Goal: Task Accomplishment & Management: Complete application form

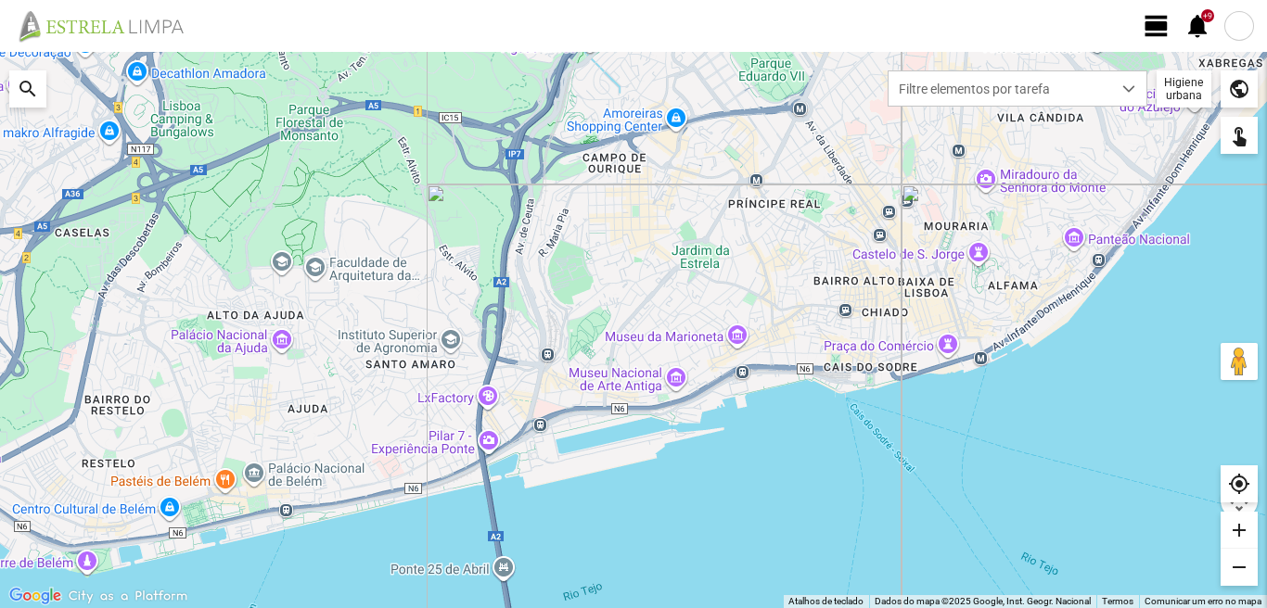
click at [1161, 22] on span "view_day" at bounding box center [1157, 26] width 28 height 28
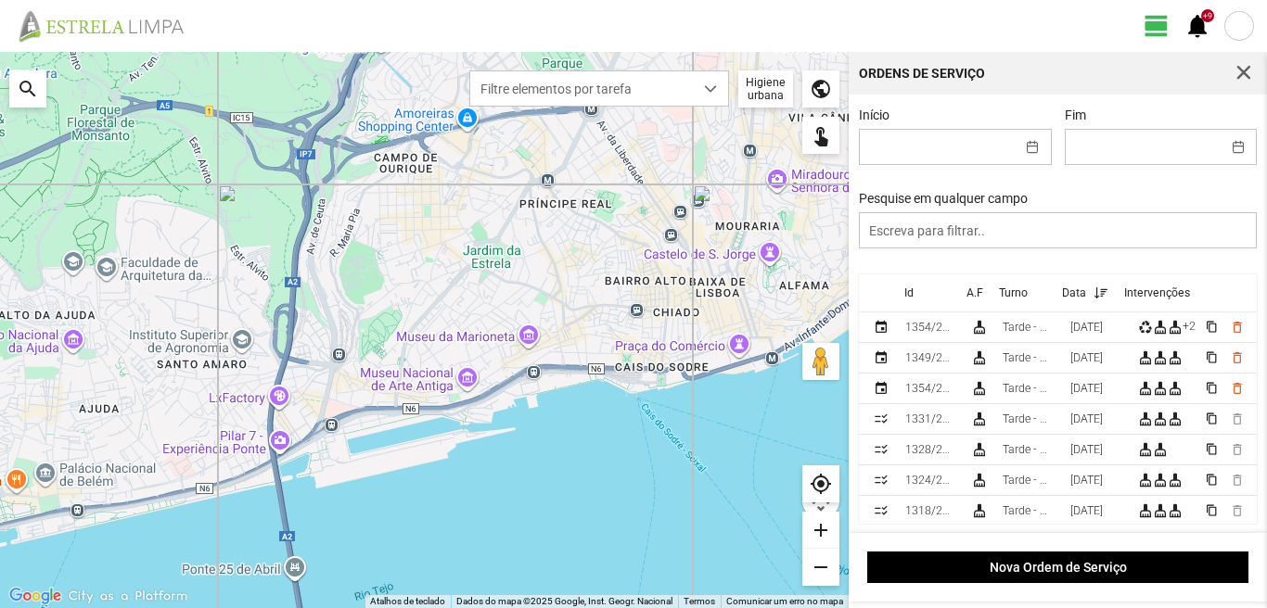
click at [1152, 27] on span "view_day" at bounding box center [1157, 26] width 28 height 28
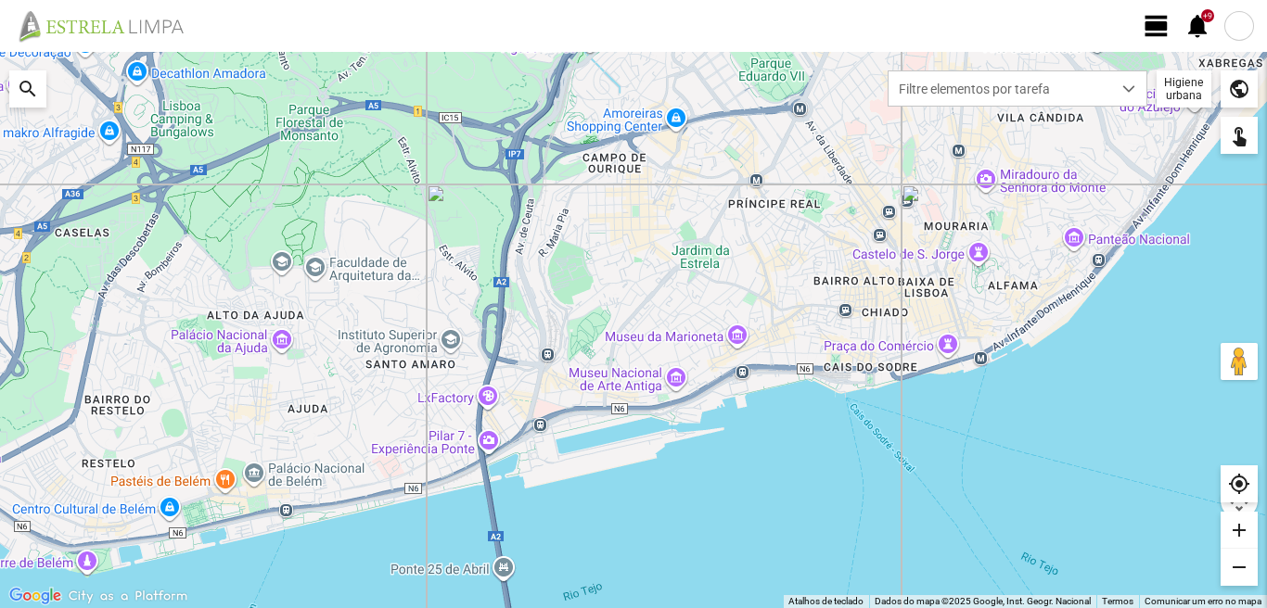
click at [1236, 19] on div at bounding box center [1239, 26] width 30 height 30
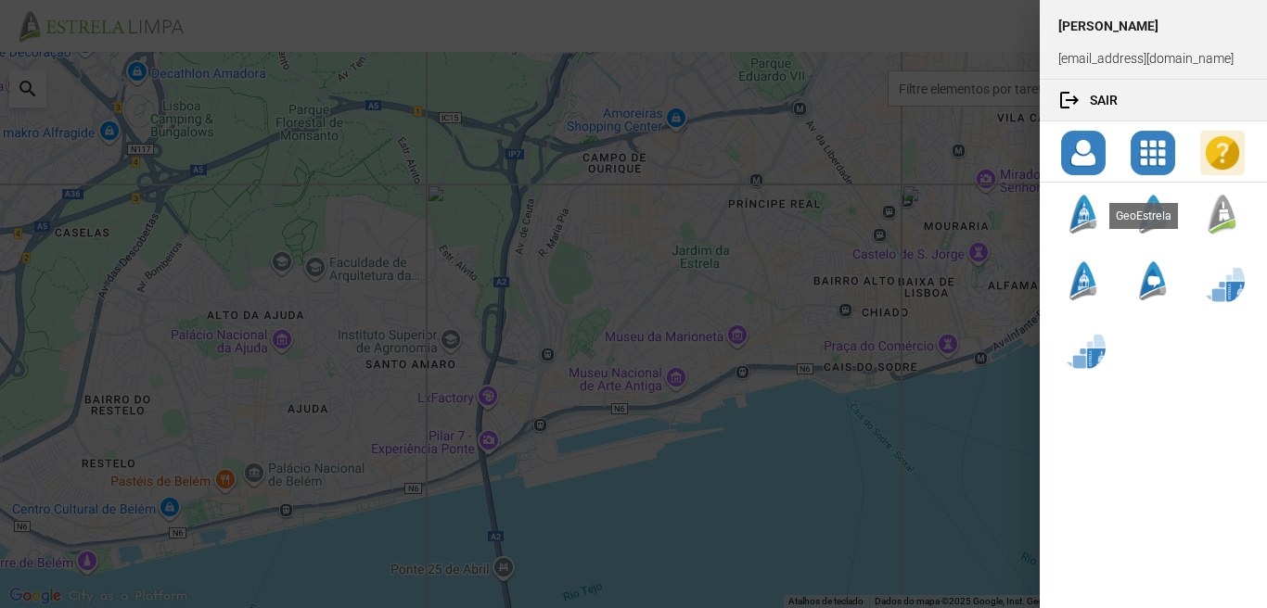
click at [1080, 224] on div at bounding box center [1083, 214] width 45 height 45
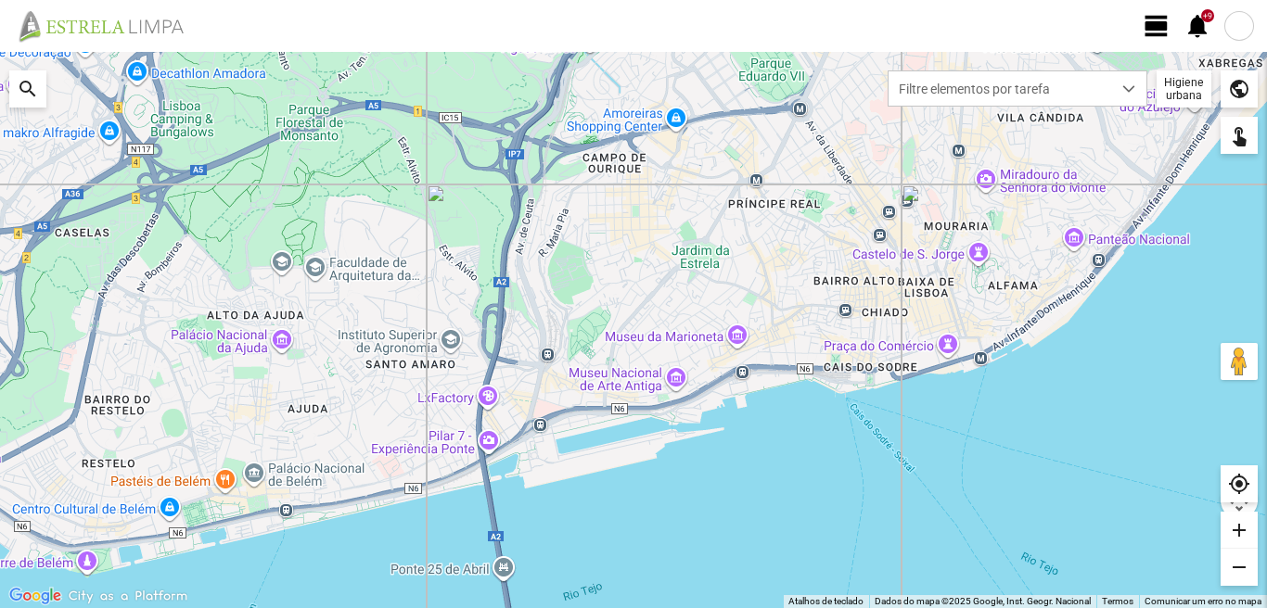
click at [1164, 26] on span "view_day" at bounding box center [1157, 26] width 28 height 28
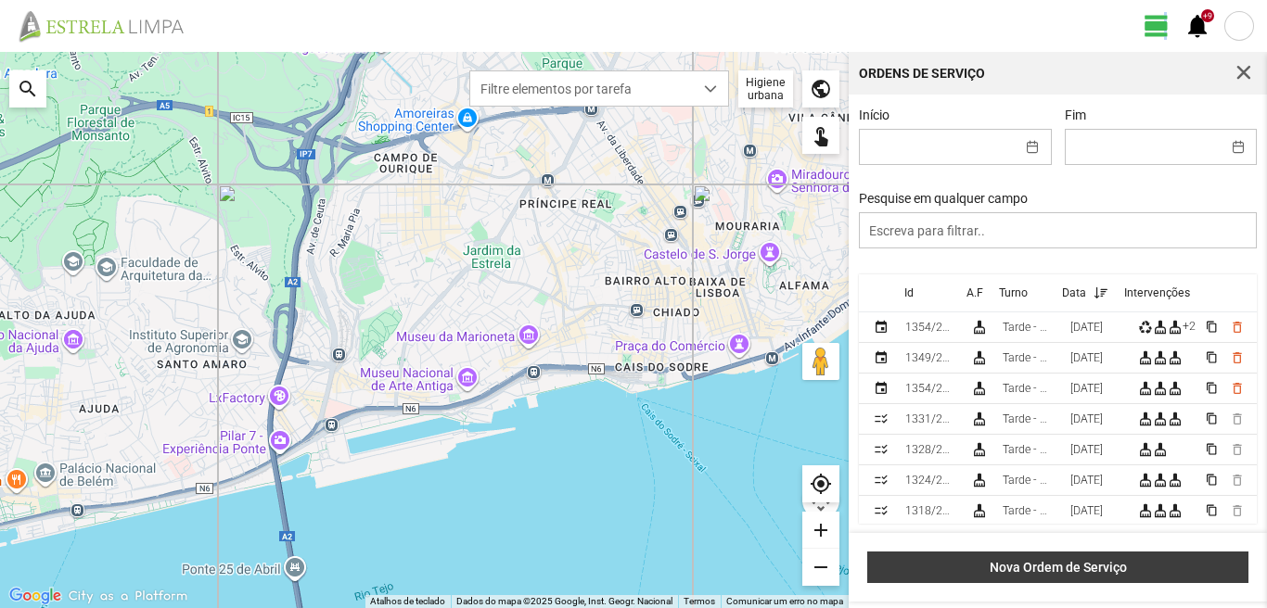
click at [1084, 570] on span "Nova Ordem de Serviço" at bounding box center [1058, 567] width 362 height 15
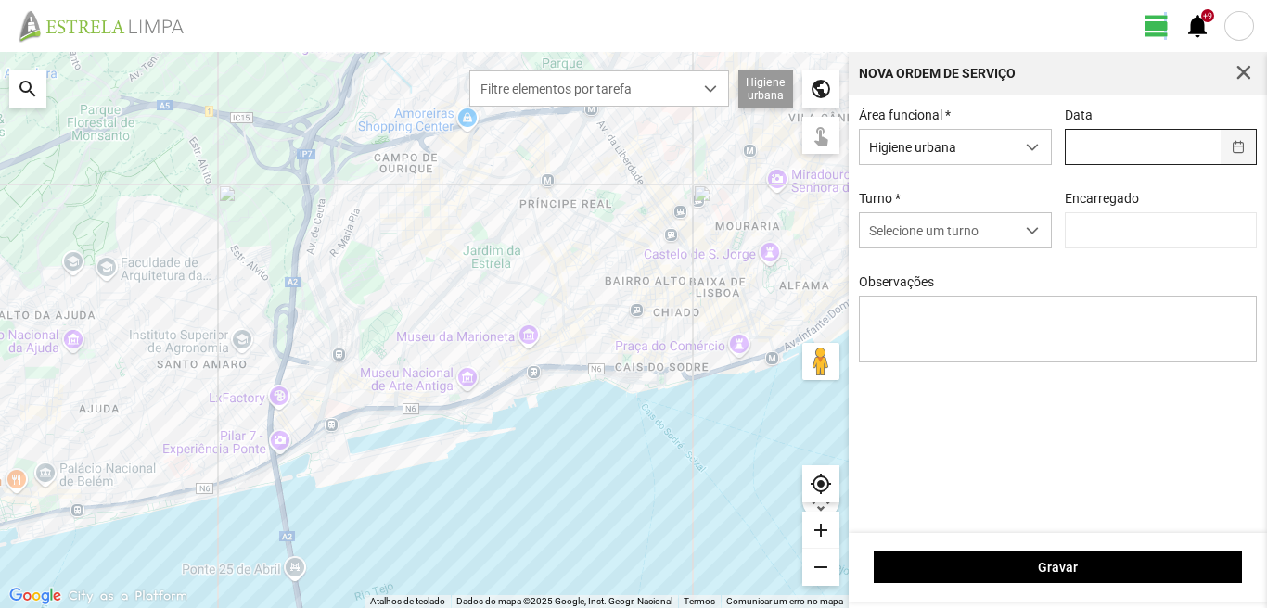
click at [1242, 149] on button "button" at bounding box center [1239, 147] width 36 height 34
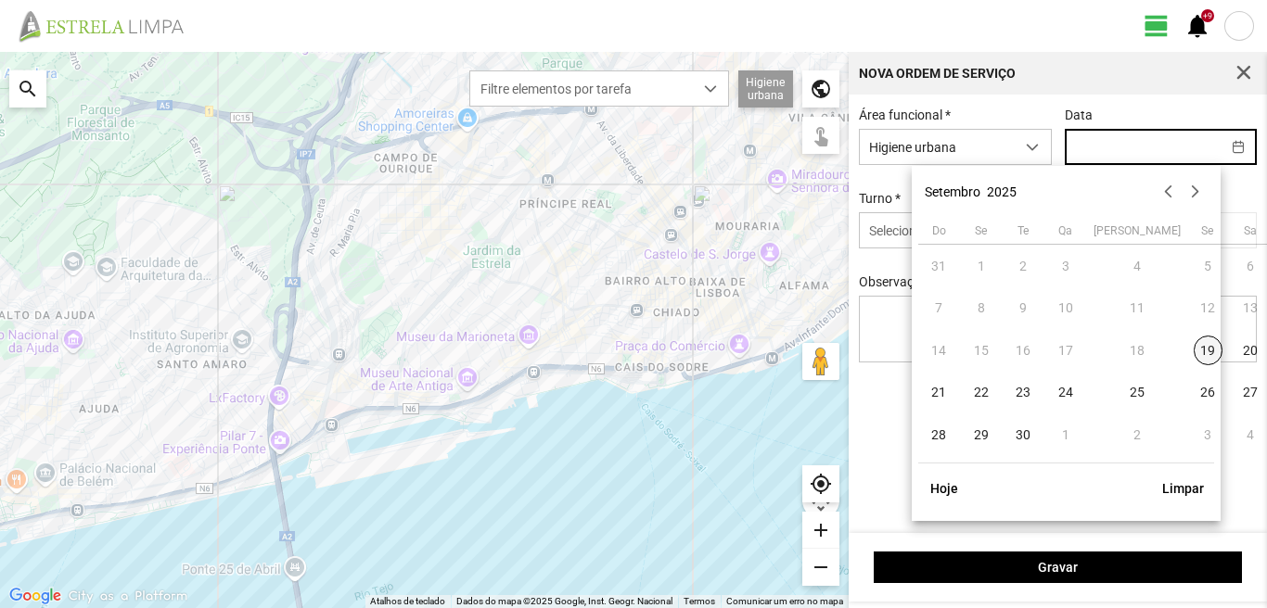
click at [1194, 351] on span "19" at bounding box center [1209, 351] width 30 height 30
type input "[DATE]"
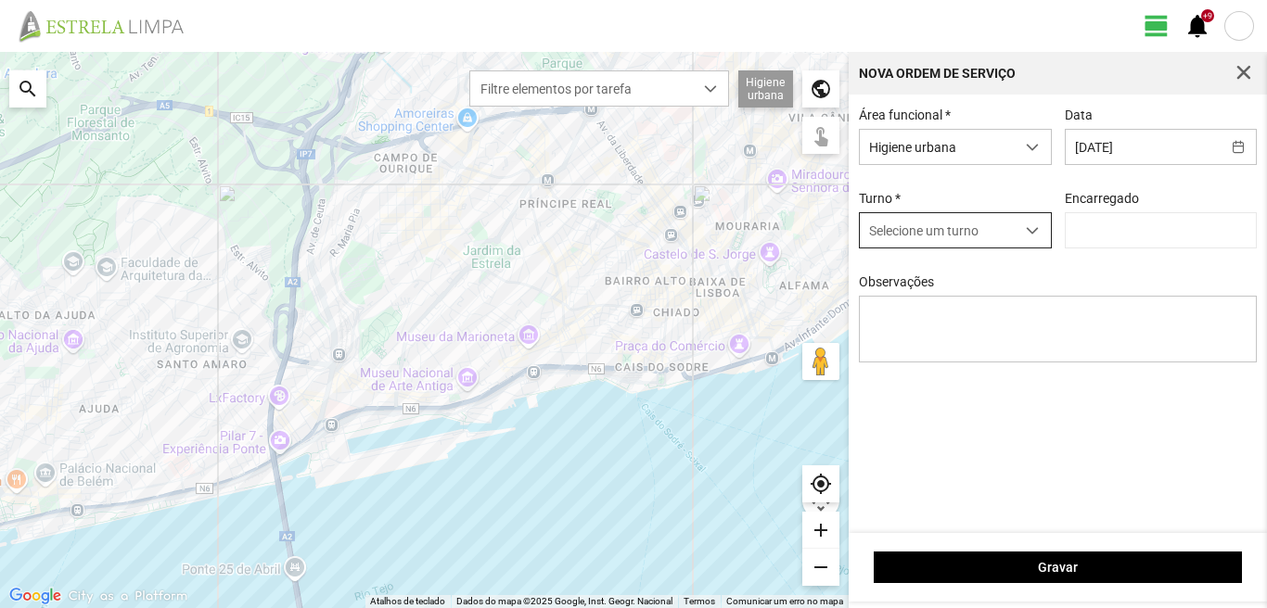
click at [1038, 229] on span "dropdown trigger" at bounding box center [1032, 230] width 13 height 13
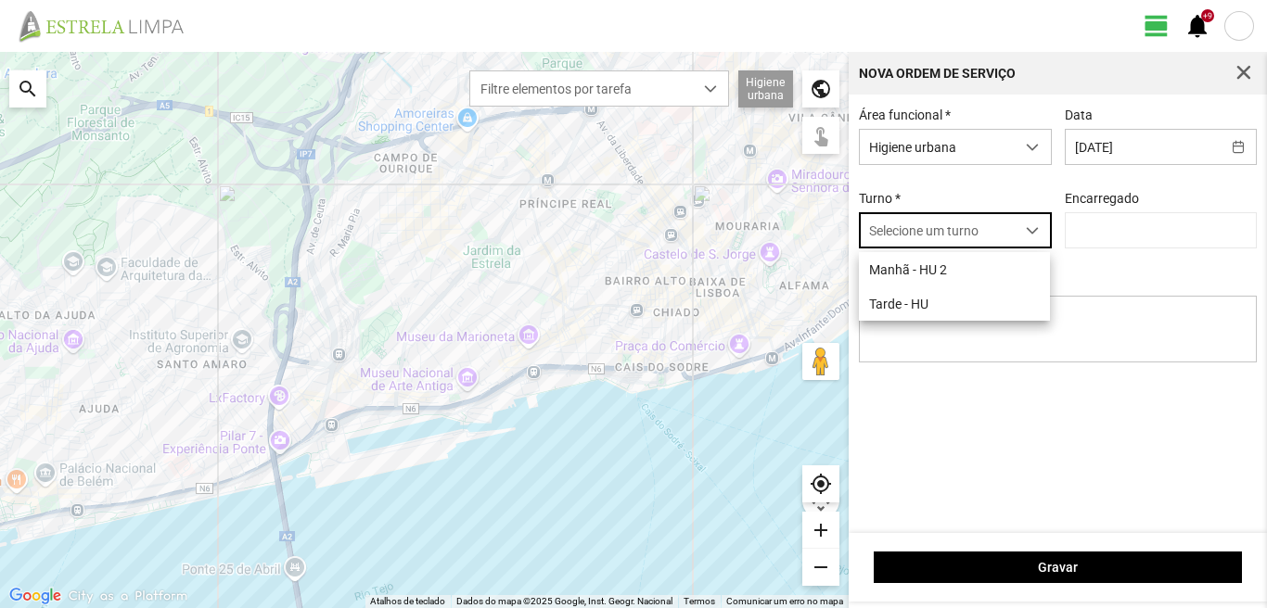
scroll to position [10, 83]
click at [926, 303] on li "Tarde - HU" at bounding box center [954, 304] width 191 height 34
type input "[PERSON_NAME]"
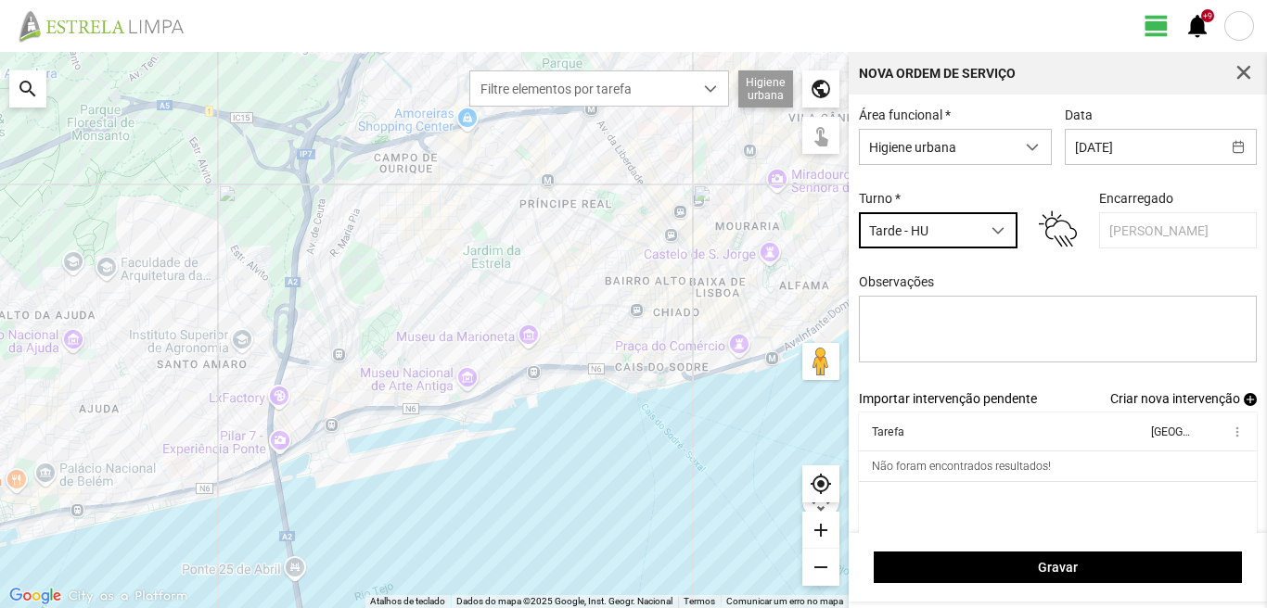
click at [1167, 406] on span "Criar nova intervenção" at bounding box center [1175, 398] width 130 height 15
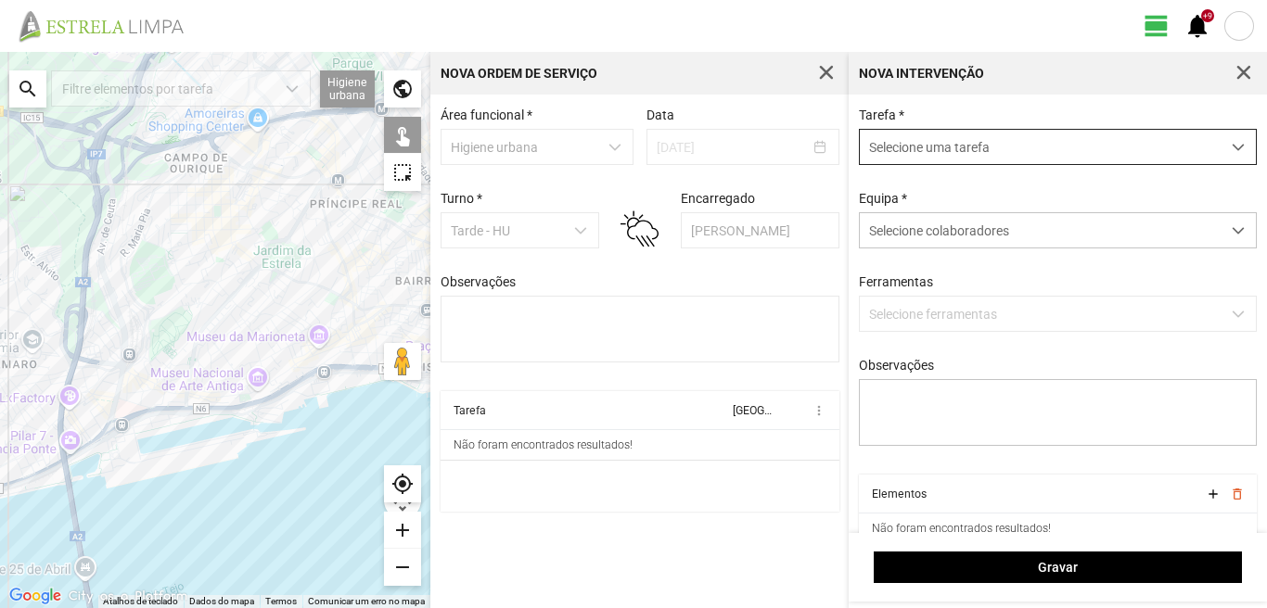
click at [1231, 147] on div "dropdown trigger" at bounding box center [1239, 147] width 36 height 34
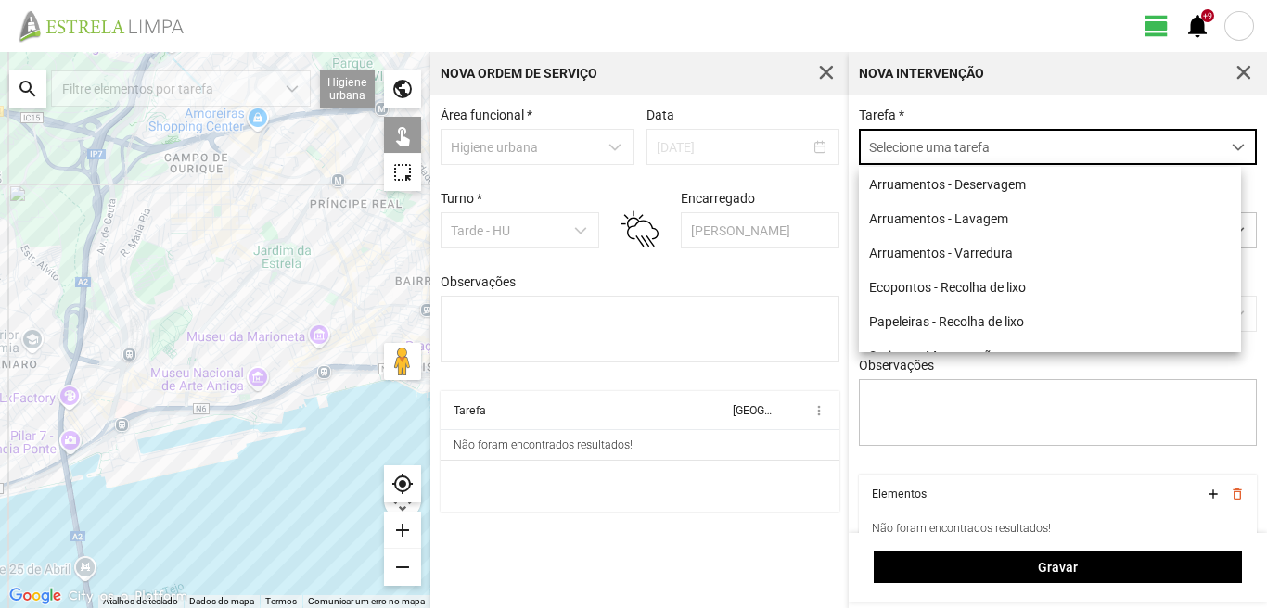
scroll to position [10, 83]
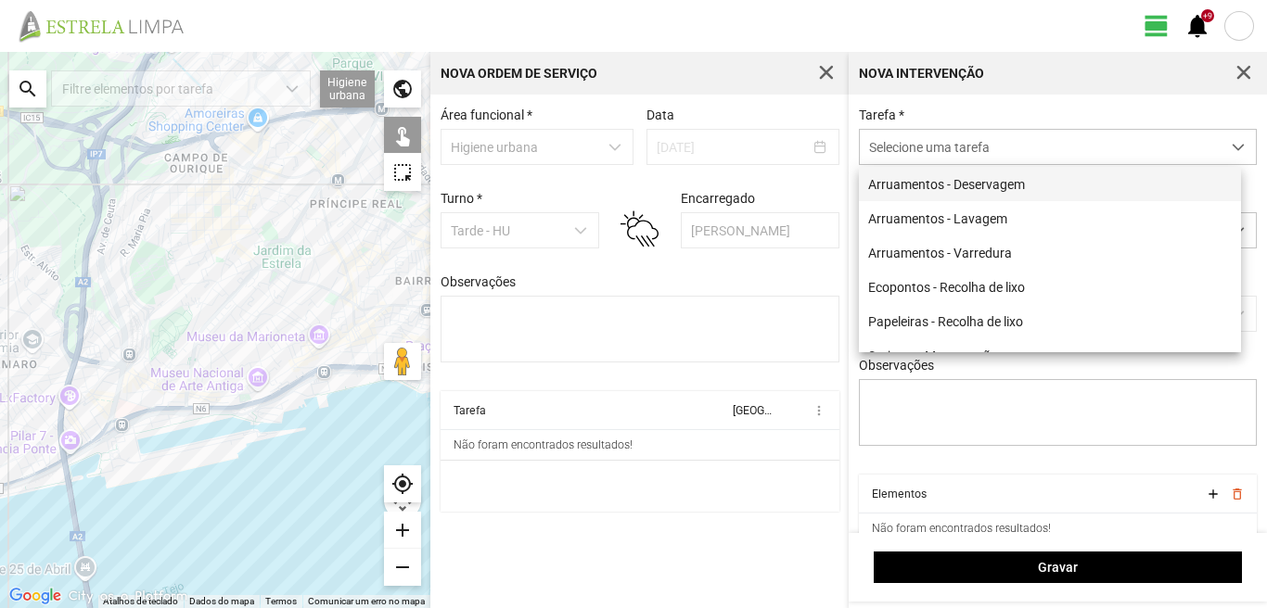
click at [1036, 191] on li "Arruamentos - Deservagem" at bounding box center [1050, 184] width 382 height 34
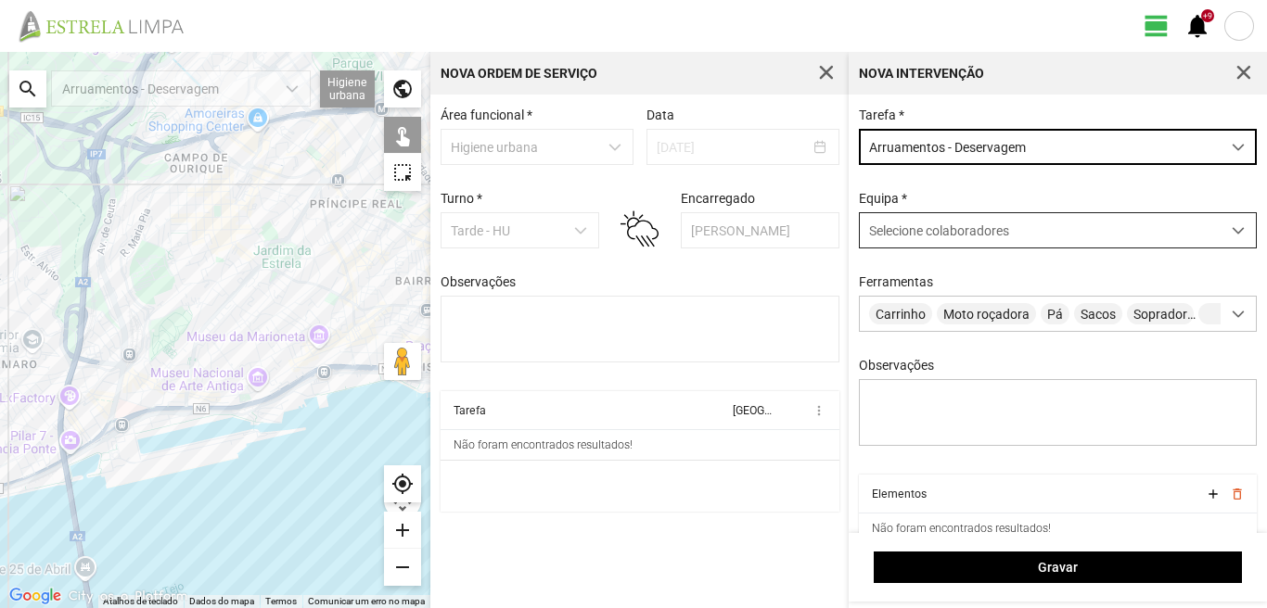
click at [1232, 235] on span at bounding box center [1238, 230] width 13 height 13
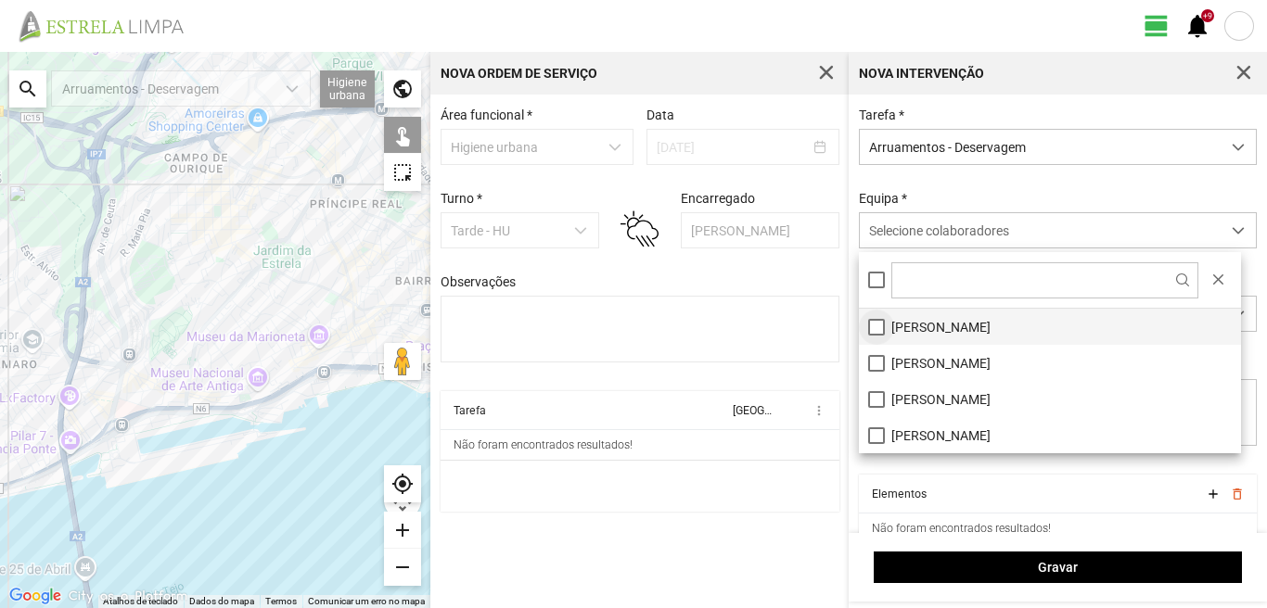
click at [875, 330] on li "[PERSON_NAME]" at bounding box center [1050, 327] width 382 height 36
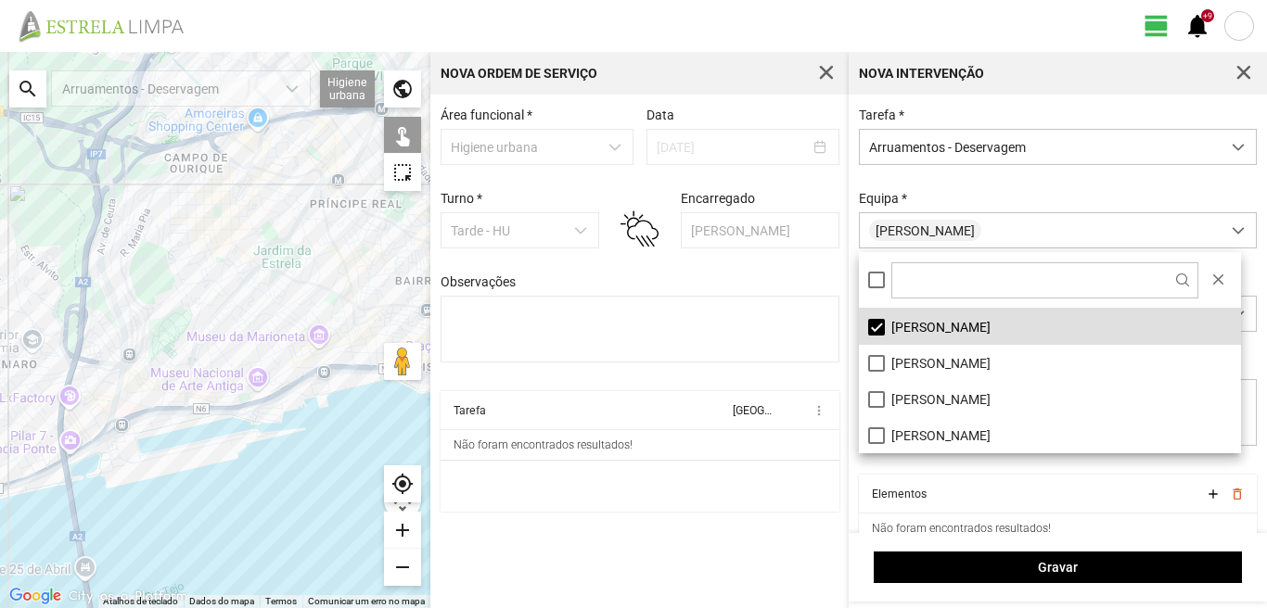
click at [778, 483] on cdk-virtual-scroll-viewport "Tarefa Equipa more_vert Não foram encontrados resultados!" at bounding box center [640, 451] width 399 height 121
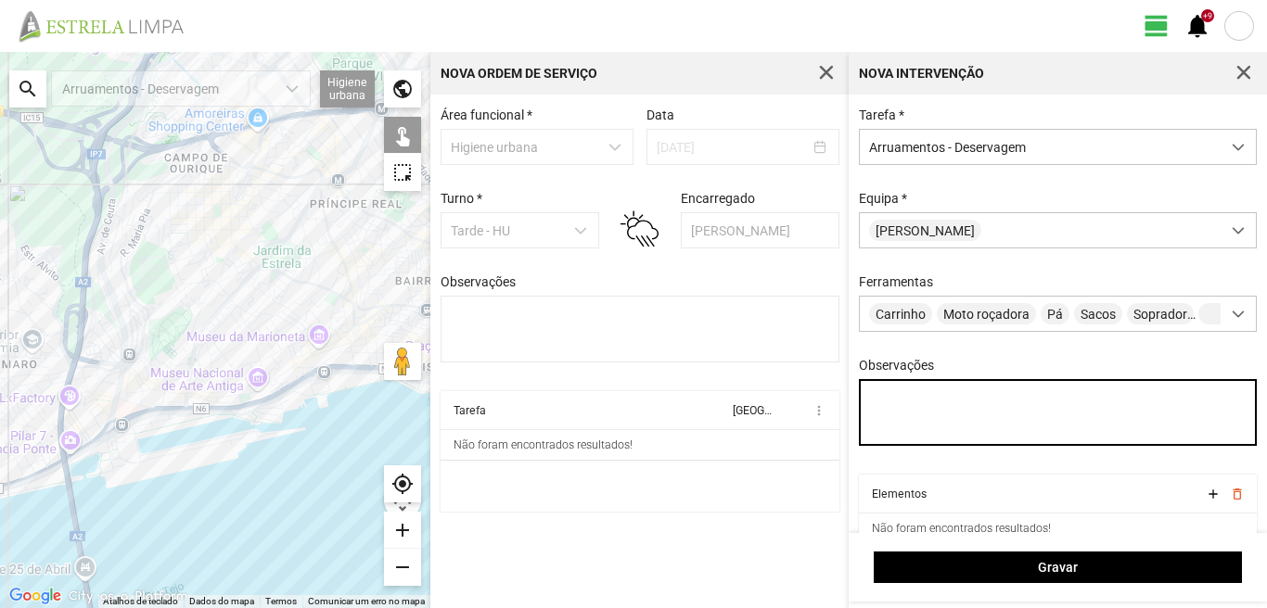
click at [899, 407] on textarea "Observações" at bounding box center [1058, 412] width 399 height 67
type textarea "[PERSON_NAME]"
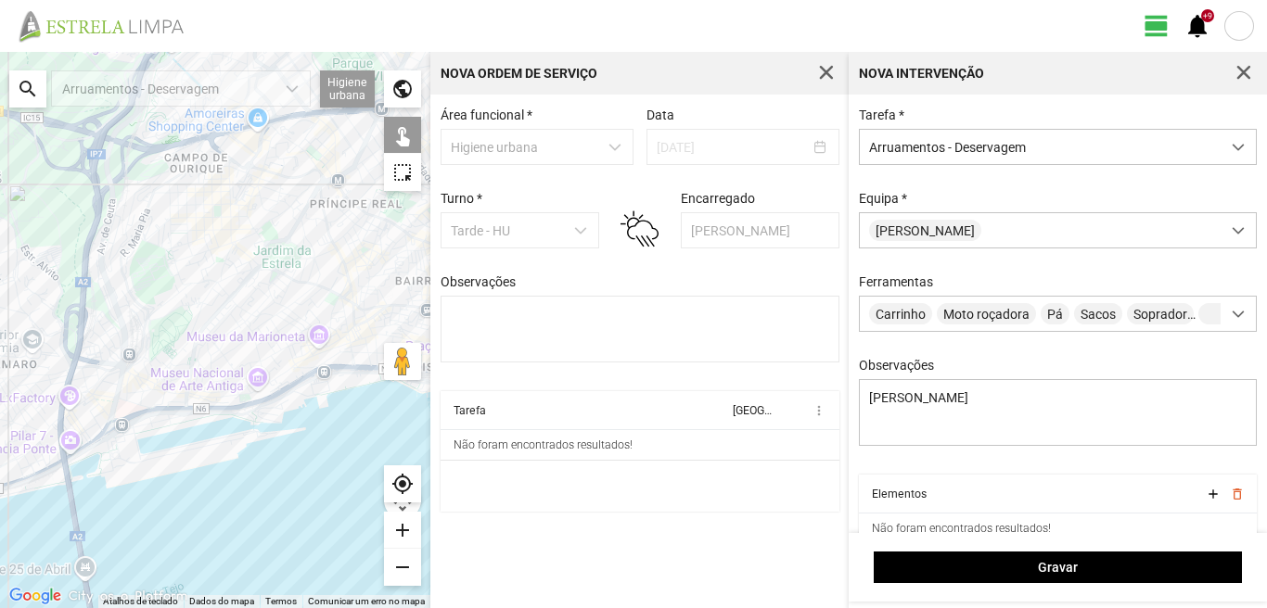
click at [26, 83] on div "search" at bounding box center [27, 88] width 37 height 37
click at [109, 89] on input "text" at bounding box center [185, 88] width 278 height 37
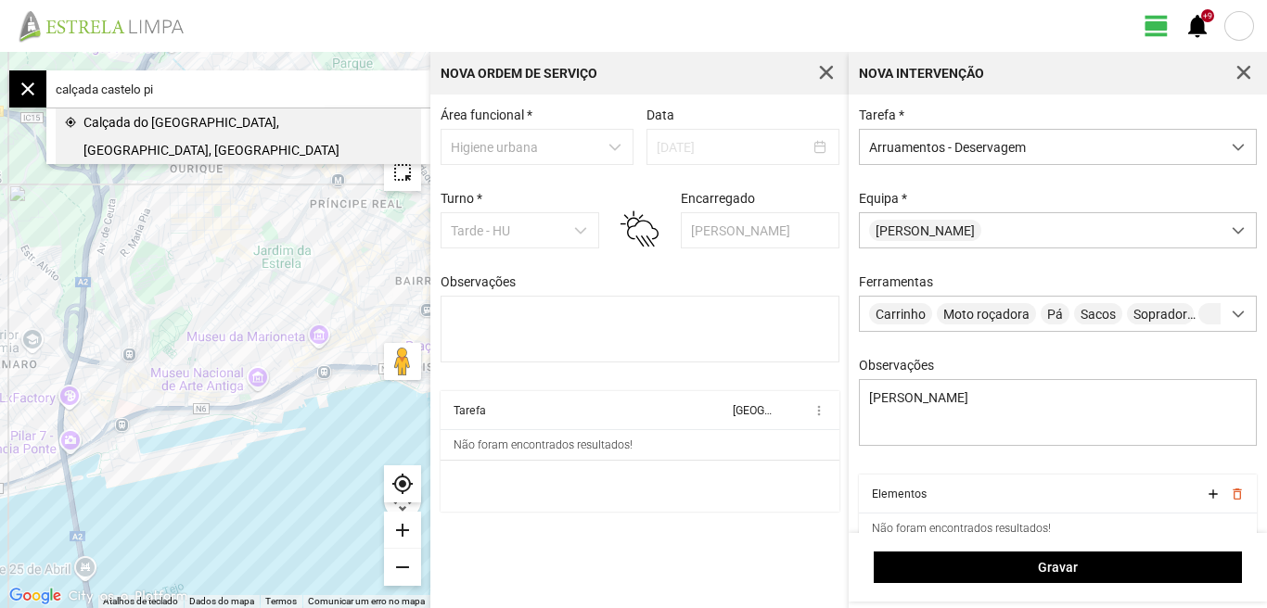
click at [184, 134] on span "Calçada do [GEOGRAPHIC_DATA], [GEOGRAPHIC_DATA], [GEOGRAPHIC_DATA]" at bounding box center [247, 137] width 328 height 56
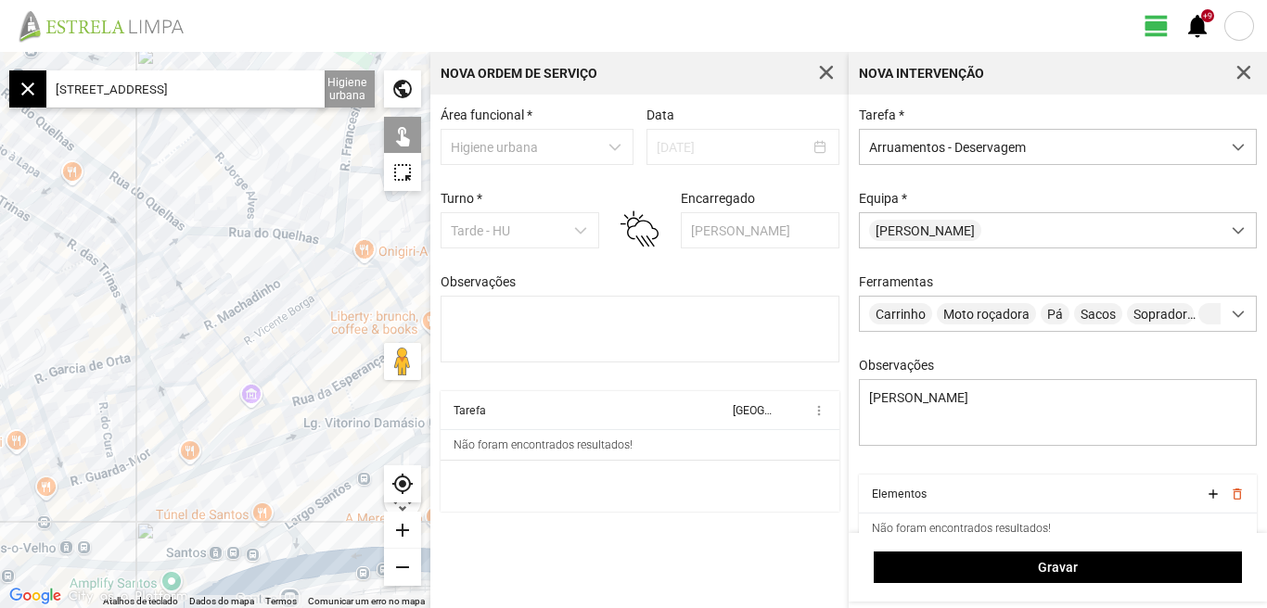
click at [403, 534] on div "add" at bounding box center [402, 530] width 37 height 37
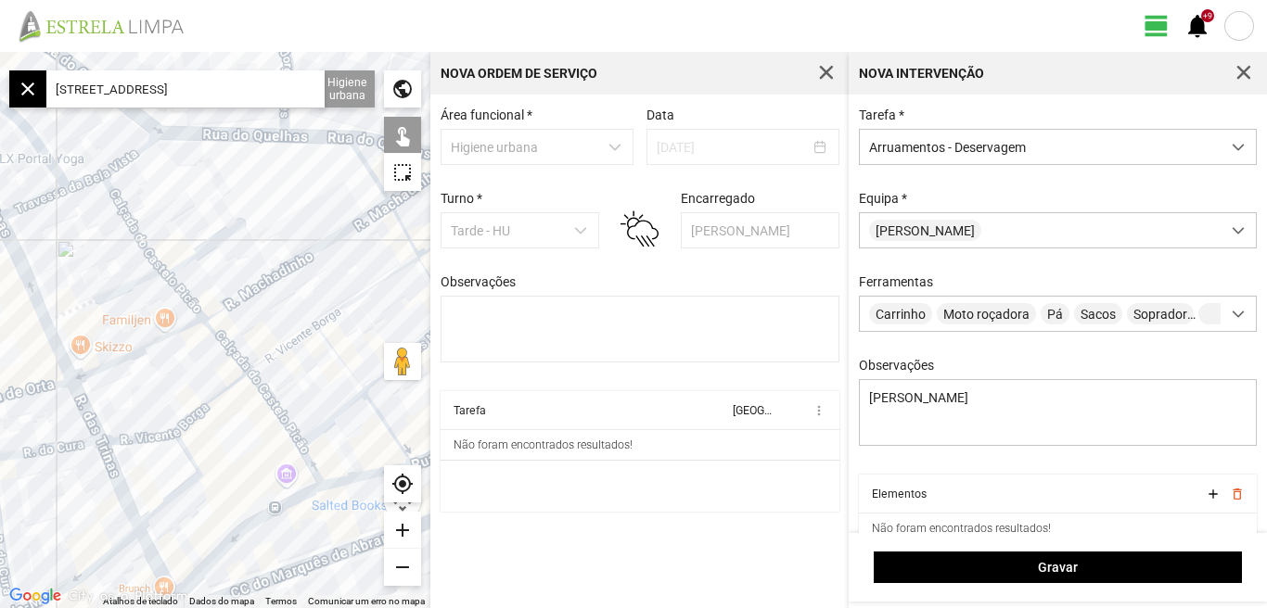
click at [160, 433] on div at bounding box center [215, 330] width 430 height 556
click at [146, 435] on div at bounding box center [215, 330] width 430 height 556
click at [278, 415] on div at bounding box center [215, 330] width 430 height 556
click at [308, 460] on div at bounding box center [215, 330] width 430 height 556
click at [237, 358] on div at bounding box center [215, 330] width 430 height 556
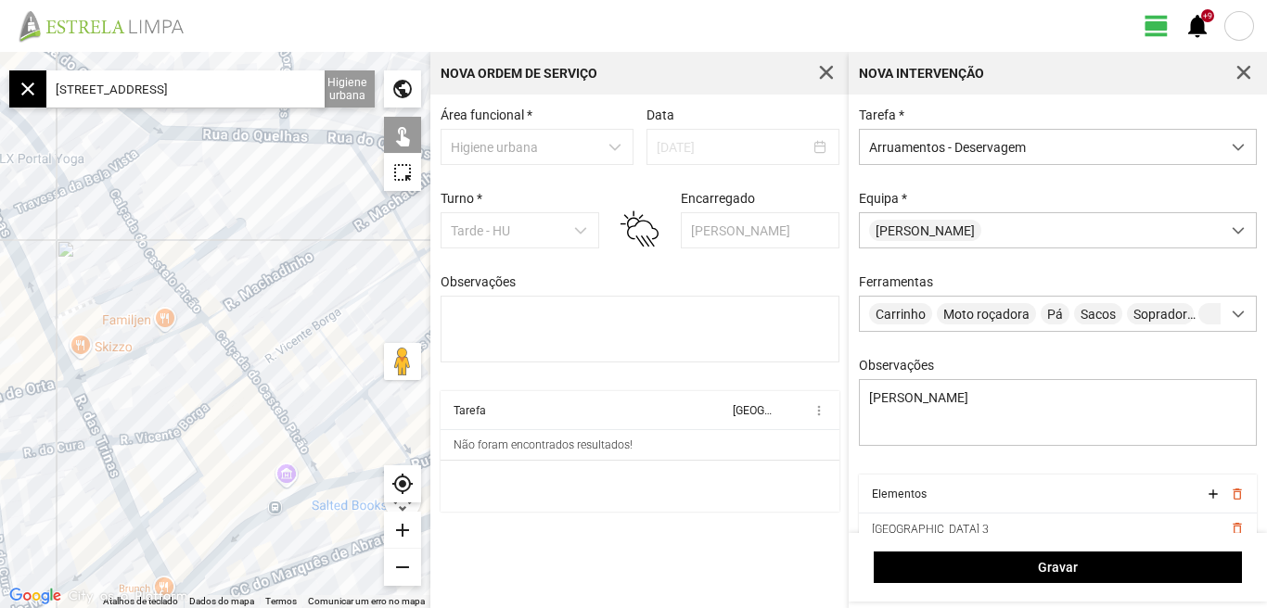
click at [177, 289] on div at bounding box center [215, 330] width 430 height 556
click at [139, 244] on div at bounding box center [215, 330] width 430 height 556
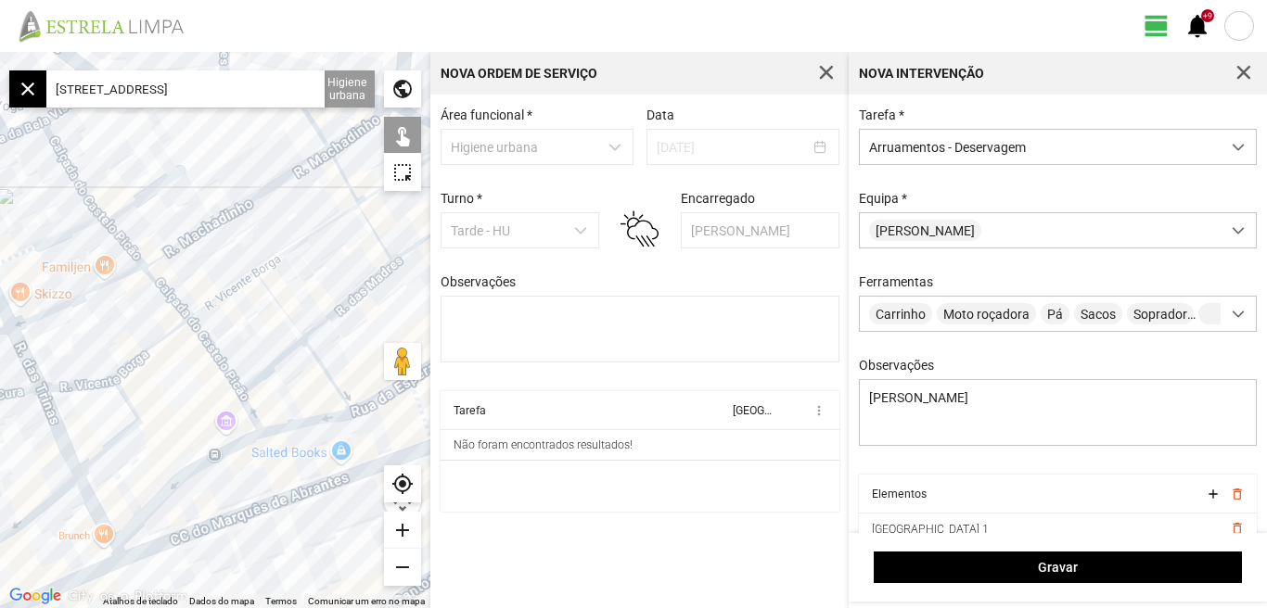
drag, startPoint x: 262, startPoint y: 452, endPoint x: 198, endPoint y: 389, distance: 90.5
click at [198, 390] on div at bounding box center [215, 330] width 430 height 556
click at [403, 536] on div "add" at bounding box center [402, 530] width 37 height 37
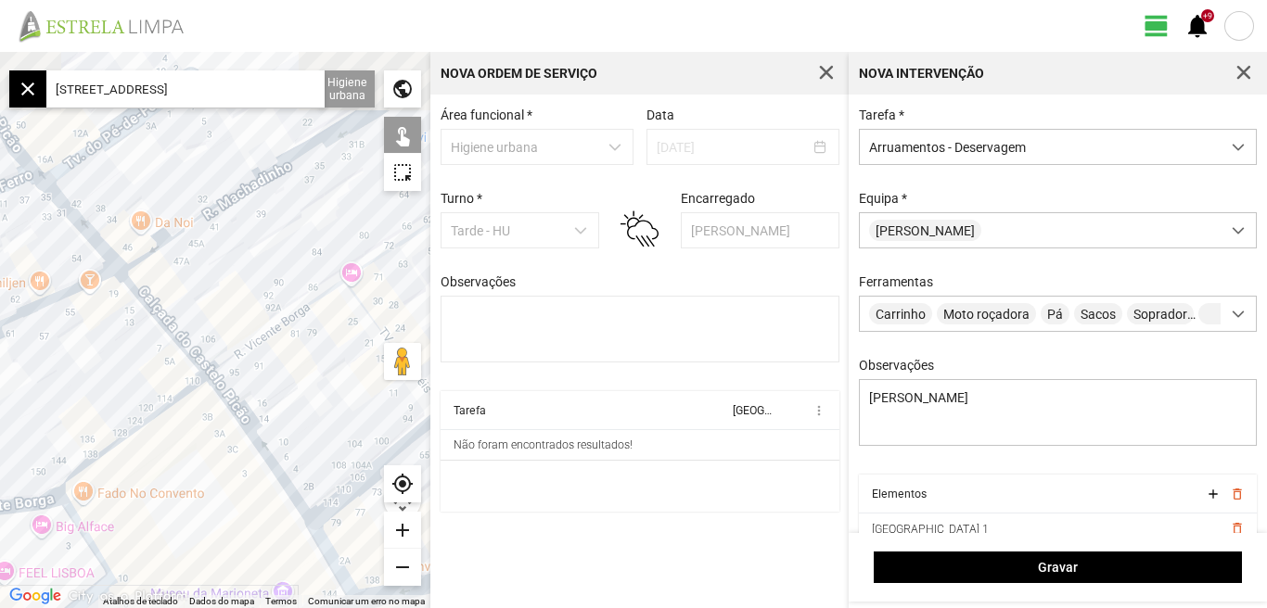
drag, startPoint x: 199, startPoint y: 496, endPoint x: 228, endPoint y: 543, distance: 55.4
click at [245, 560] on div at bounding box center [215, 330] width 430 height 556
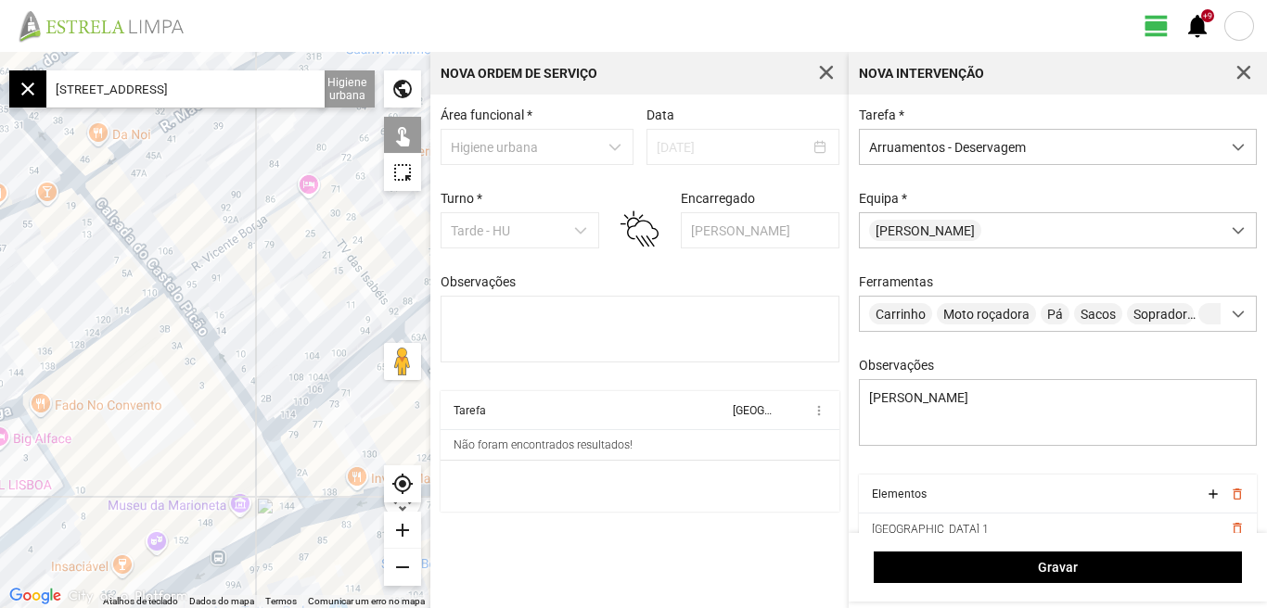
drag, startPoint x: 245, startPoint y: 519, endPoint x: 191, endPoint y: 390, distance: 140.5
click at [192, 396] on div at bounding box center [215, 330] width 430 height 556
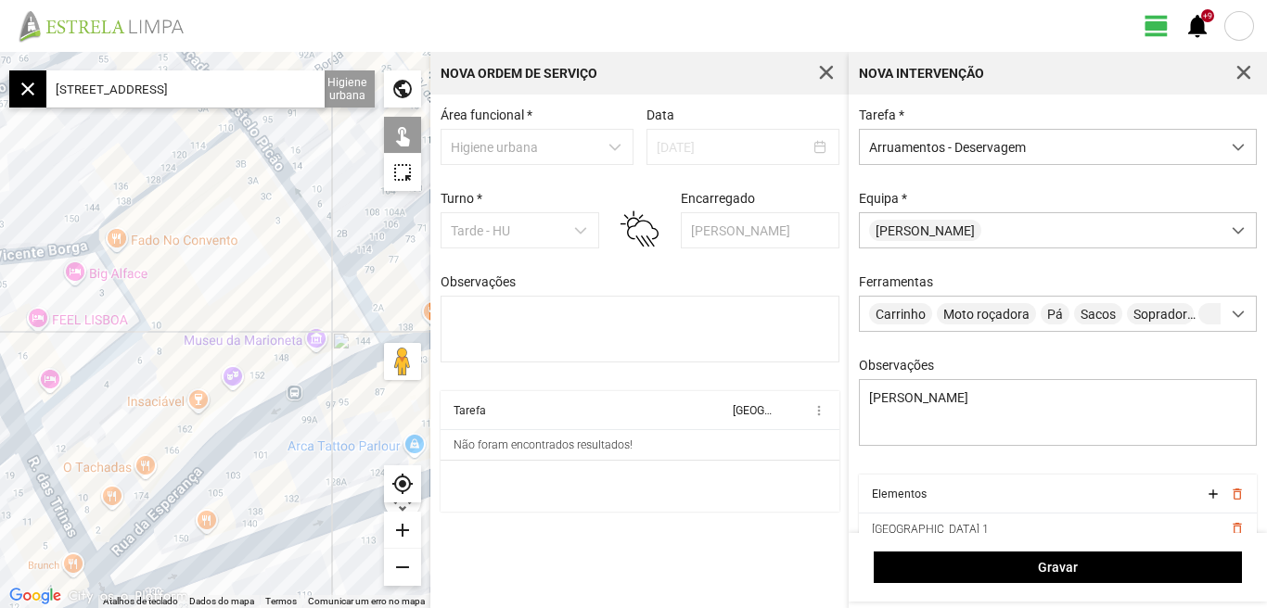
drag, startPoint x: 187, startPoint y: 366, endPoint x: 296, endPoint y: 293, distance: 130.9
click at [296, 293] on div at bounding box center [215, 330] width 430 height 556
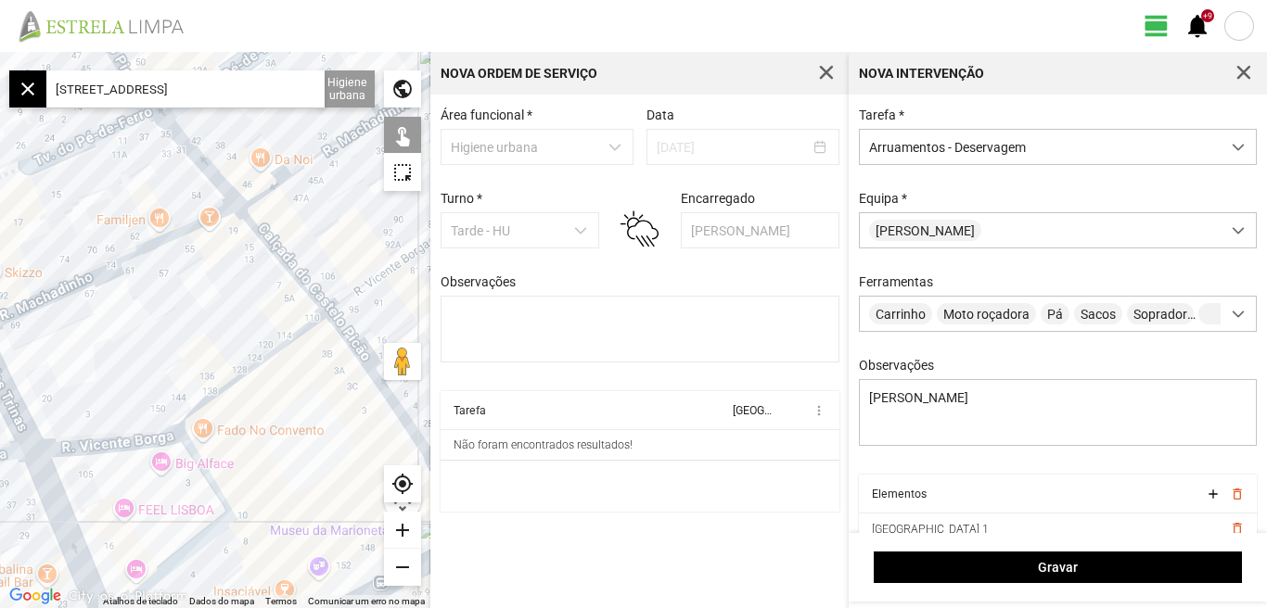
drag, startPoint x: 207, startPoint y: 252, endPoint x: 295, endPoint y: 444, distance: 211.2
click at [295, 444] on div at bounding box center [215, 330] width 430 height 556
drag, startPoint x: 318, startPoint y: 89, endPoint x: 0, endPoint y: 185, distance: 332.4
click at [0, 52] on fbc-map "← Mover para a esquerda → Mover para a direita ↑ Mover para cima ↓ Mover para b…" at bounding box center [0, 52] width 0 height 0
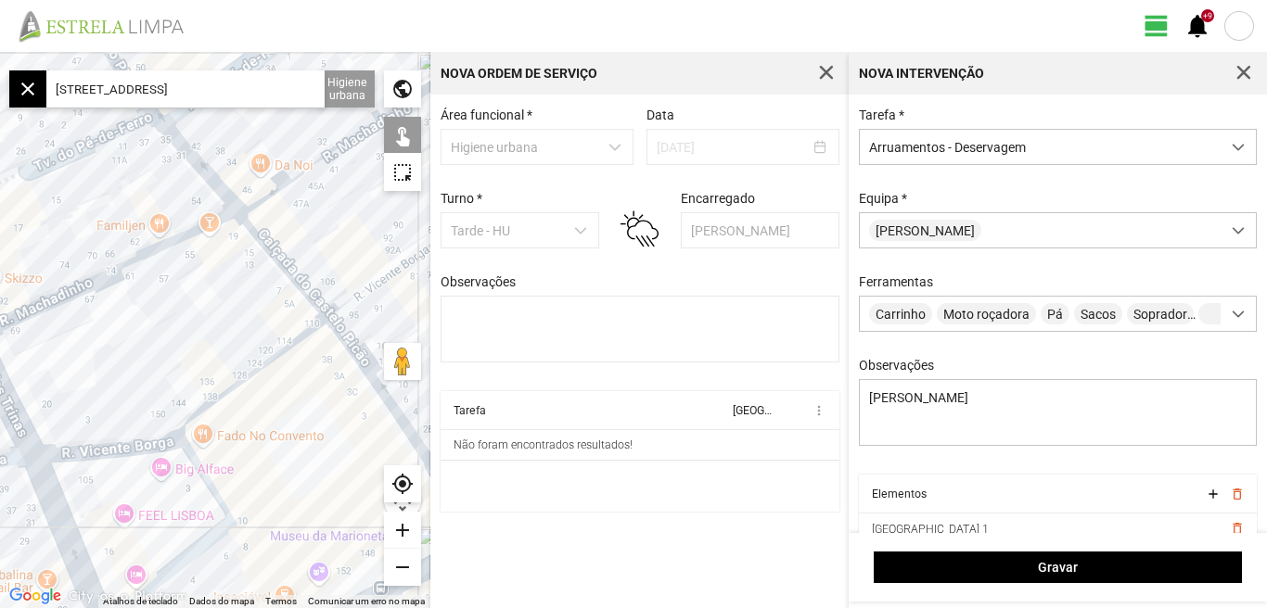
type input "l"
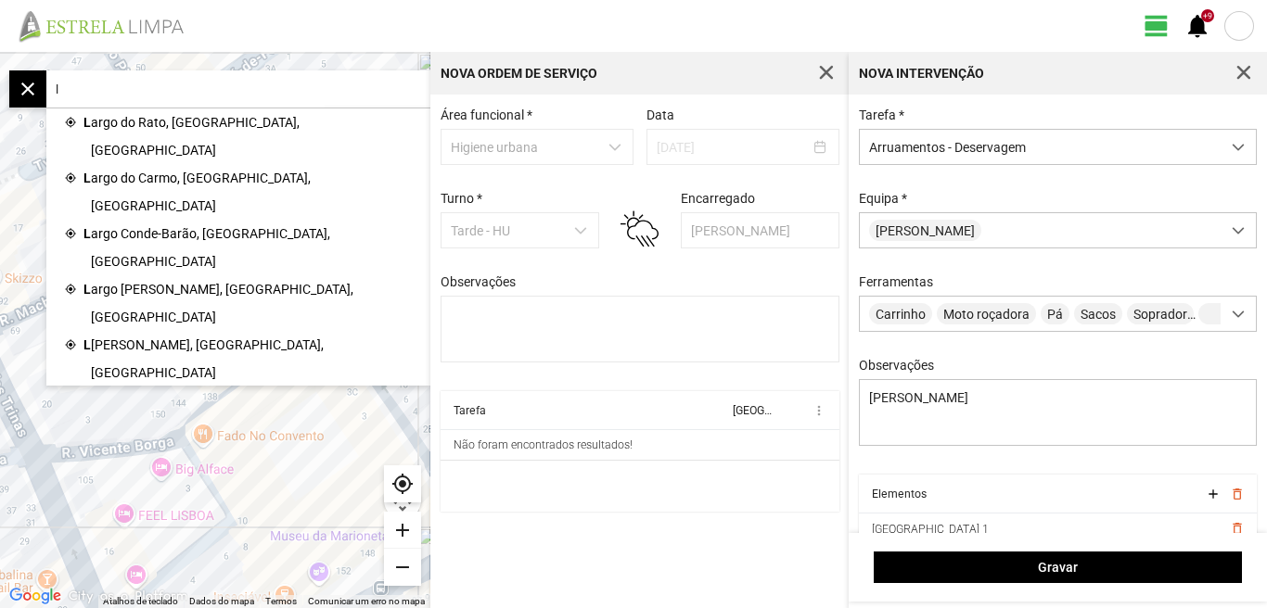
click at [114, 79] on input "l" at bounding box center [185, 88] width 278 height 37
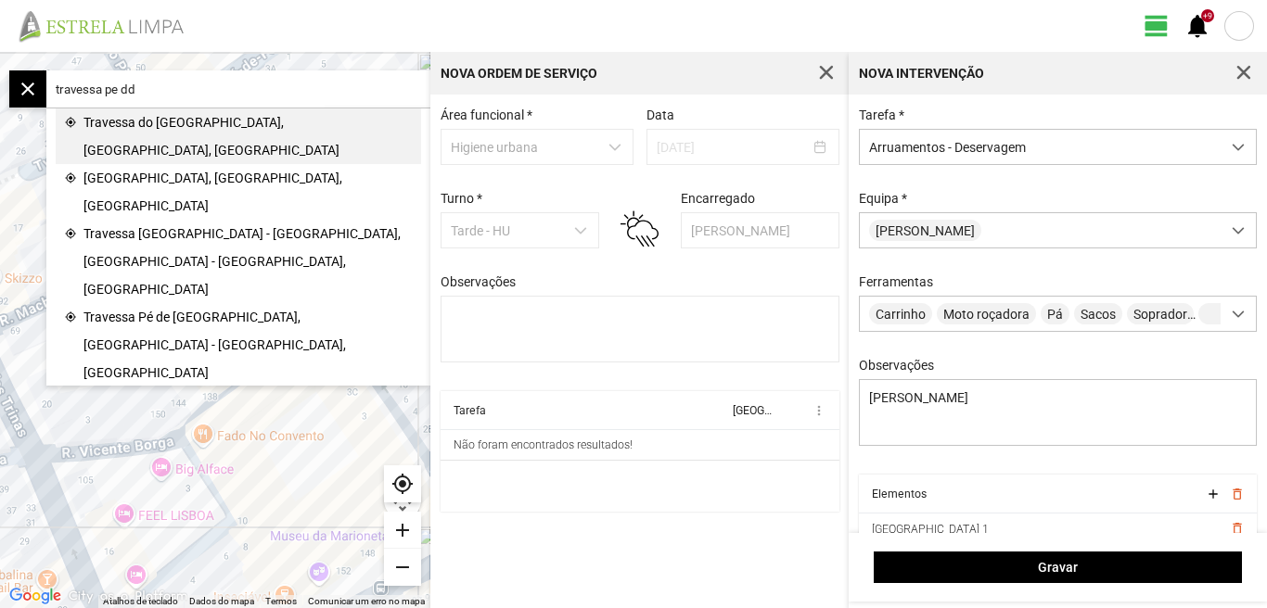
click at [216, 127] on span "Travessa do [GEOGRAPHIC_DATA], [GEOGRAPHIC_DATA], [GEOGRAPHIC_DATA]" at bounding box center [247, 137] width 328 height 56
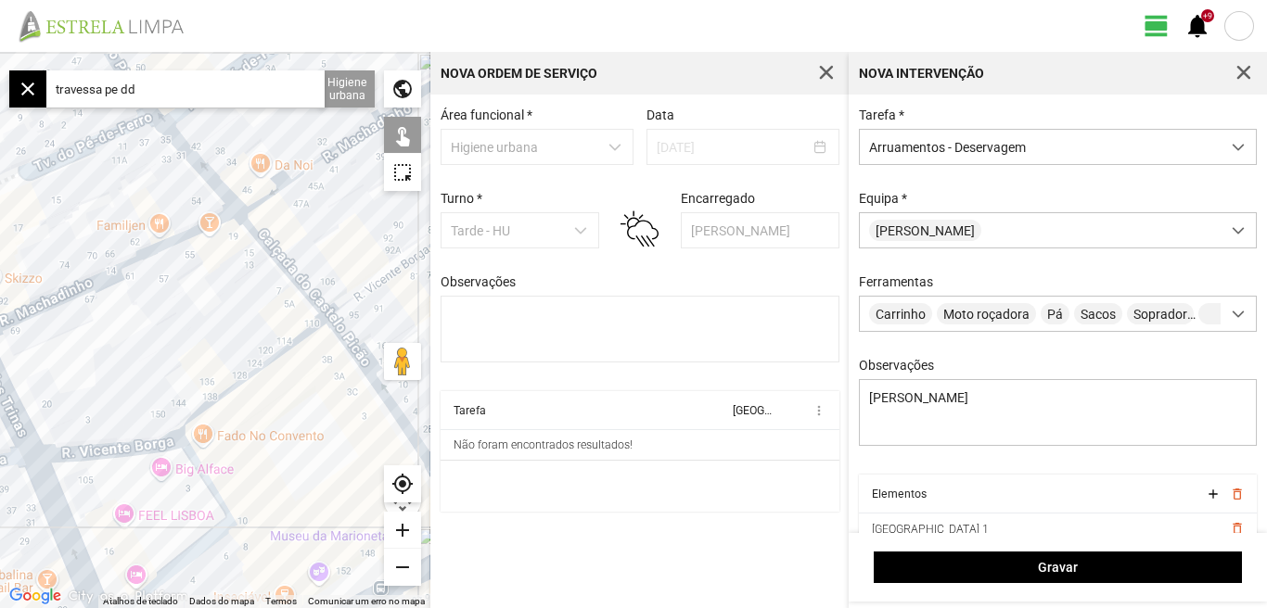
type input "Tv. do Pé-de-Ferro, 1200 [GEOGRAPHIC_DATA], [GEOGRAPHIC_DATA]"
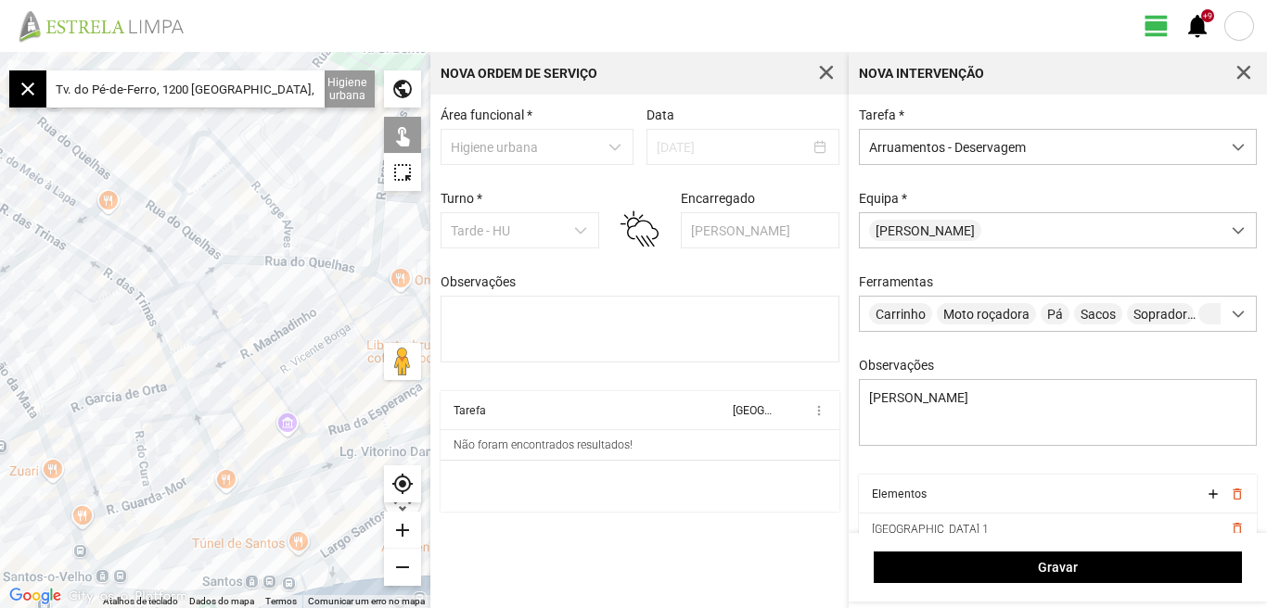
click at [405, 529] on div "add" at bounding box center [402, 530] width 37 height 37
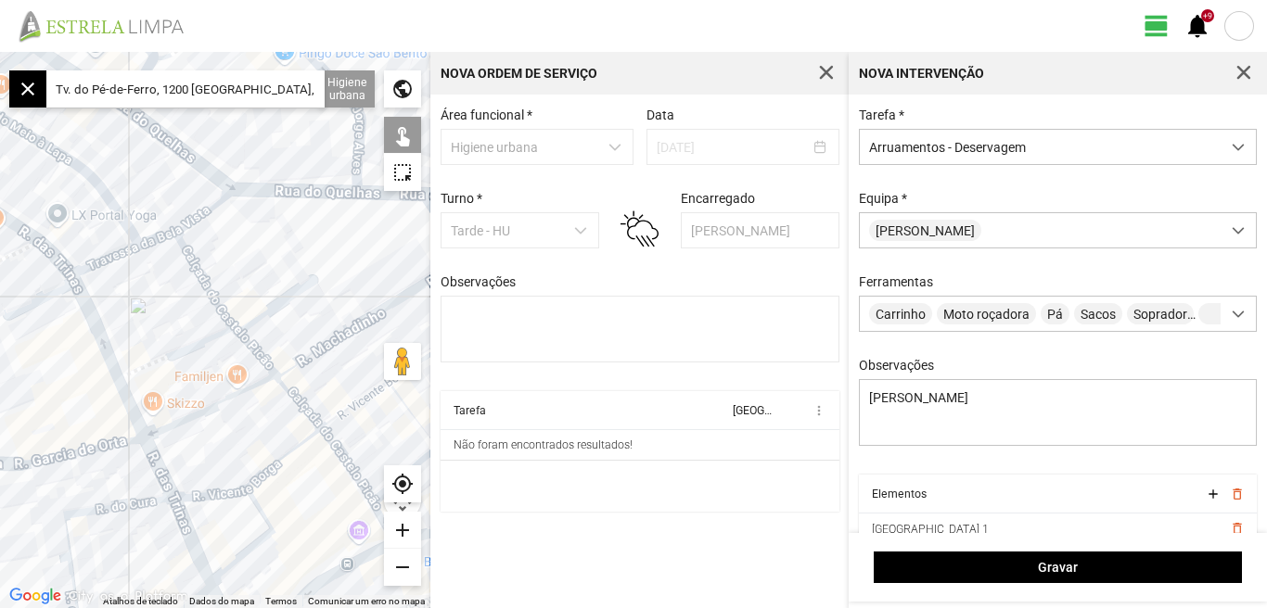
click at [406, 530] on div "add" at bounding box center [402, 530] width 37 height 37
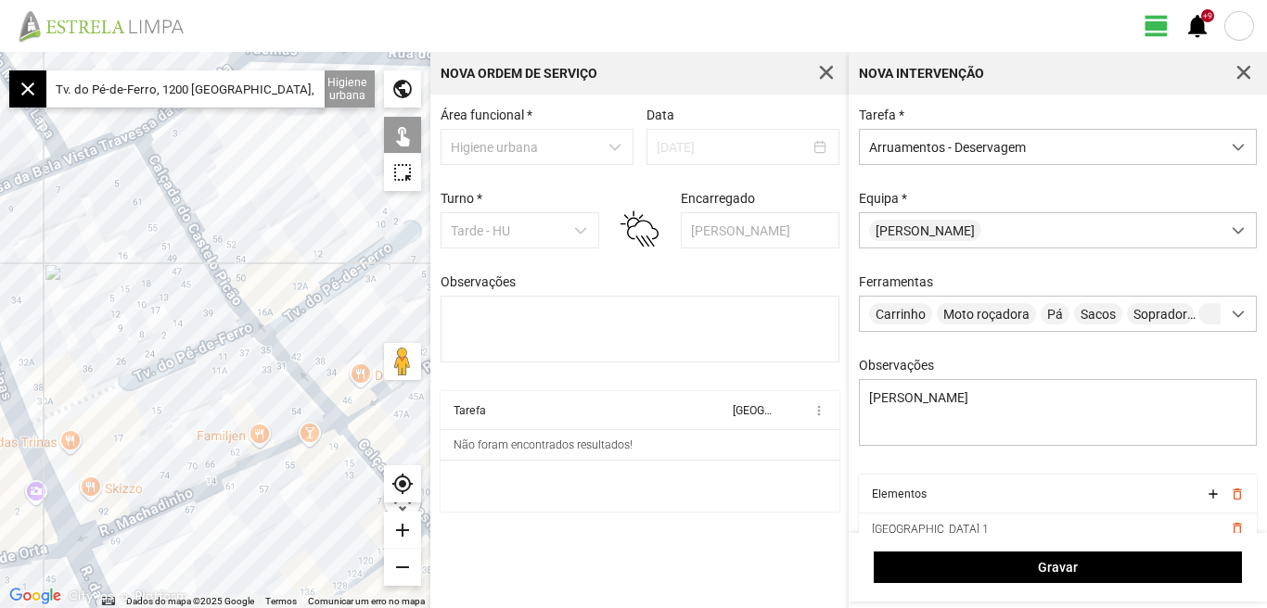
click at [150, 367] on div at bounding box center [215, 330] width 430 height 556
click at [327, 287] on div at bounding box center [215, 330] width 430 height 556
drag, startPoint x: 315, startPoint y: 217, endPoint x: 198, endPoint y: 201, distance: 117.9
click at [199, 201] on div at bounding box center [215, 330] width 430 height 556
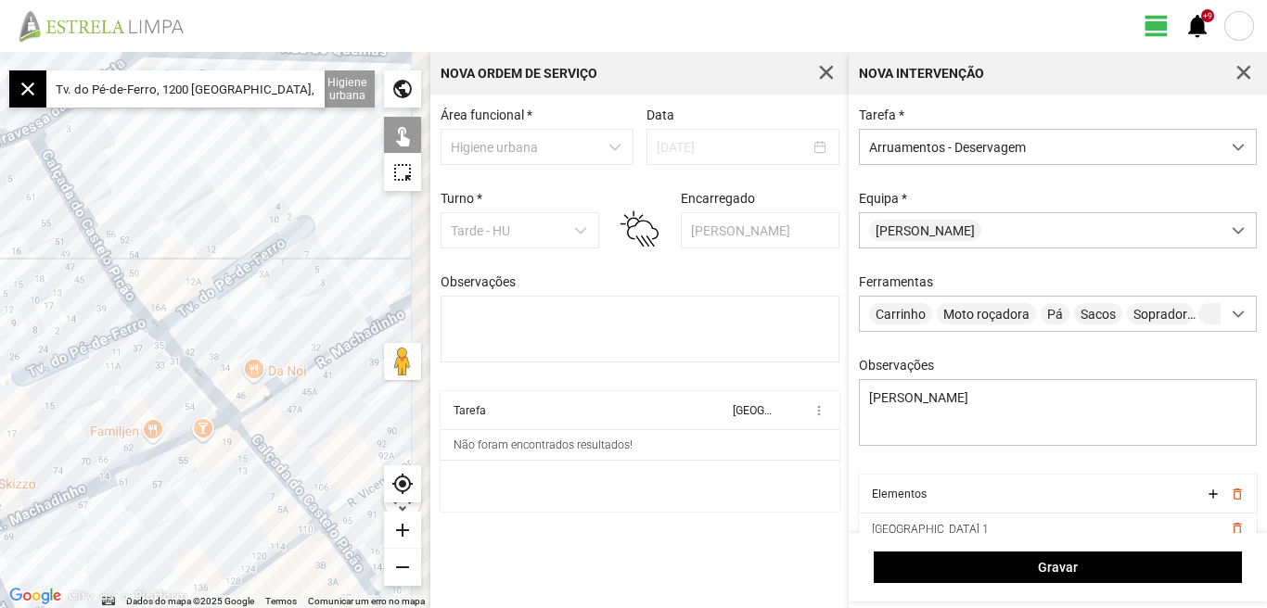
drag, startPoint x: 273, startPoint y: 194, endPoint x: 157, endPoint y: 188, distance: 116.1
click at [157, 188] on div at bounding box center [215, 330] width 430 height 556
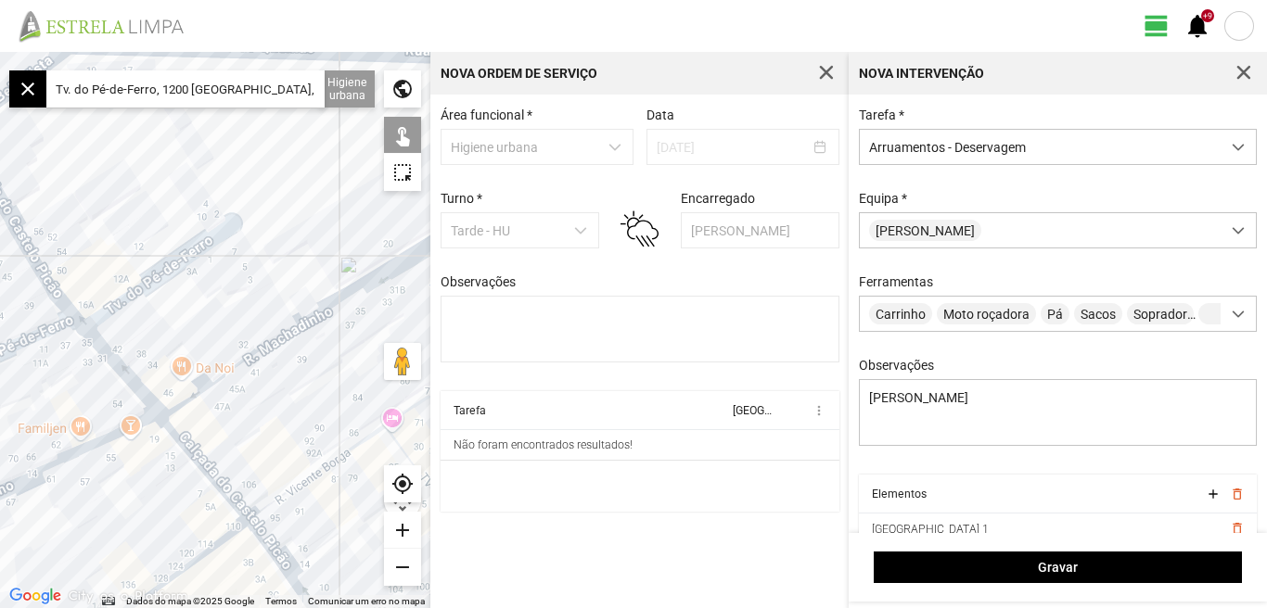
click at [255, 264] on div at bounding box center [215, 330] width 430 height 556
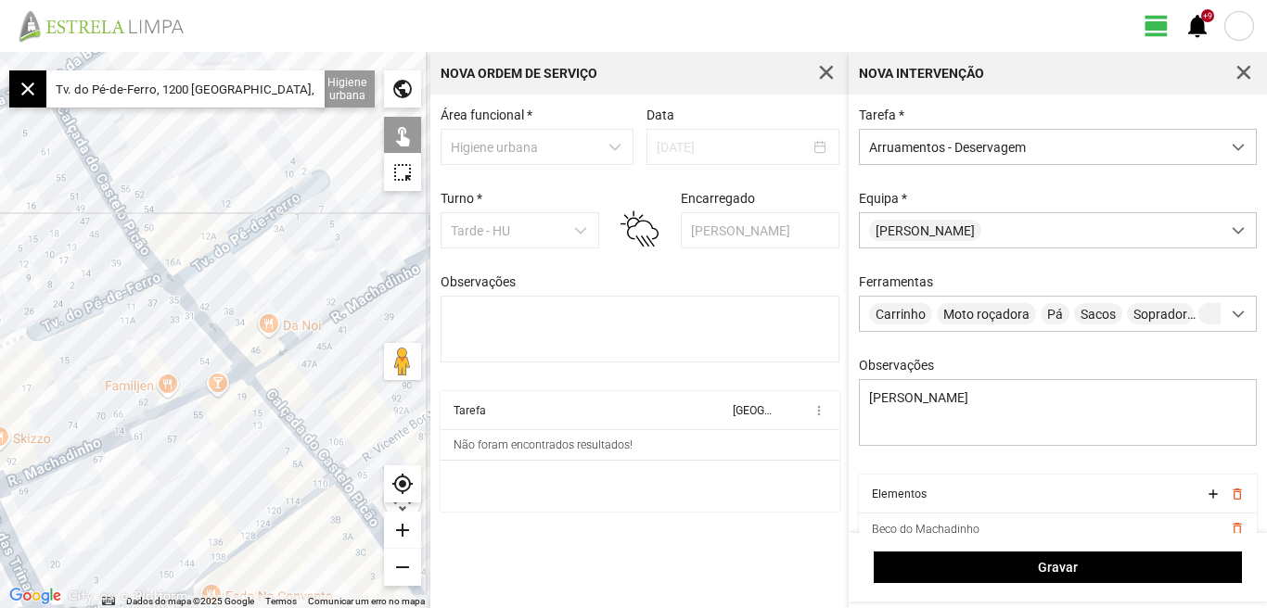
drag, startPoint x: 110, startPoint y: 268, endPoint x: 201, endPoint y: 247, distance: 93.4
click at [220, 218] on div at bounding box center [215, 330] width 430 height 556
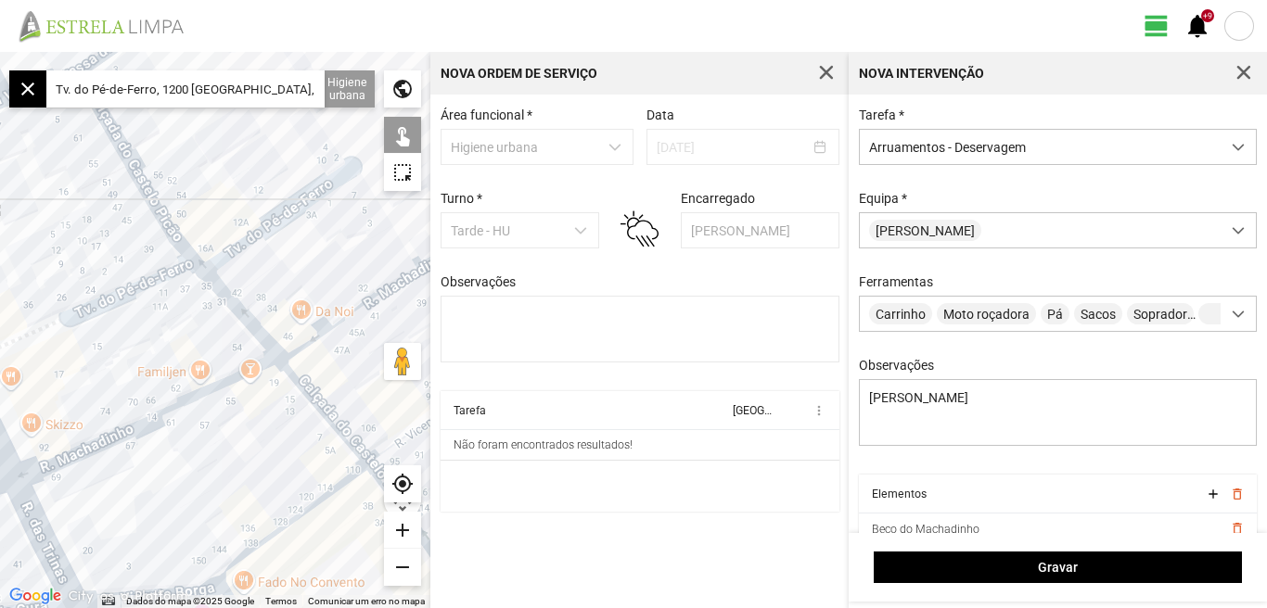
click at [112, 298] on div at bounding box center [215, 330] width 430 height 556
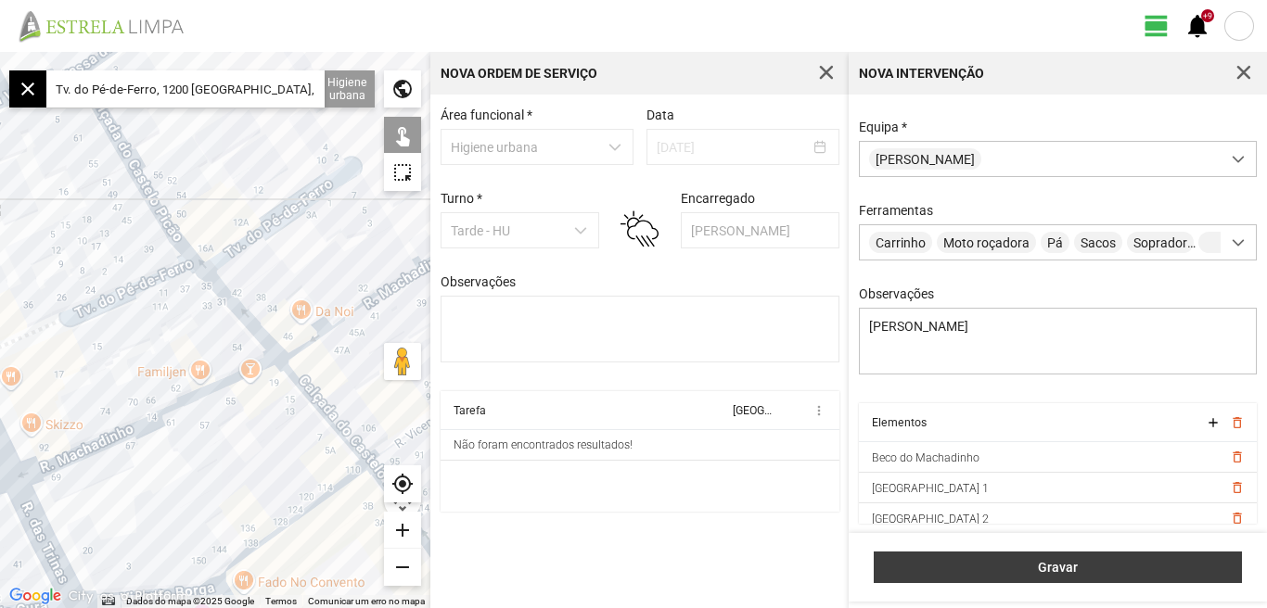
click at [1060, 567] on span "Gravar" at bounding box center [1058, 567] width 349 height 15
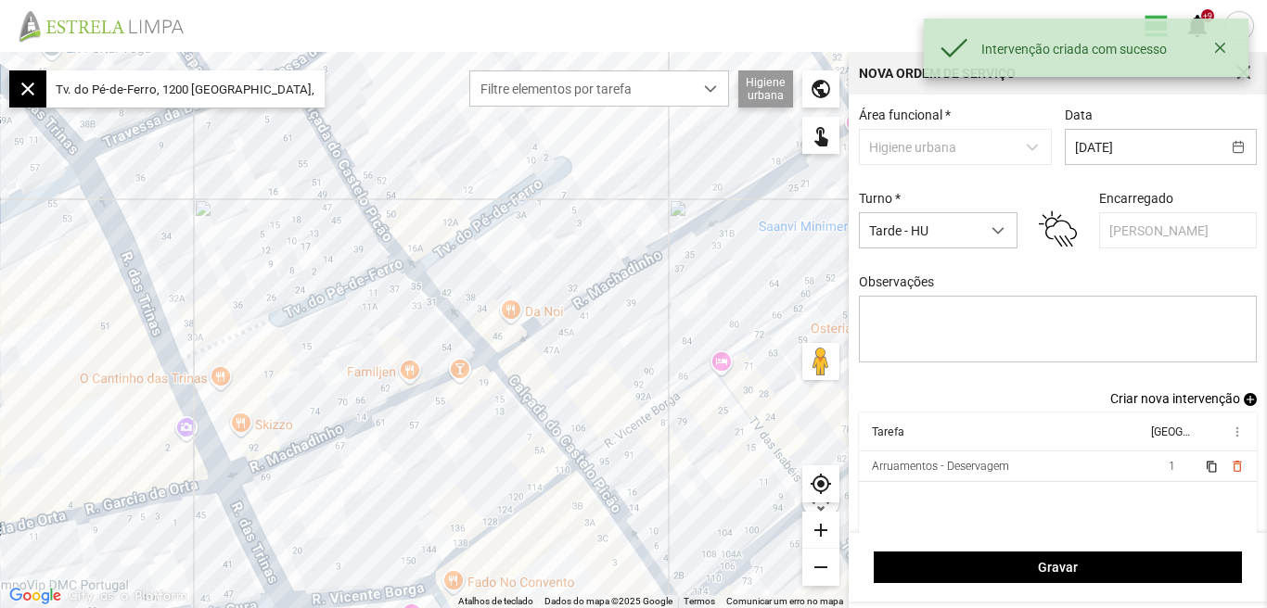
click at [1183, 406] on span "Criar nova intervenção" at bounding box center [1175, 398] width 130 height 15
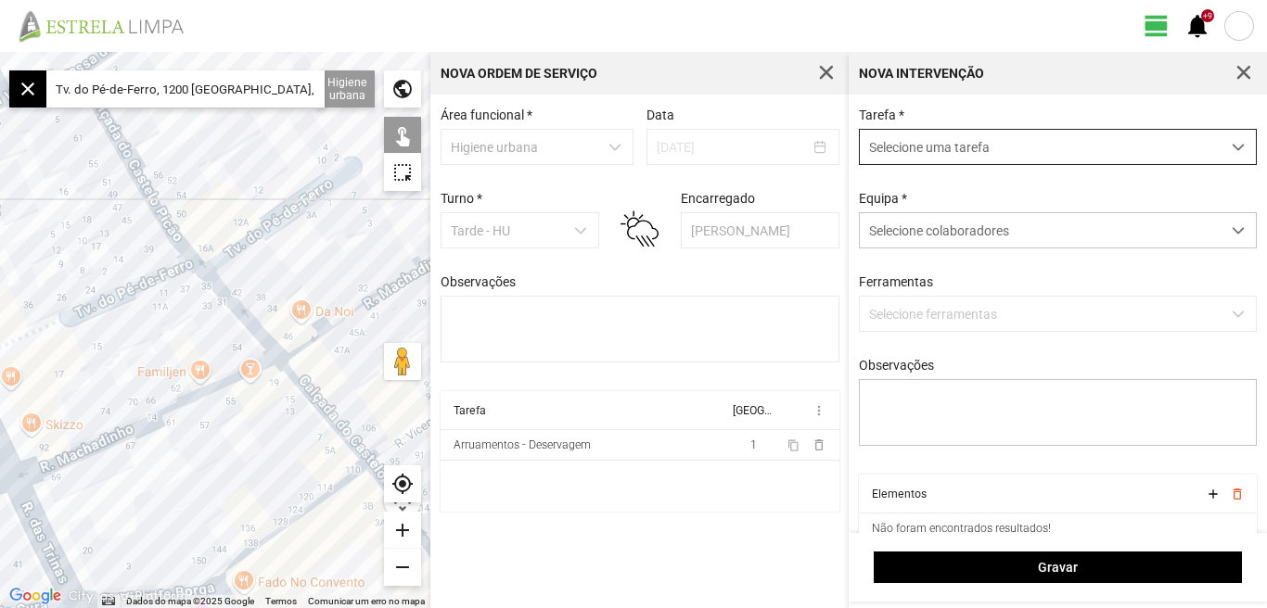
click at [1232, 146] on span "dropdown trigger" at bounding box center [1238, 147] width 13 height 13
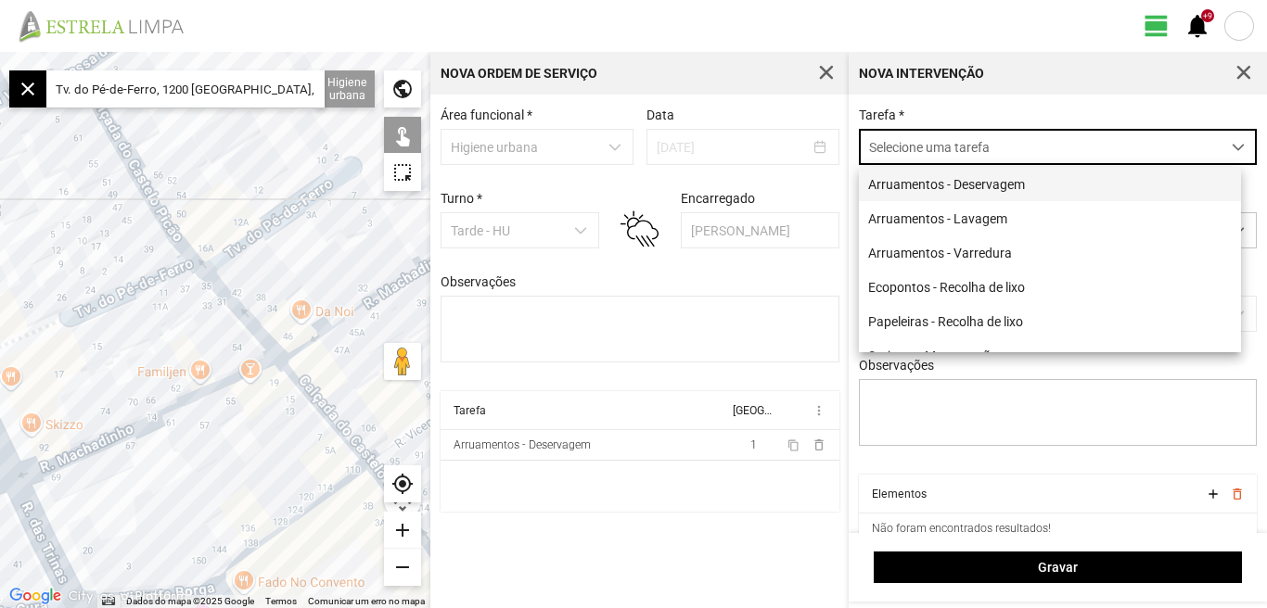
click at [1028, 179] on li "Arruamentos - Deservagem" at bounding box center [1050, 184] width 382 height 34
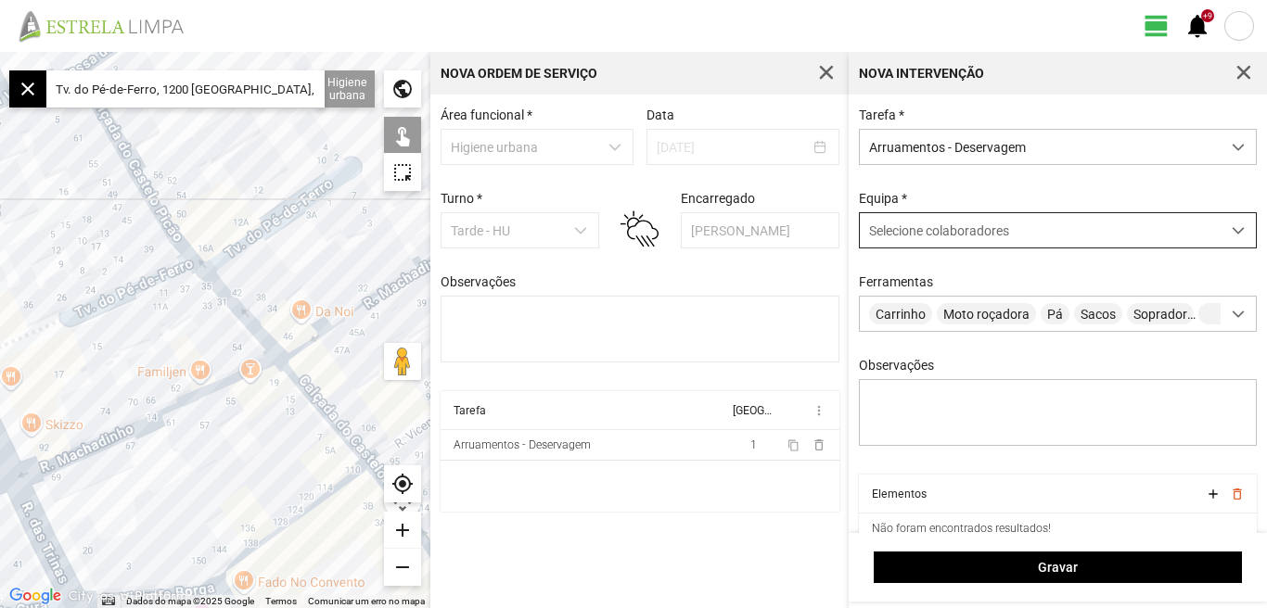
click at [1232, 231] on span at bounding box center [1238, 230] width 13 height 13
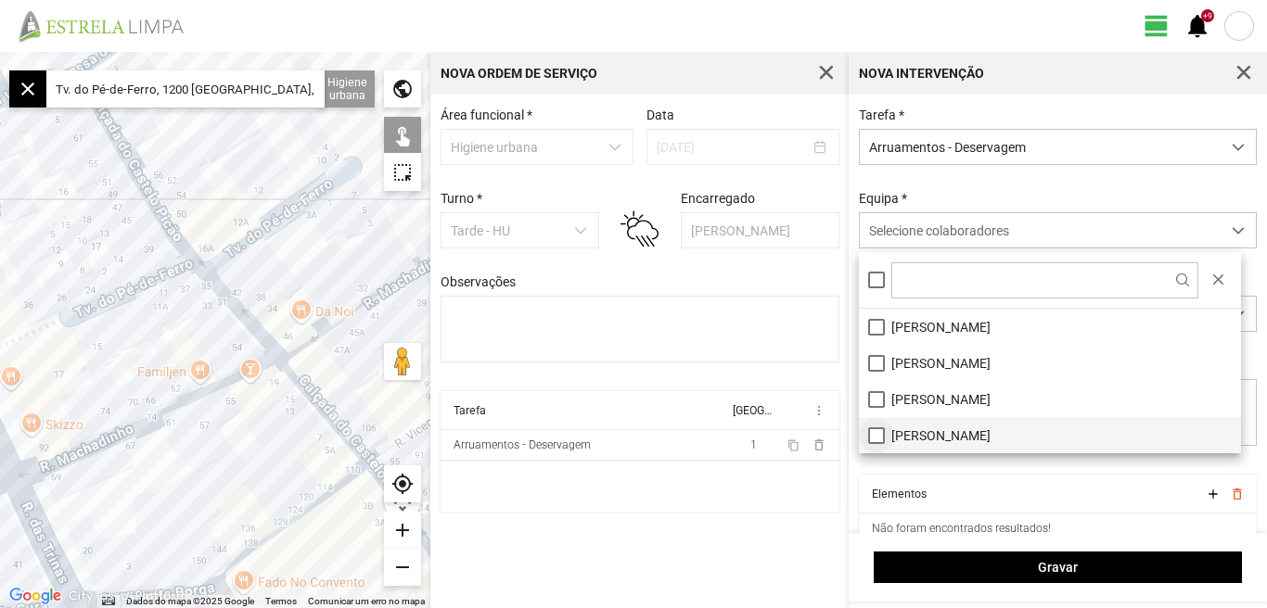
click at [870, 442] on li "[PERSON_NAME]" at bounding box center [1050, 435] width 382 height 36
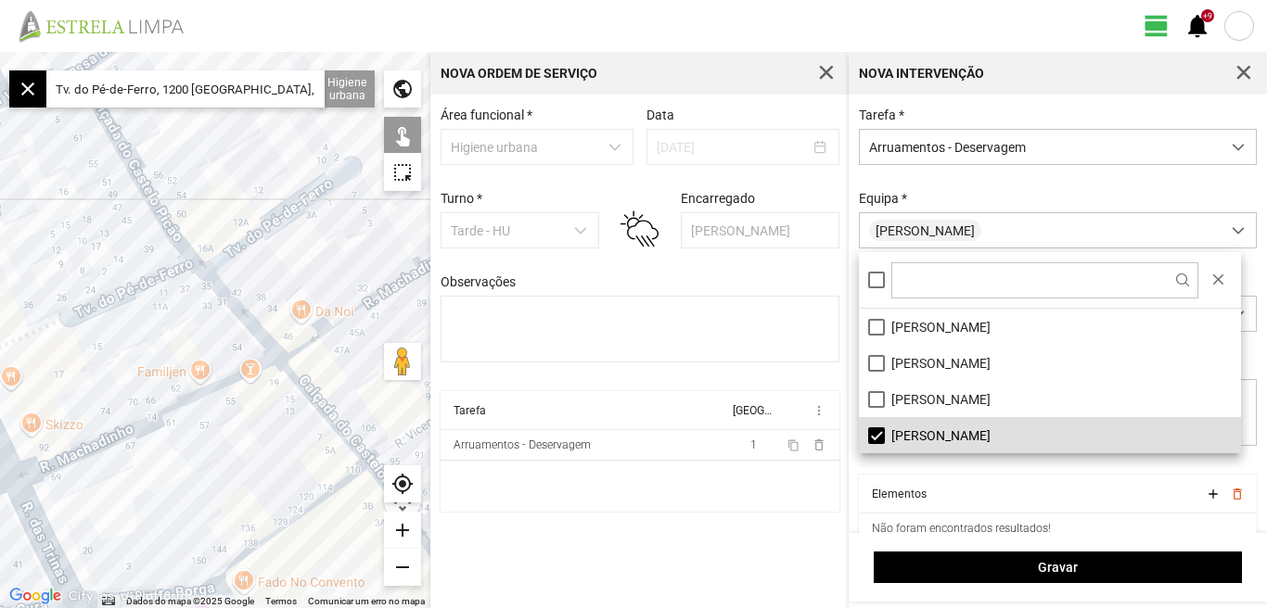
click at [758, 560] on div "Área funcional * Higiene urbana Data [DATE] Turno * Tarde - HU Encarregado Grac…" at bounding box center [639, 352] width 418 height 514
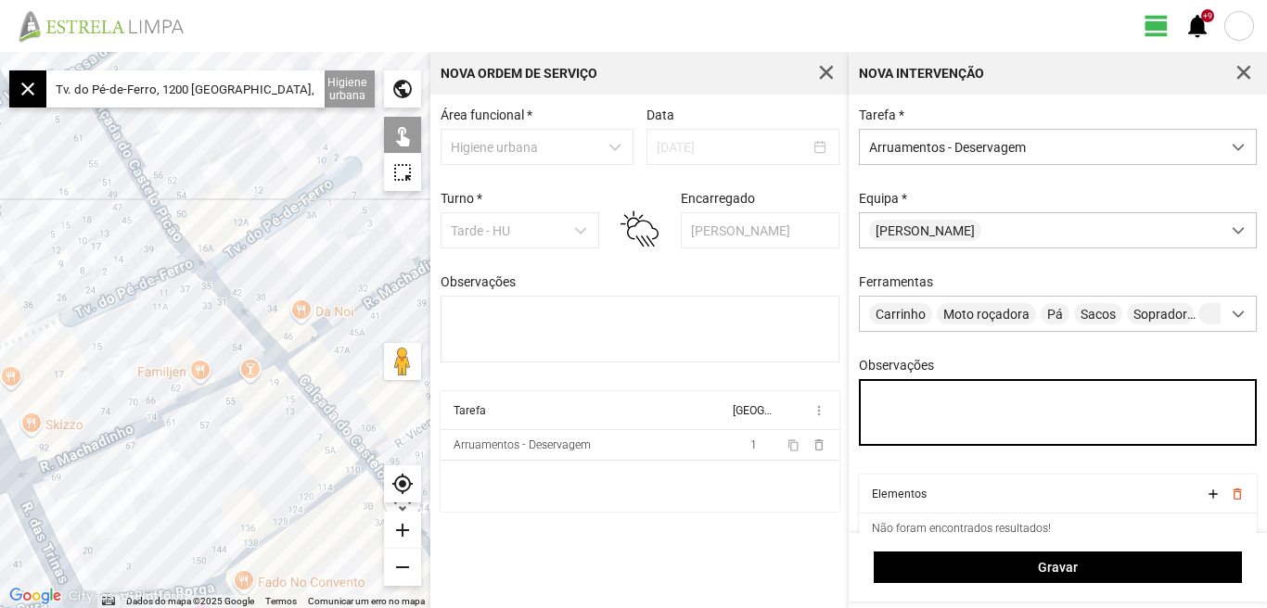
click at [920, 403] on textarea "Observações" at bounding box center [1058, 412] width 399 height 67
type textarea "Braima Diogo"
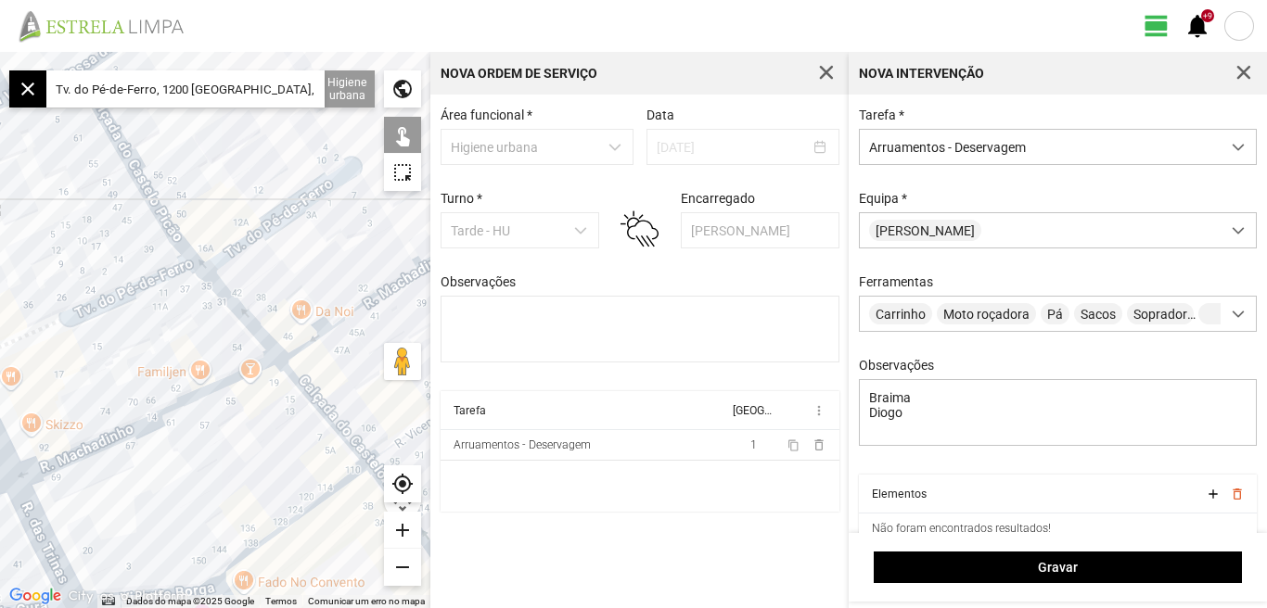
click at [296, 90] on input "Tv. do Pé-de-Ferro, 1200 [GEOGRAPHIC_DATA], [GEOGRAPHIC_DATA]" at bounding box center [185, 88] width 278 height 37
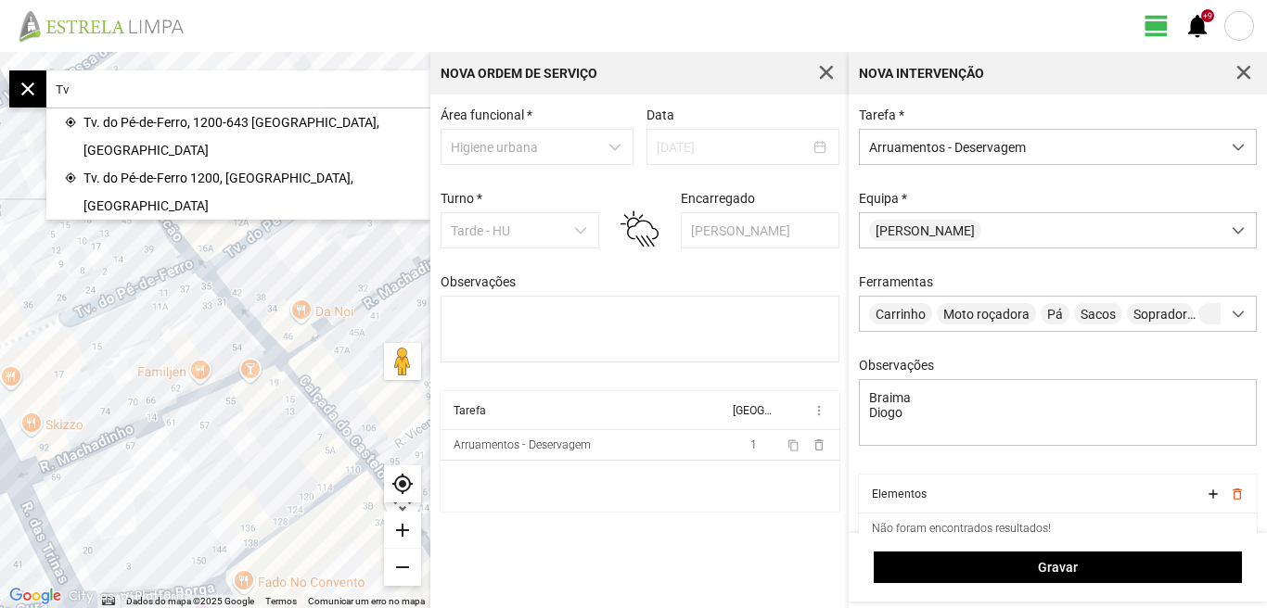
type input "T"
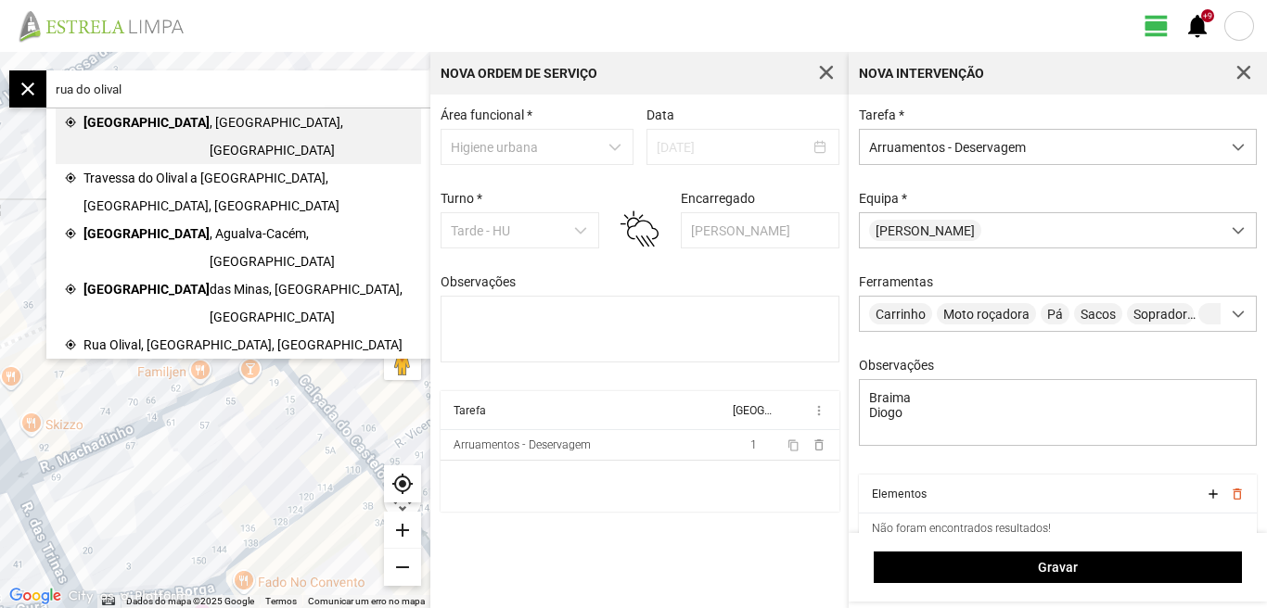
click at [210, 116] on span ", [GEOGRAPHIC_DATA], [GEOGRAPHIC_DATA]" at bounding box center [311, 137] width 202 height 56
type input "[STREET_ADDRESS]"
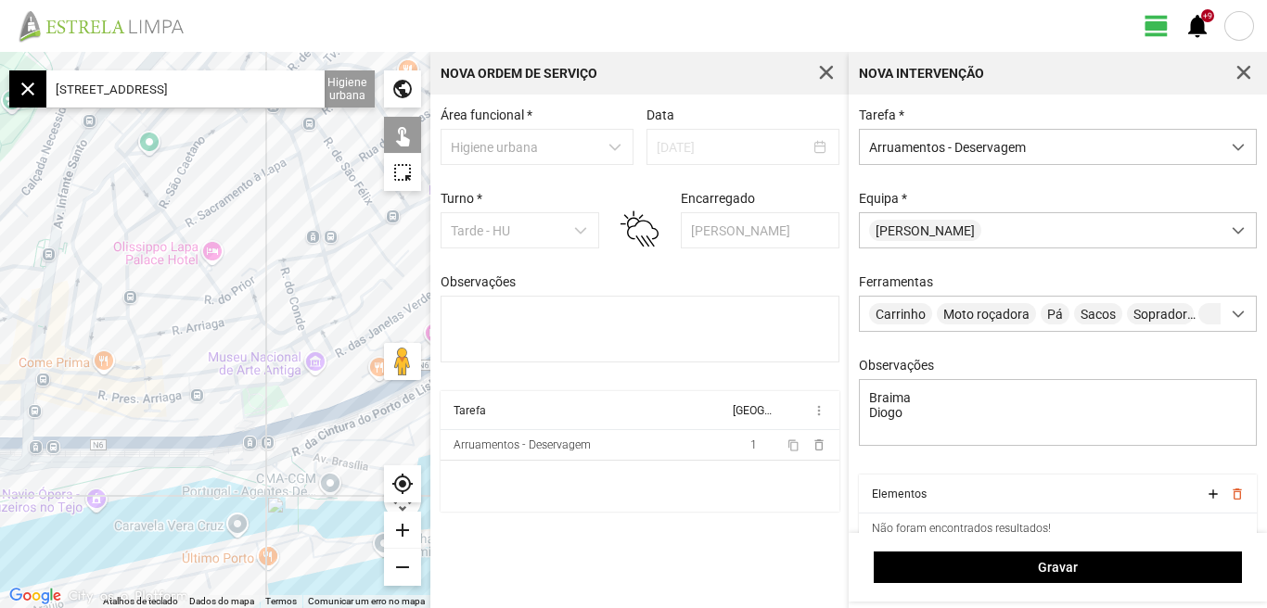
click at [406, 533] on div "add" at bounding box center [402, 530] width 37 height 37
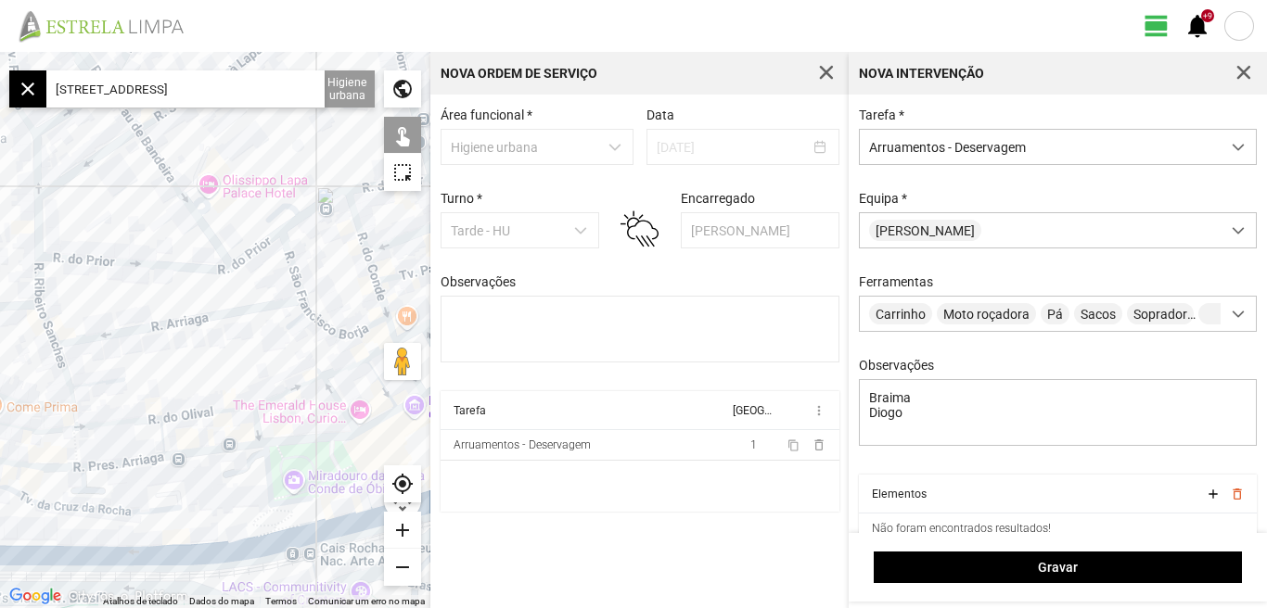
click at [406, 531] on div "add" at bounding box center [402, 530] width 37 height 37
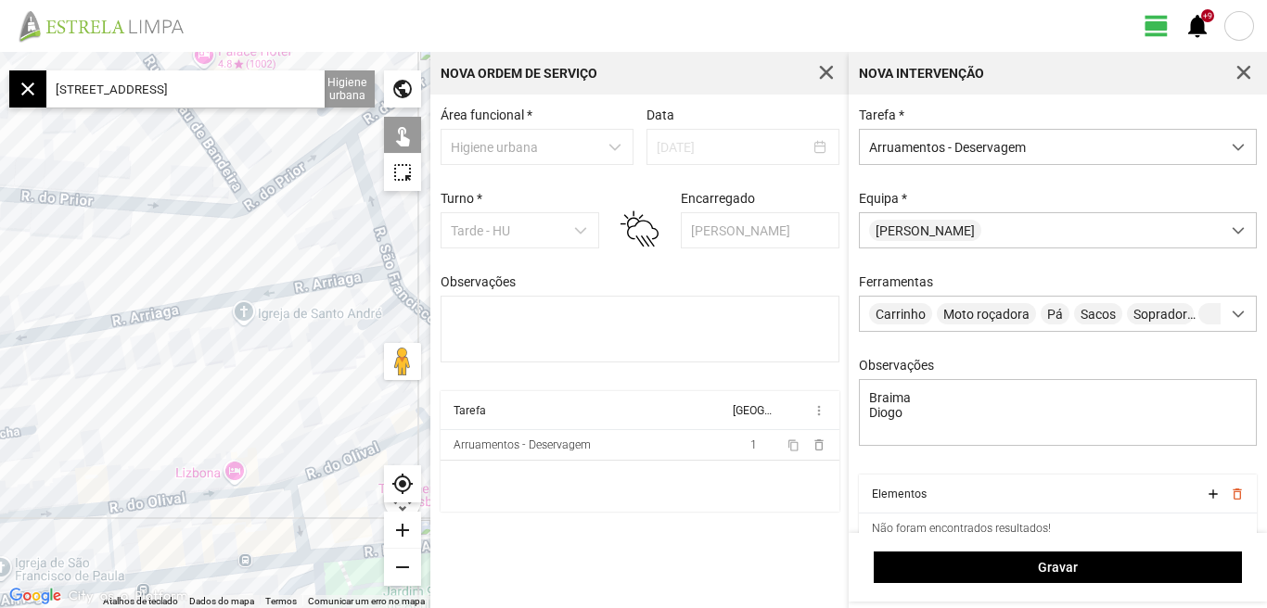
click at [406, 531] on div "add" at bounding box center [402, 530] width 37 height 37
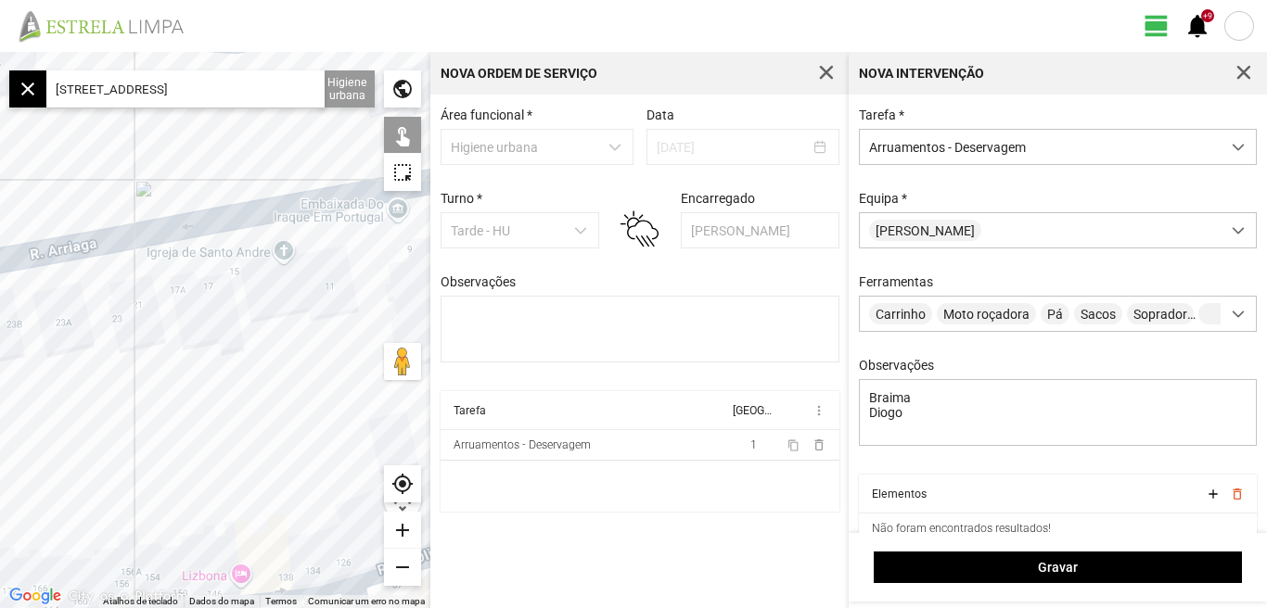
drag, startPoint x: 223, startPoint y: 399, endPoint x: 213, endPoint y: 349, distance: 50.9
click at [213, 349] on div at bounding box center [215, 330] width 430 height 556
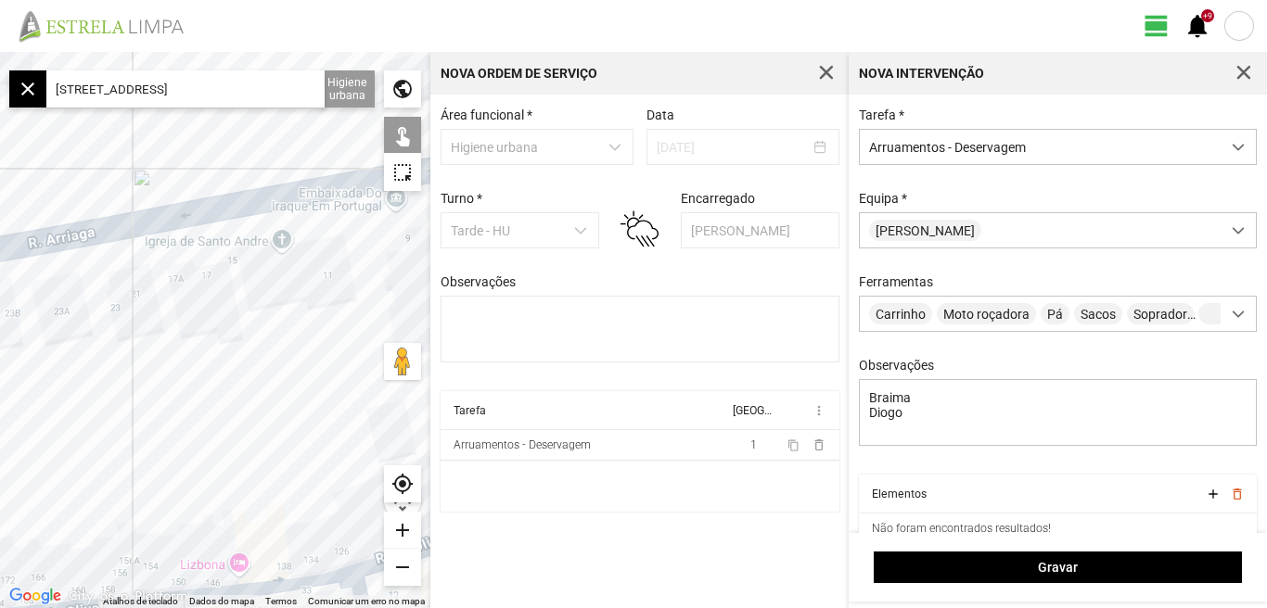
click at [394, 563] on div "remove" at bounding box center [402, 567] width 37 height 37
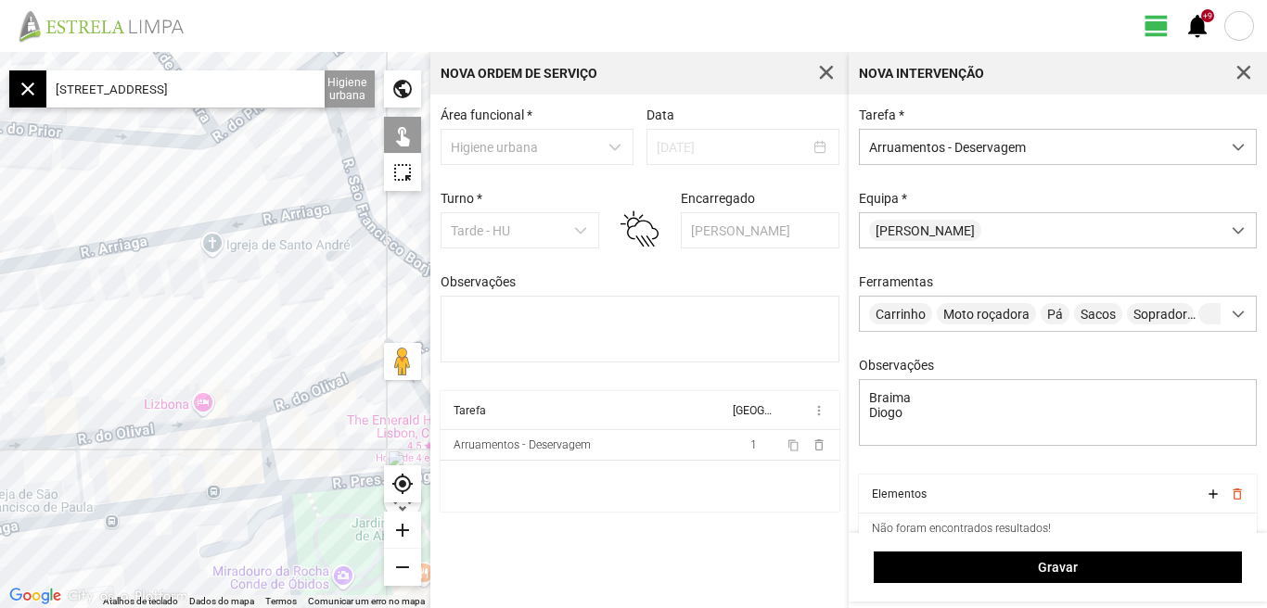
drag, startPoint x: 186, startPoint y: 375, endPoint x: 114, endPoint y: 285, distance: 115.4
click at [115, 285] on div at bounding box center [215, 330] width 430 height 556
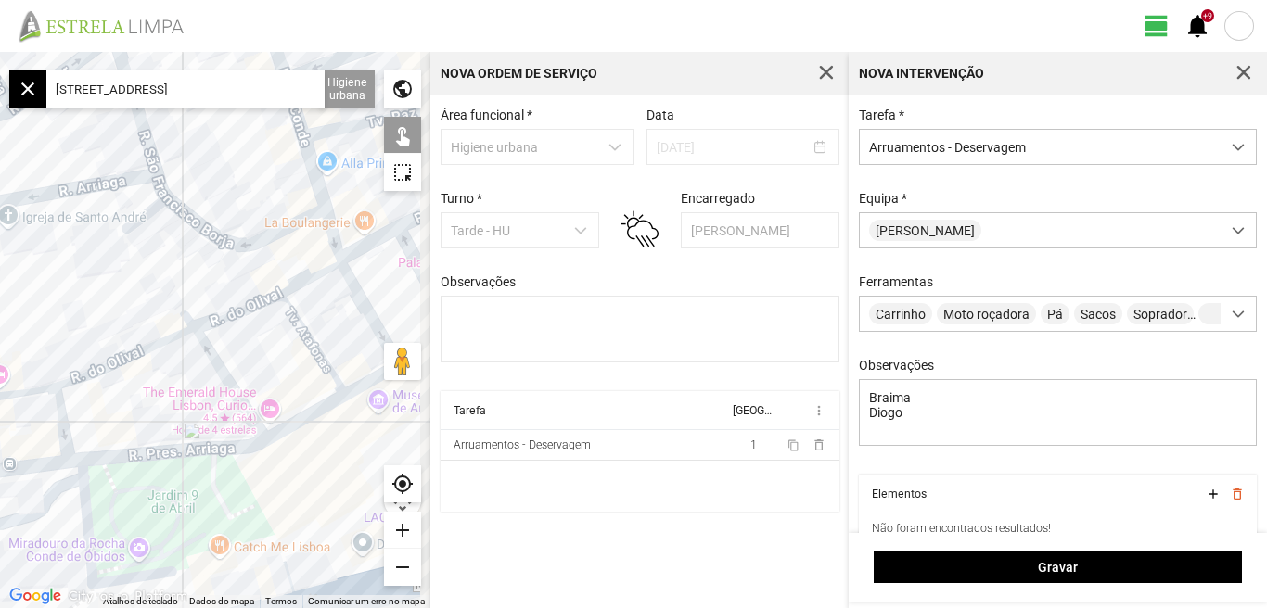
drag, startPoint x: 253, startPoint y: 279, endPoint x: 95, endPoint y: 305, distance: 160.7
click at [85, 307] on div at bounding box center [215, 330] width 430 height 556
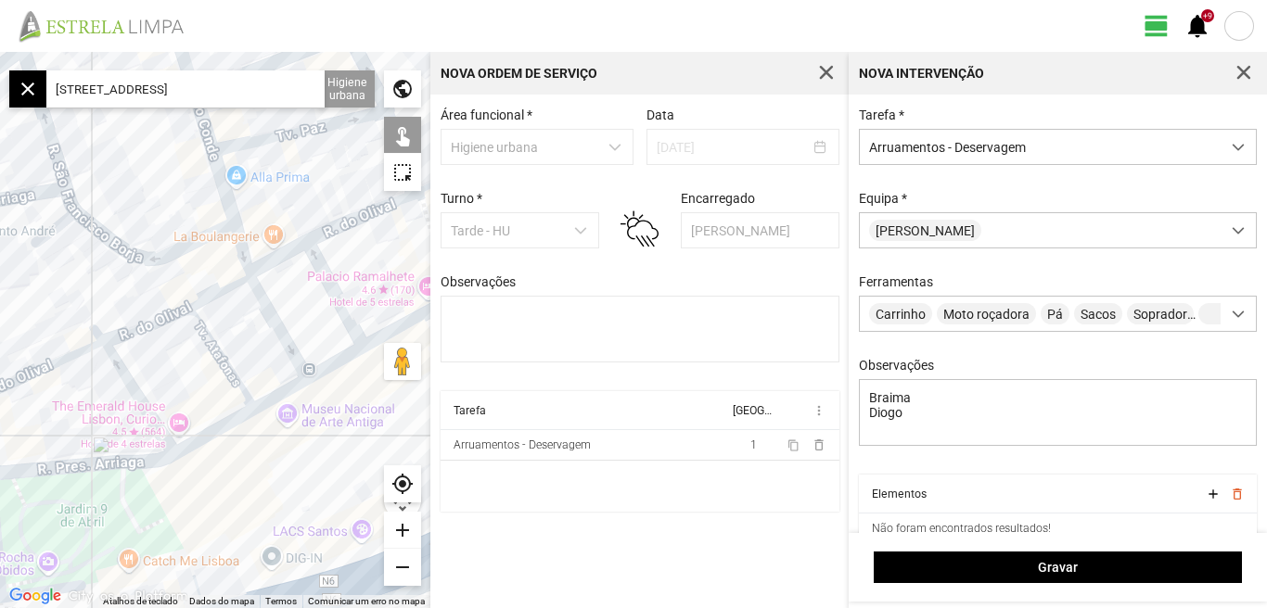
click at [362, 215] on div at bounding box center [215, 330] width 430 height 556
click at [278, 257] on div at bounding box center [215, 330] width 430 height 556
click at [219, 289] on div at bounding box center [215, 330] width 430 height 556
click at [157, 321] on div at bounding box center [215, 330] width 430 height 556
click at [352, 223] on div at bounding box center [215, 330] width 430 height 556
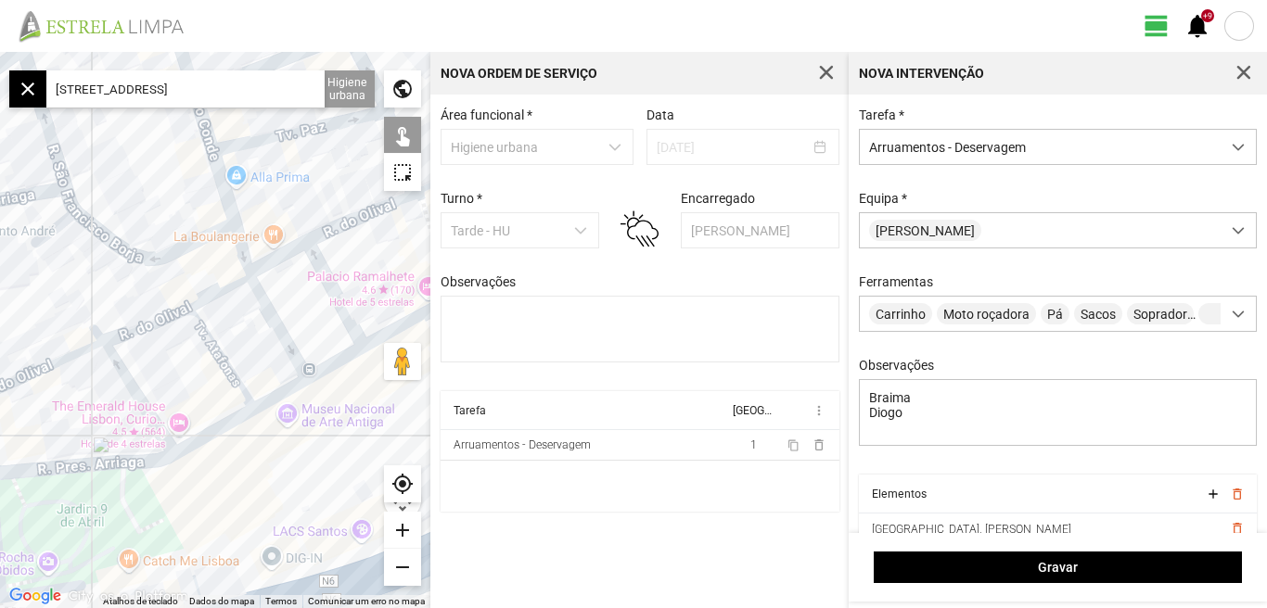
click at [364, 215] on div at bounding box center [215, 330] width 430 height 556
click at [282, 255] on div at bounding box center [215, 330] width 430 height 556
click at [222, 288] on div at bounding box center [215, 330] width 430 height 556
click at [151, 319] on div at bounding box center [215, 330] width 430 height 556
click at [153, 324] on div at bounding box center [215, 330] width 430 height 556
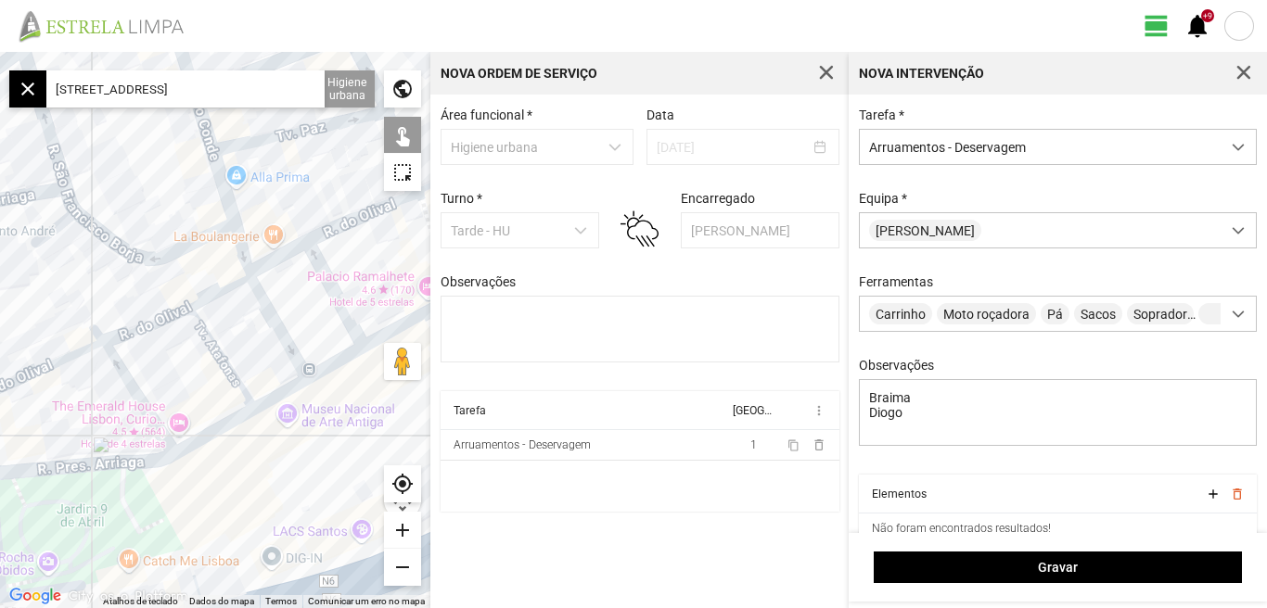
drag, startPoint x: 96, startPoint y: 406, endPoint x: 280, endPoint y: 346, distance: 194.2
click at [280, 347] on div at bounding box center [215, 330] width 430 height 556
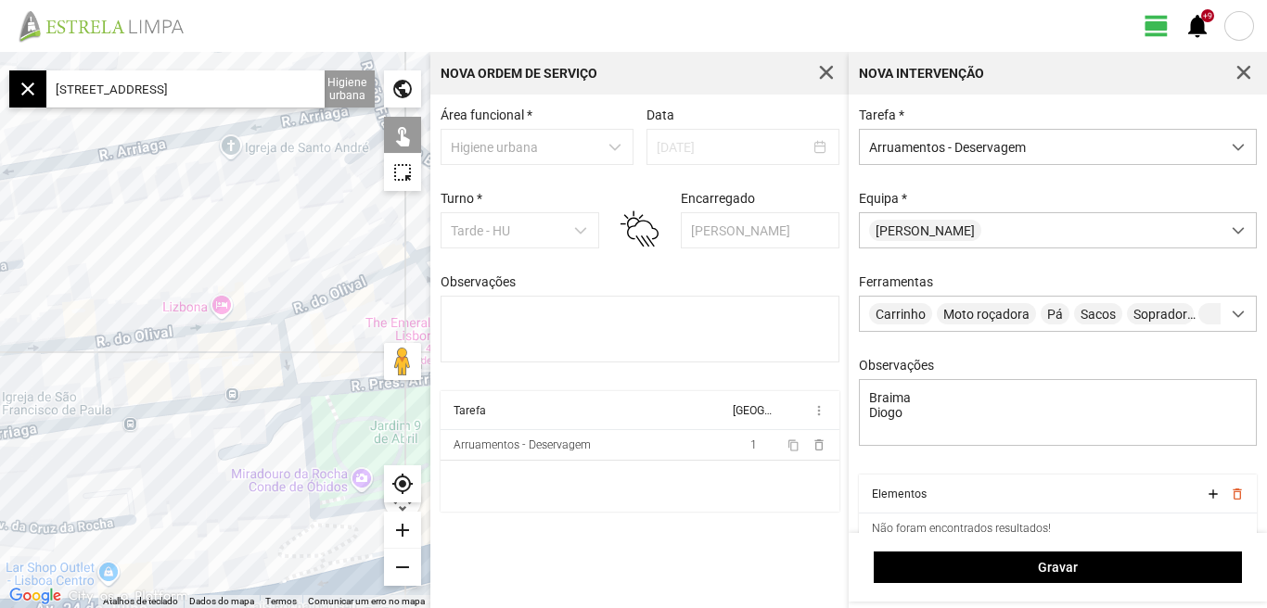
drag, startPoint x: 221, startPoint y: 371, endPoint x: 340, endPoint y: 351, distance: 121.4
click at [386, 345] on div "Atalhos de teclado Dados do mapa Dados do mapa ©2025 Google, Inst. Geogr. Nacio…" at bounding box center [215, 330] width 430 height 556
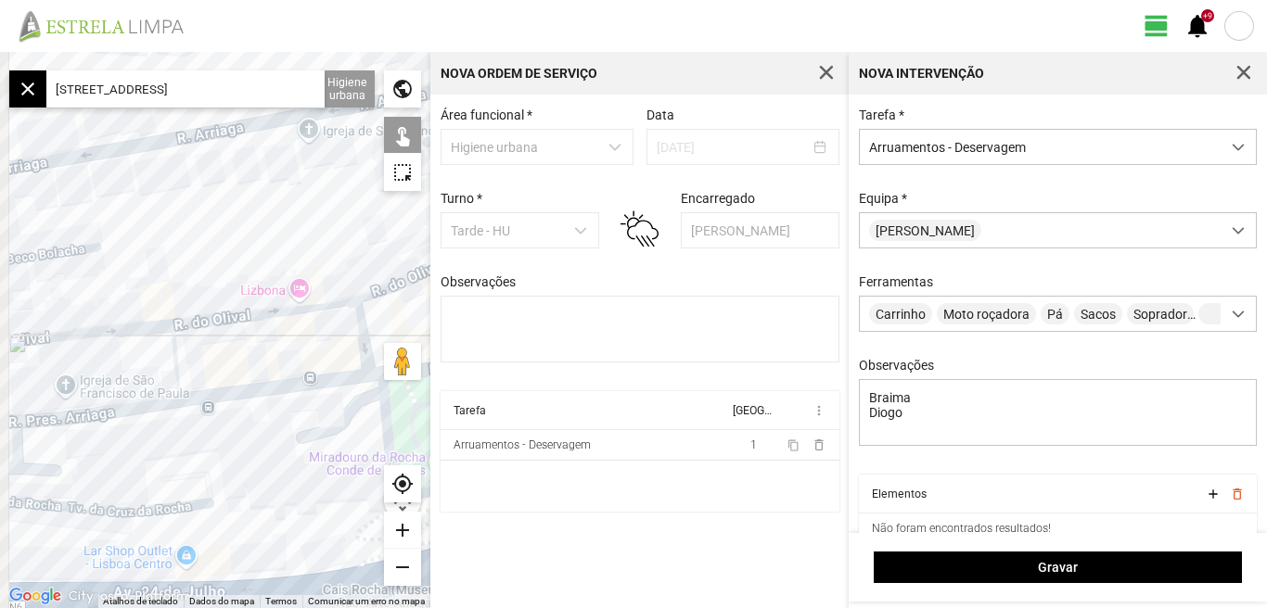
drag, startPoint x: 190, startPoint y: 359, endPoint x: 286, endPoint y: 359, distance: 95.5
click at [286, 359] on div at bounding box center [215, 330] width 430 height 556
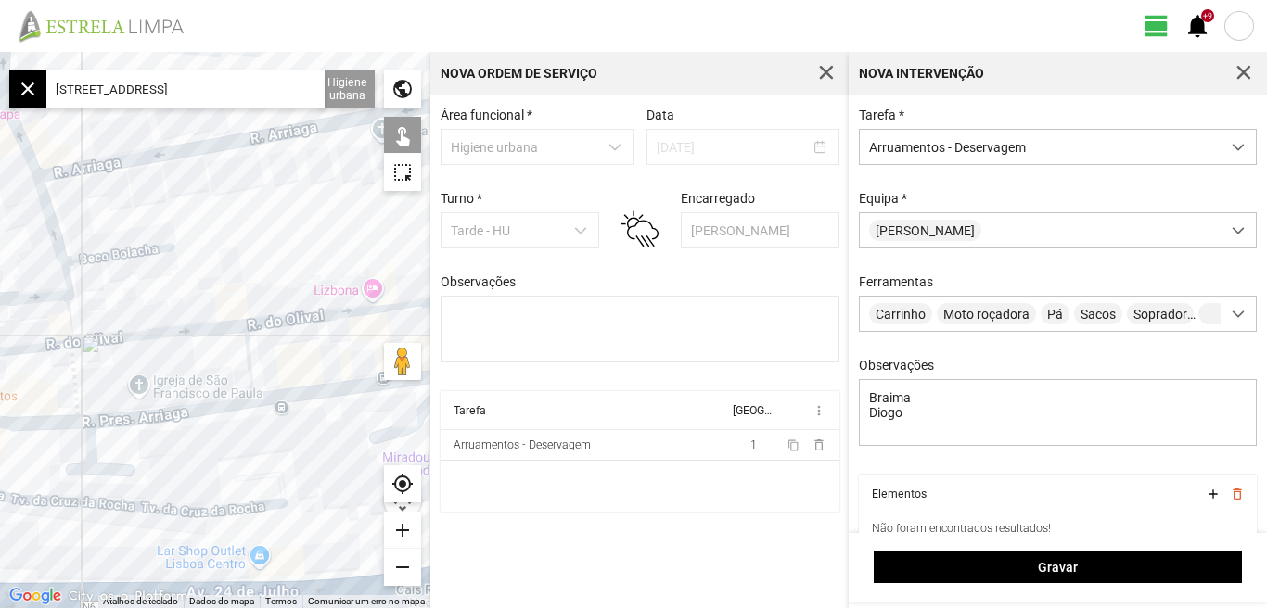
click at [248, 365] on div at bounding box center [215, 330] width 430 height 556
click at [395, 531] on div "add" at bounding box center [402, 530] width 37 height 37
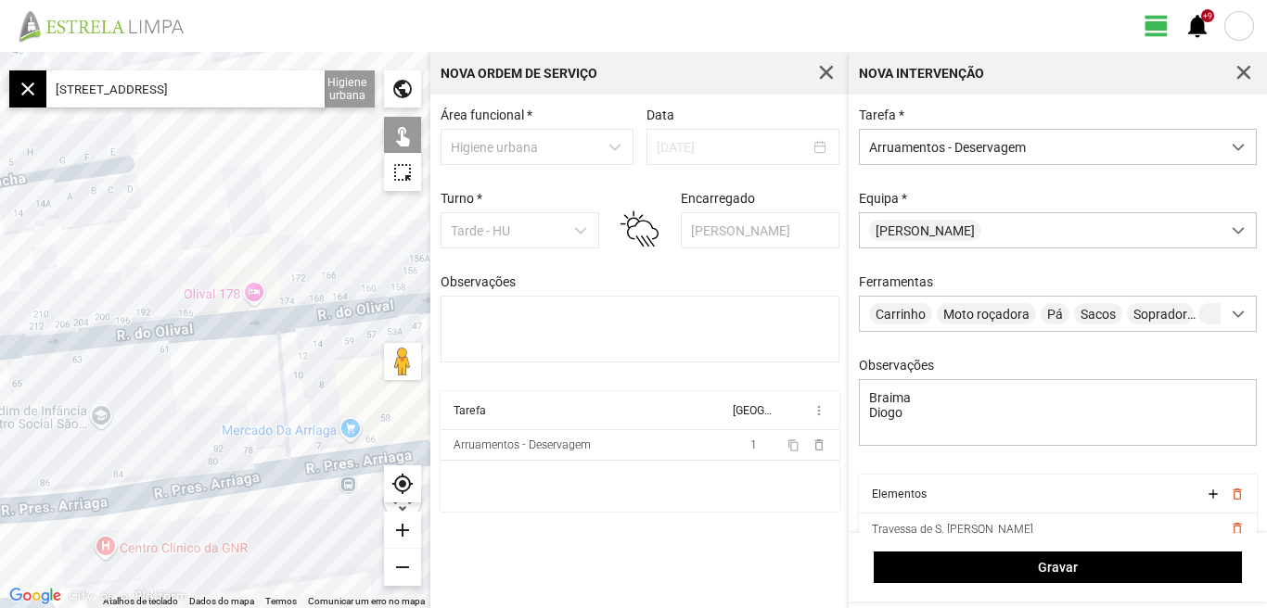
click at [395, 531] on div "add" at bounding box center [402, 530] width 37 height 37
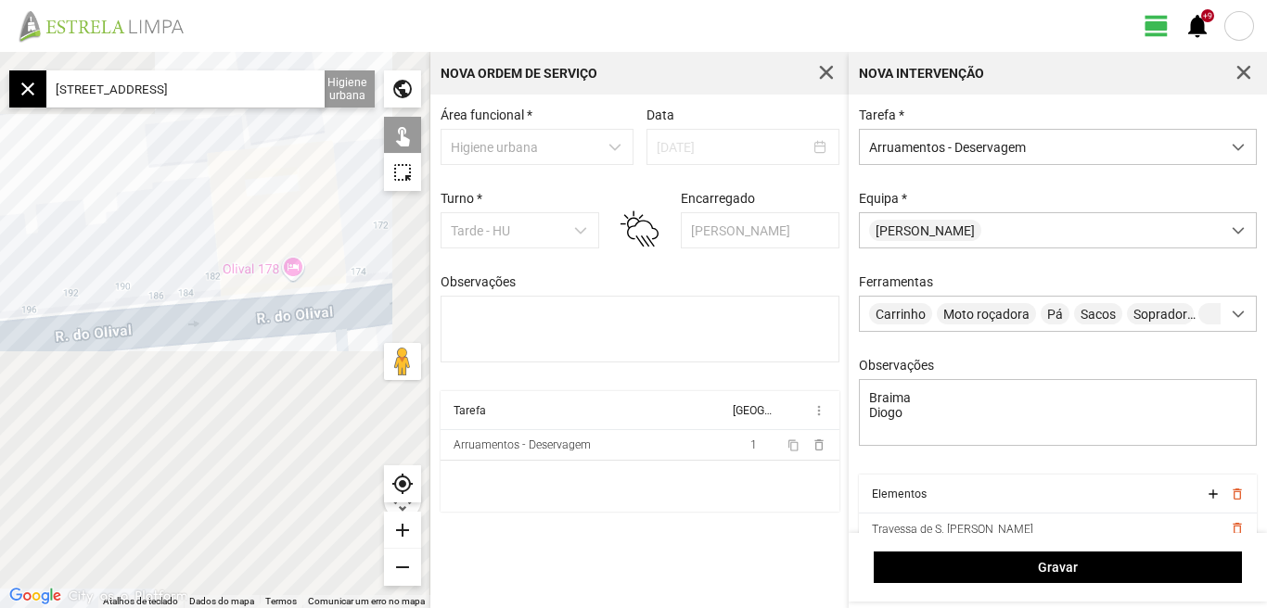
drag, startPoint x: 292, startPoint y: 443, endPoint x: 198, endPoint y: 358, distance: 126.7
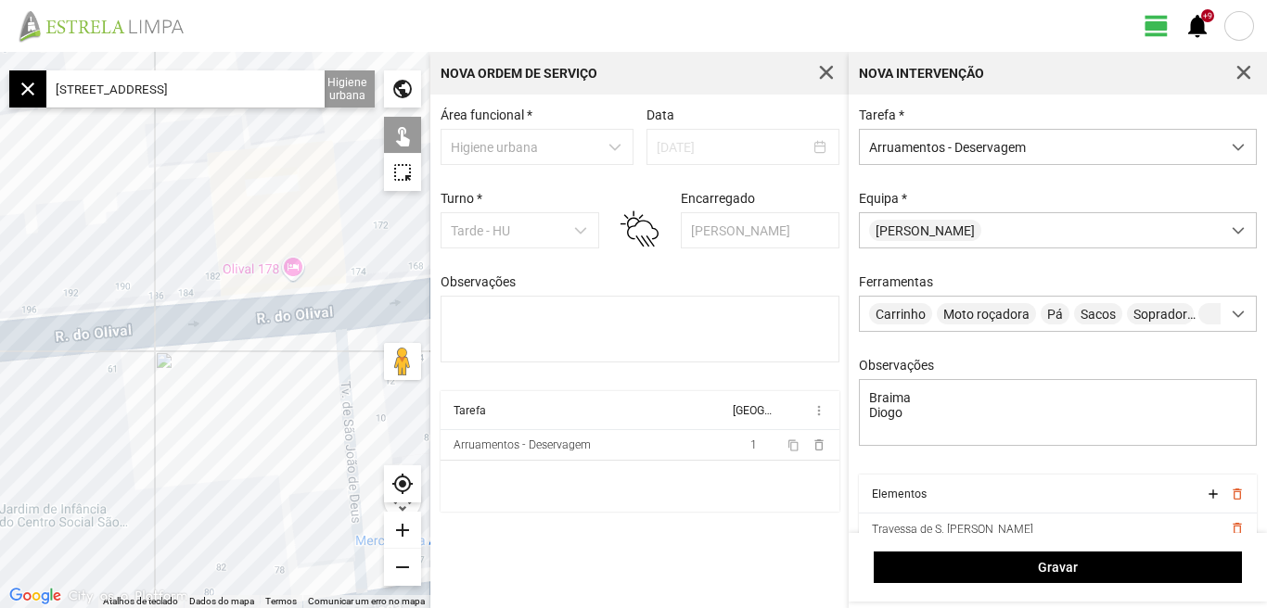
click at [198, 360] on div at bounding box center [215, 330] width 430 height 556
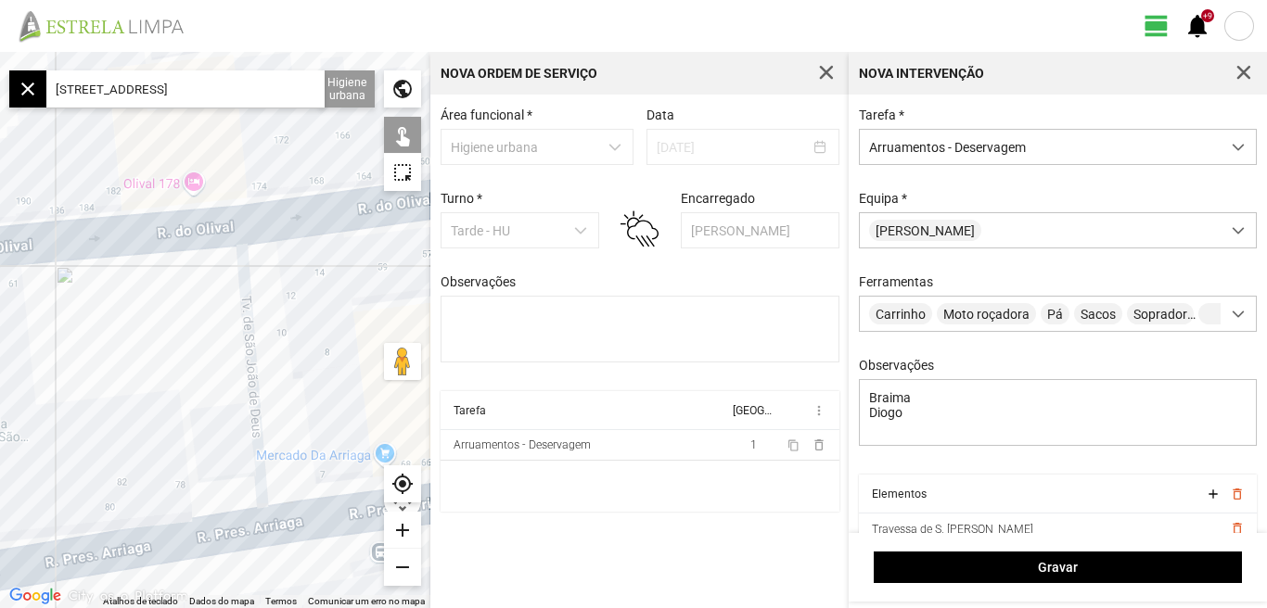
click at [247, 353] on div at bounding box center [215, 330] width 430 height 556
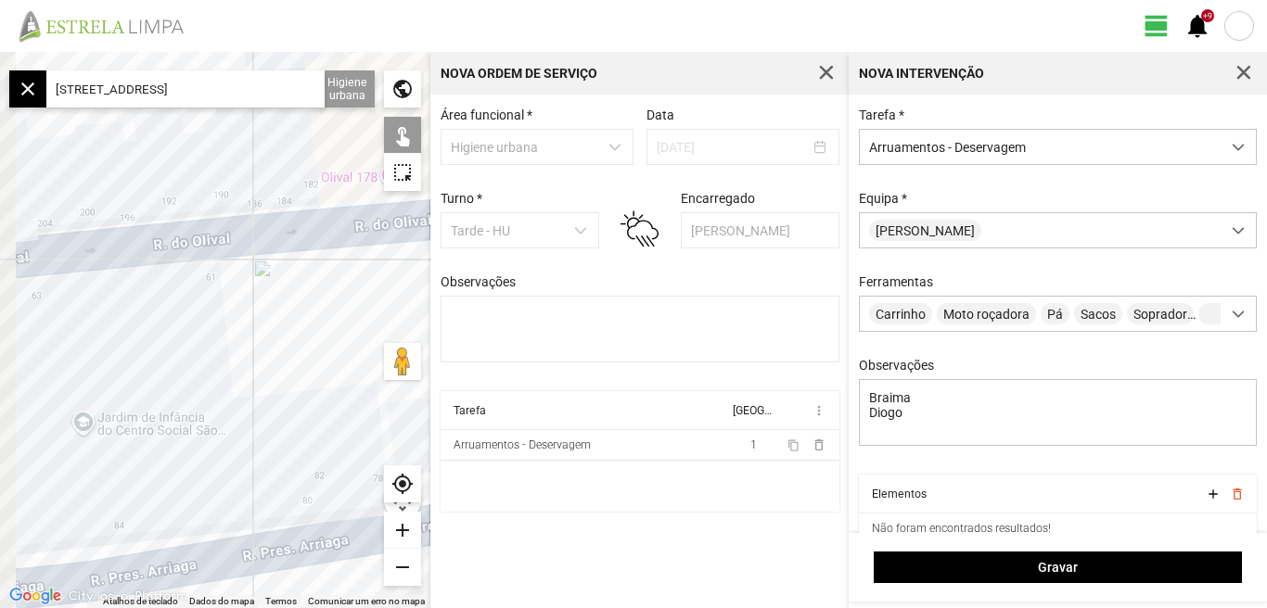
drag, startPoint x: 253, startPoint y: 386, endPoint x: 340, endPoint y: 376, distance: 87.8
click at [339, 377] on div at bounding box center [215, 330] width 430 height 556
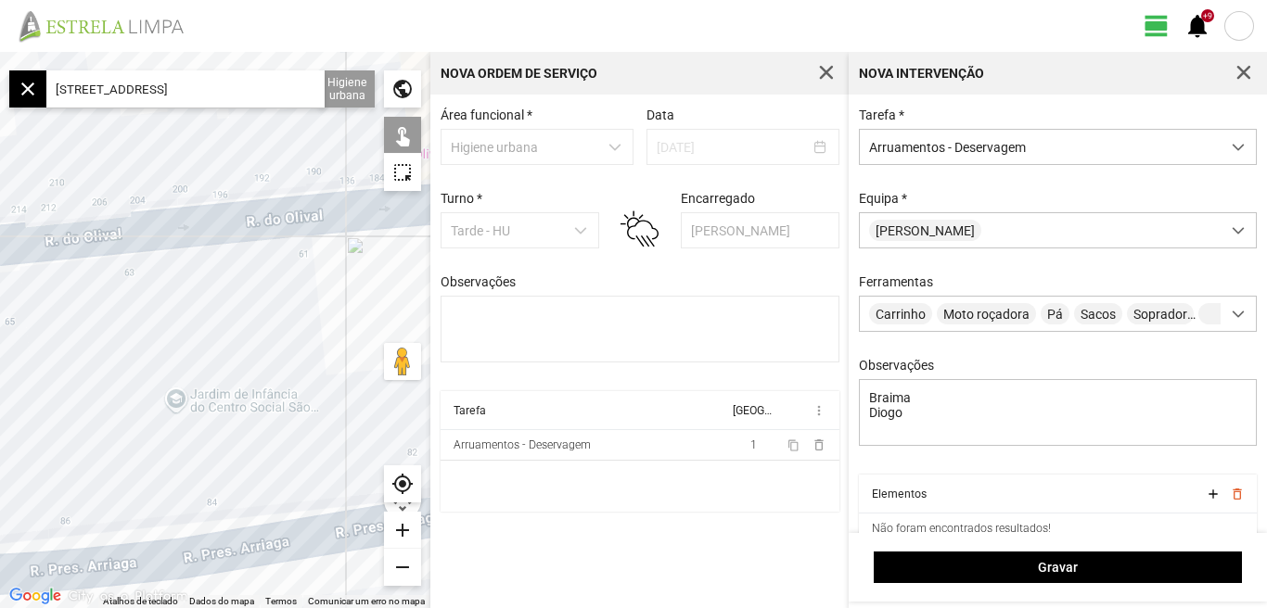
drag, startPoint x: 196, startPoint y: 378, endPoint x: 362, endPoint y: 357, distance: 167.4
click at [362, 357] on div at bounding box center [215, 330] width 430 height 556
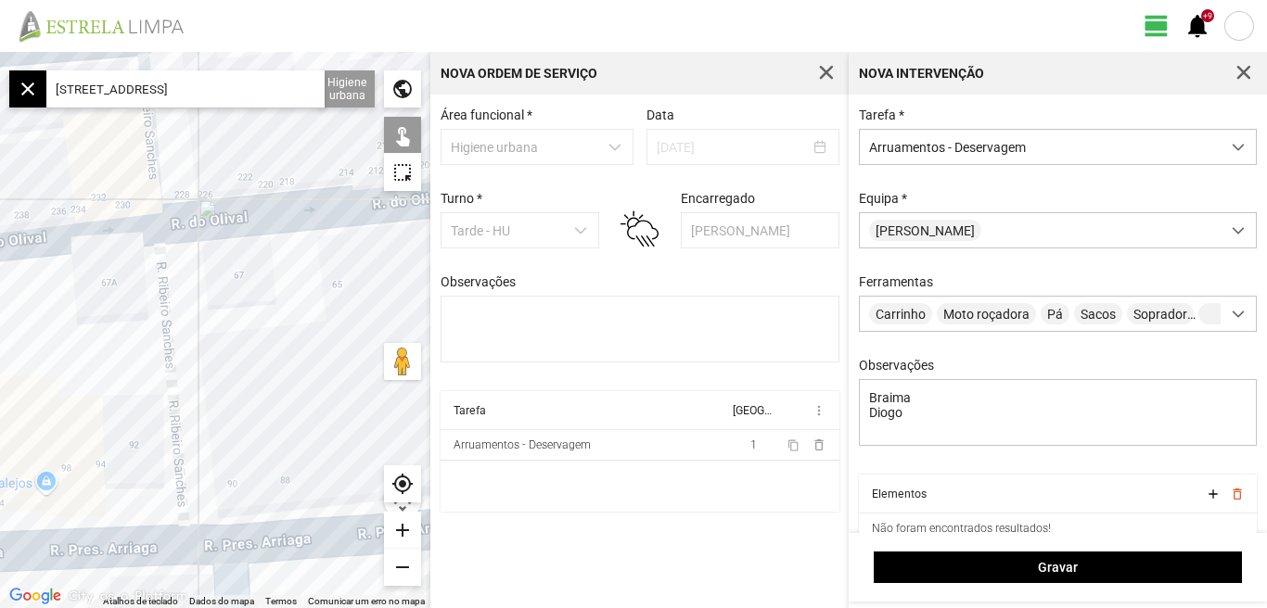
click at [383, 352] on div at bounding box center [215, 330] width 430 height 556
click at [175, 364] on div at bounding box center [215, 330] width 430 height 556
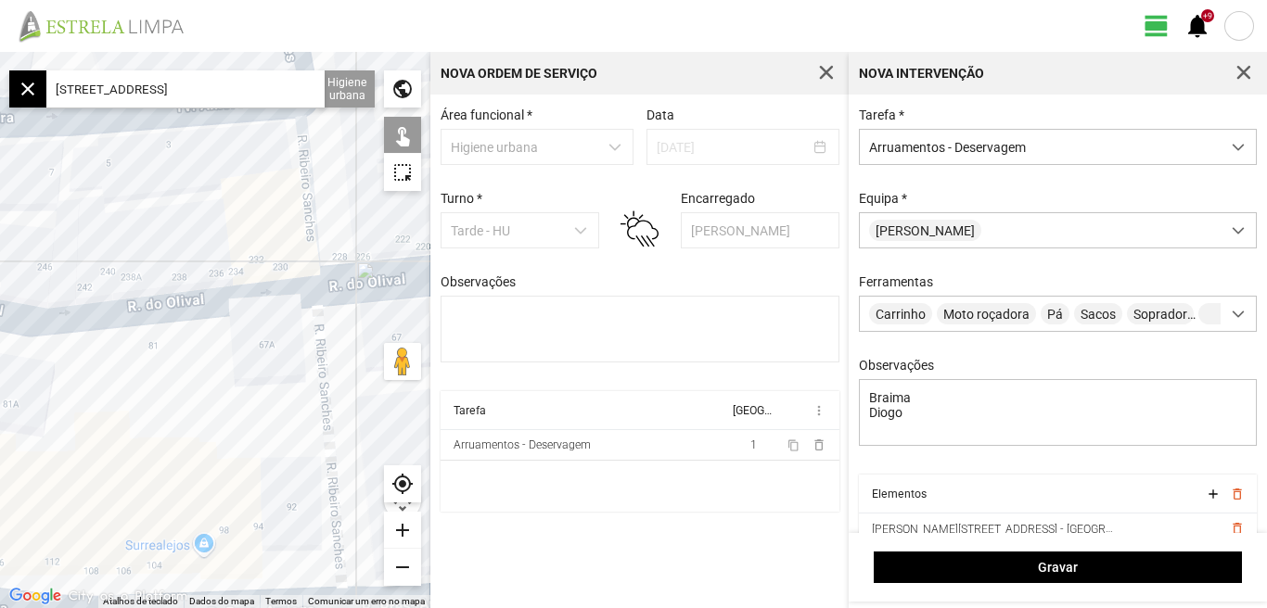
drag, startPoint x: 67, startPoint y: 352, endPoint x: 224, endPoint y: 415, distance: 170.2
click at [224, 415] on div at bounding box center [215, 330] width 430 height 556
click at [137, 308] on div at bounding box center [215, 330] width 430 height 556
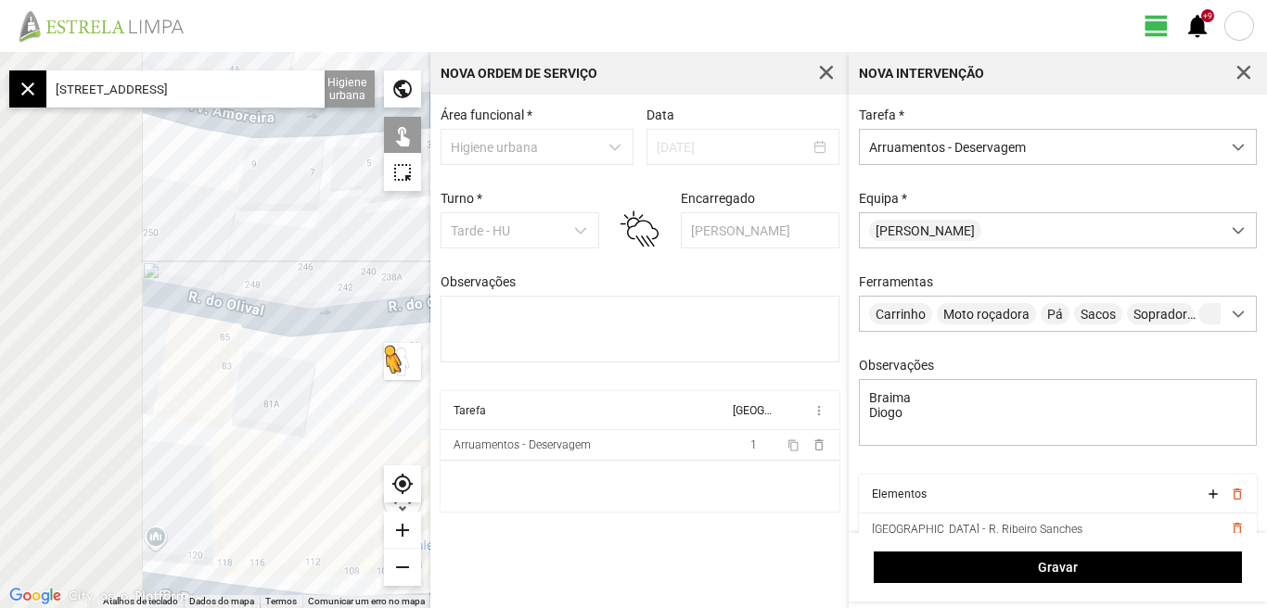
drag, startPoint x: 167, startPoint y: 371, endPoint x: 390, endPoint y: 371, distance: 223.5
click at [390, 371] on div "Para ativar a funcionalidade de arrastar com o teclado, prima Alt + Enter. Quan…" at bounding box center [215, 330] width 430 height 556
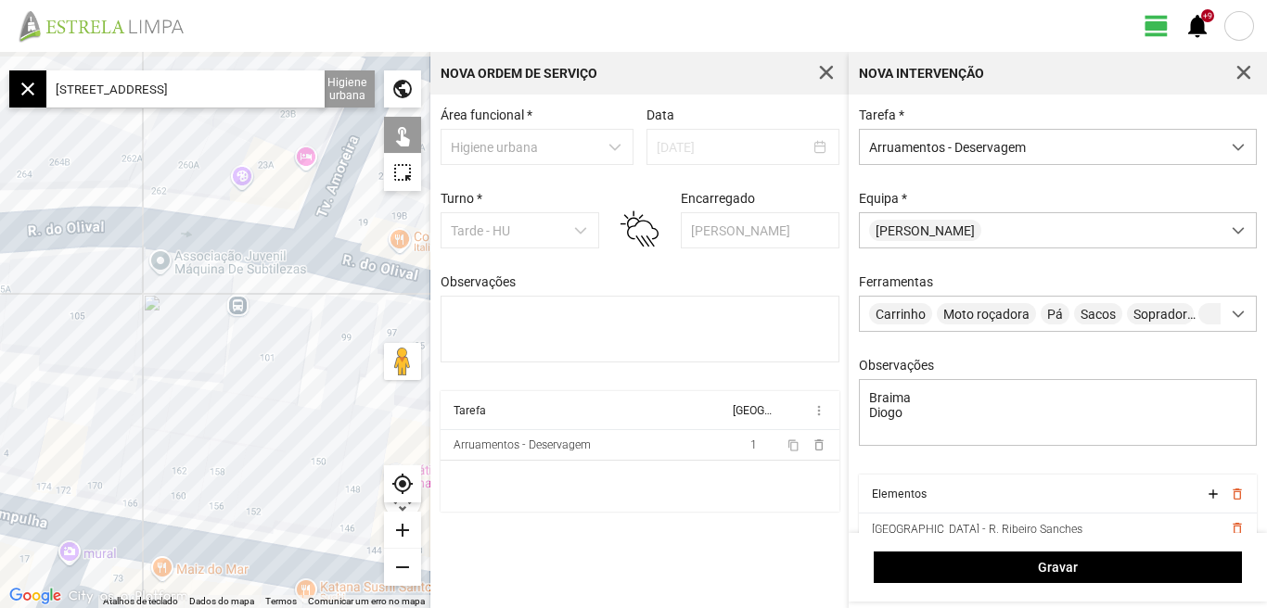
drag, startPoint x: 230, startPoint y: 359, endPoint x: 352, endPoint y: 391, distance: 126.7
click at [352, 391] on div at bounding box center [215, 330] width 430 height 556
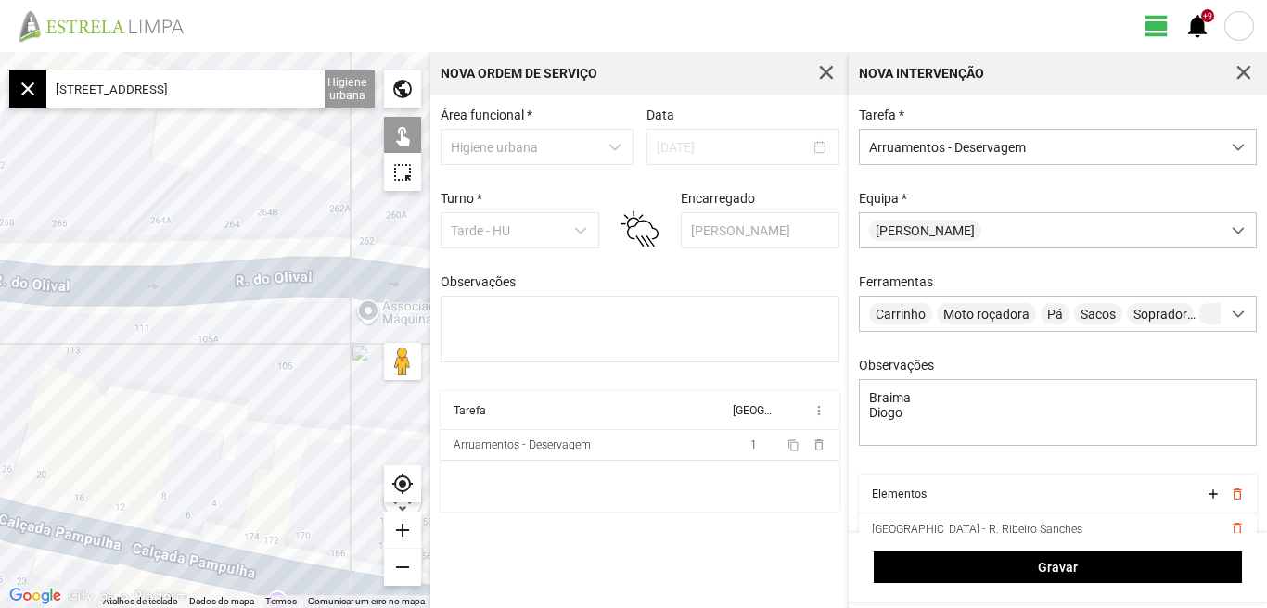
drag, startPoint x: 225, startPoint y: 336, endPoint x: 308, endPoint y: 353, distance: 84.4
click at [308, 353] on div at bounding box center [215, 330] width 430 height 556
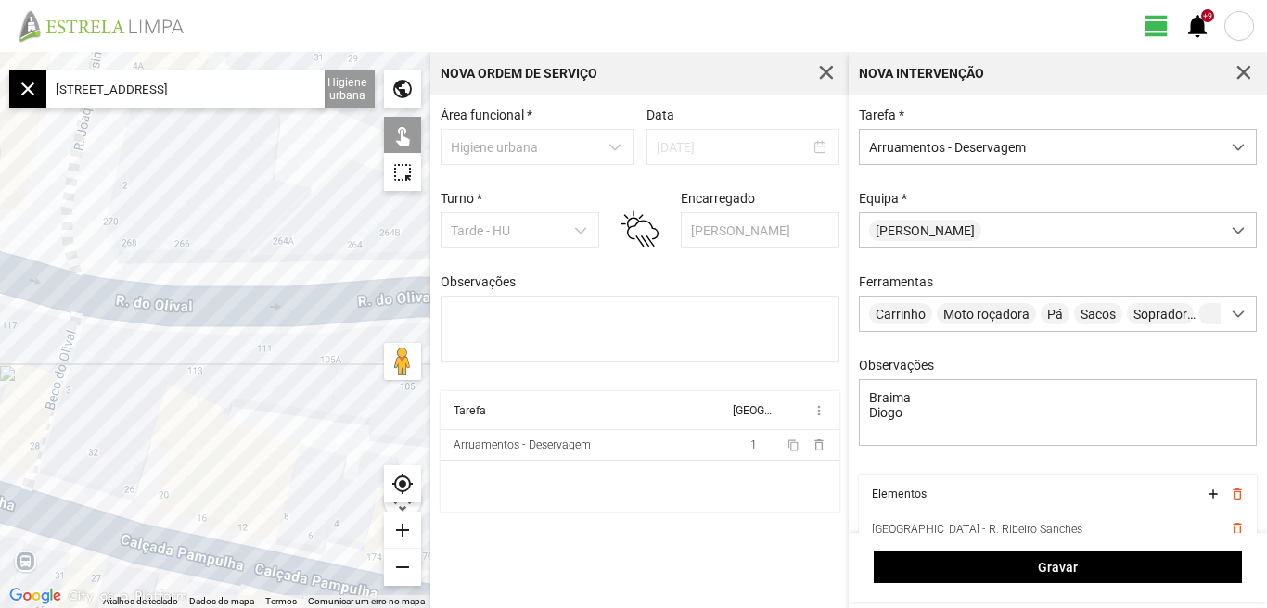
click at [233, 299] on div at bounding box center [215, 330] width 430 height 556
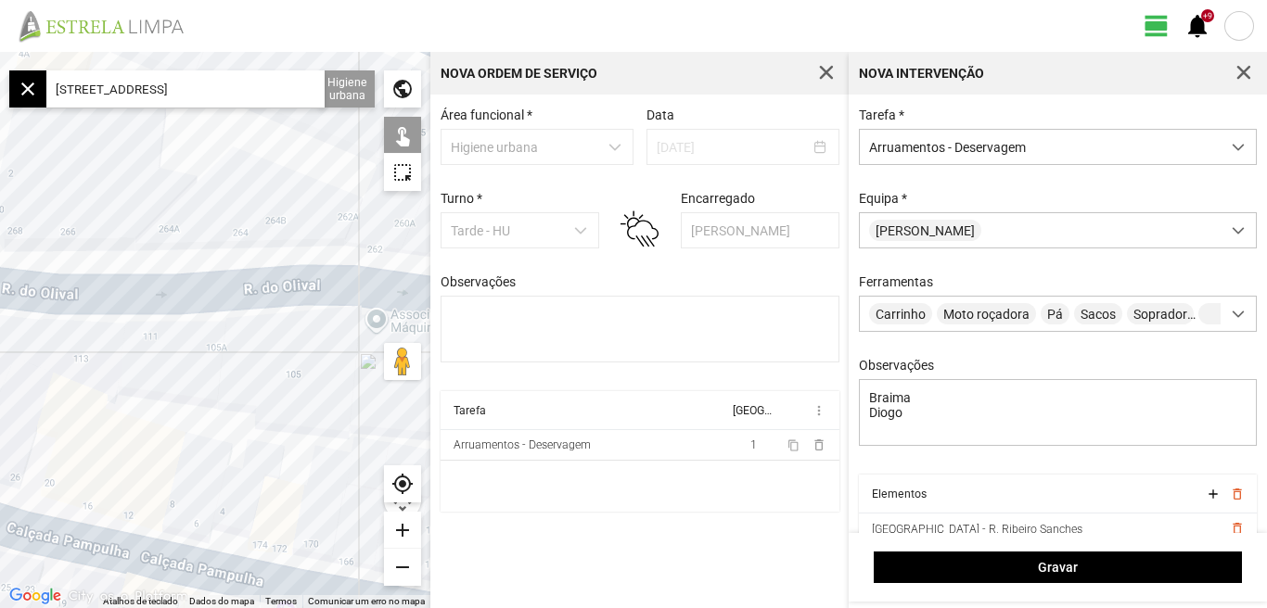
drag, startPoint x: 282, startPoint y: 404, endPoint x: 73, endPoint y: 389, distance: 209.3
click at [84, 389] on div at bounding box center [215, 330] width 430 height 556
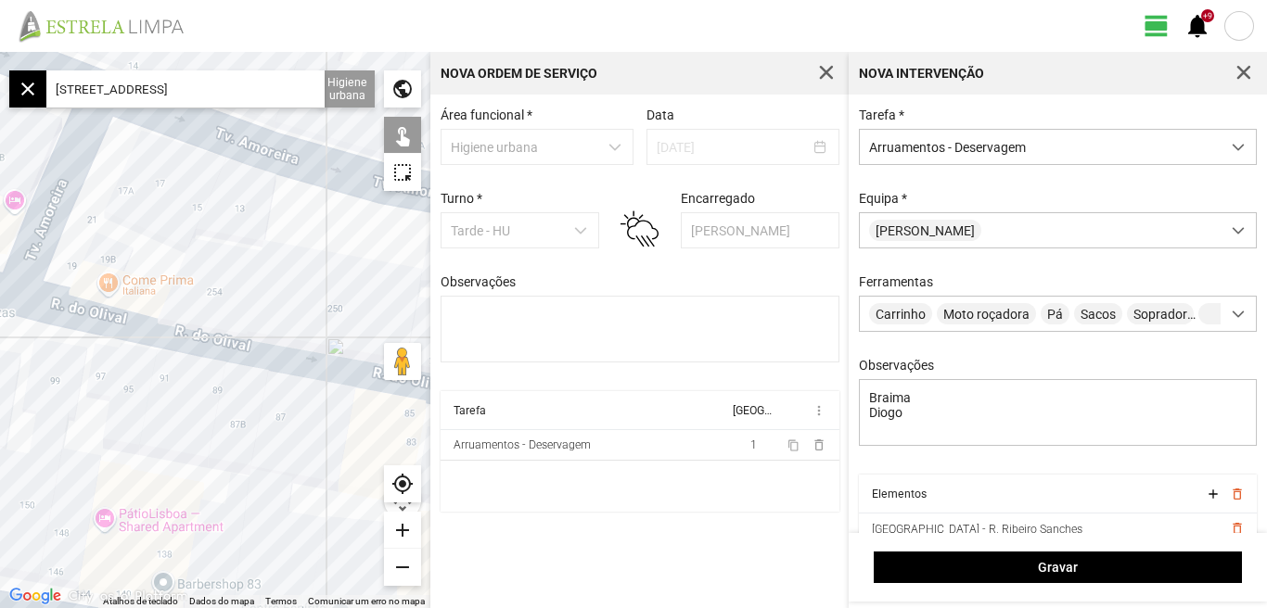
drag, startPoint x: 171, startPoint y: 417, endPoint x: 18, endPoint y: 406, distance: 153.4
click at [29, 408] on div at bounding box center [215, 330] width 430 height 556
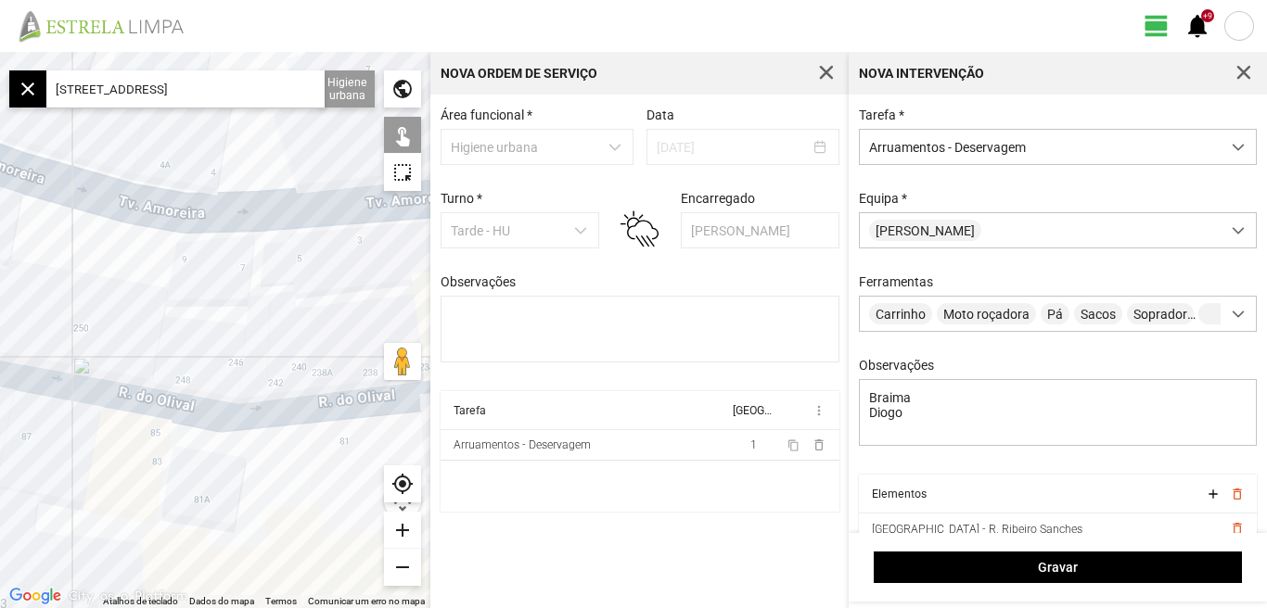
drag, startPoint x: 154, startPoint y: 445, endPoint x: 147, endPoint y: 492, distance: 47.0
click at [164, 492] on div at bounding box center [215, 330] width 430 height 556
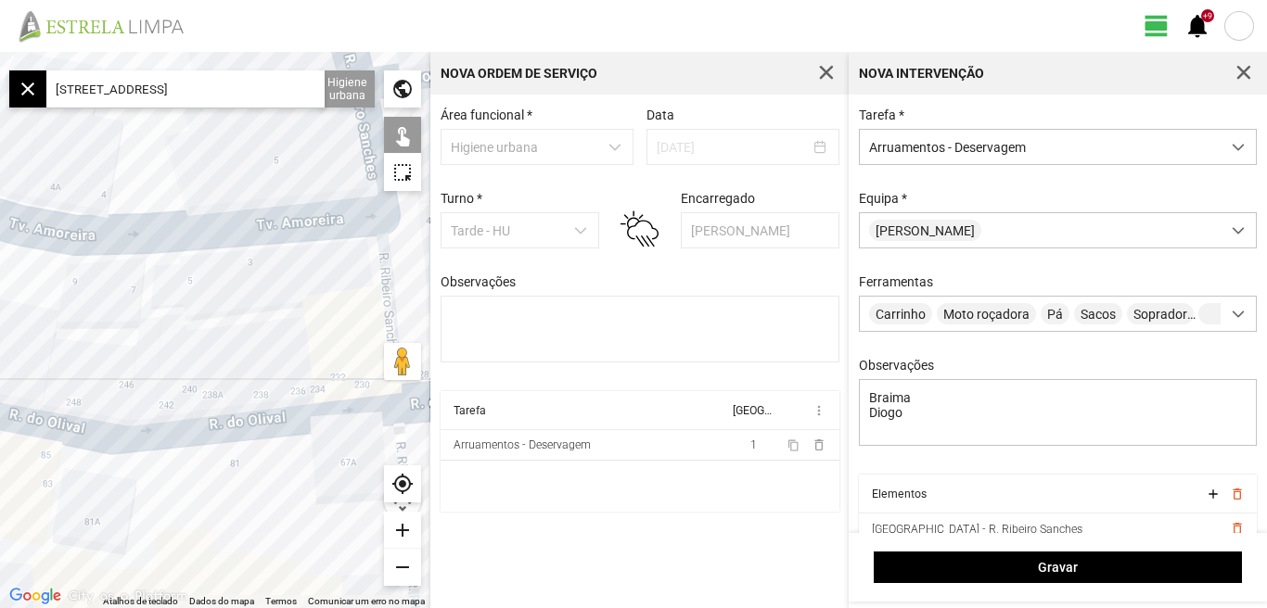
drag, startPoint x: 287, startPoint y: 358, endPoint x: 144, endPoint y: 360, distance: 142.8
click at [158, 360] on div at bounding box center [215, 330] width 430 height 556
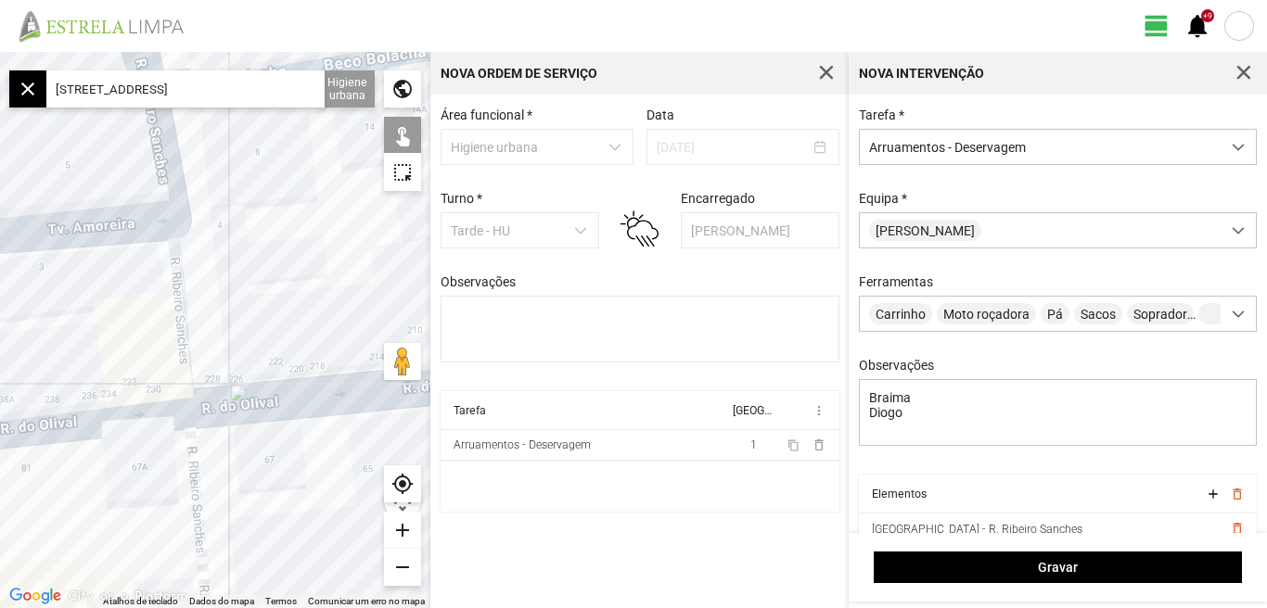
click at [182, 337] on div at bounding box center [215, 330] width 430 height 556
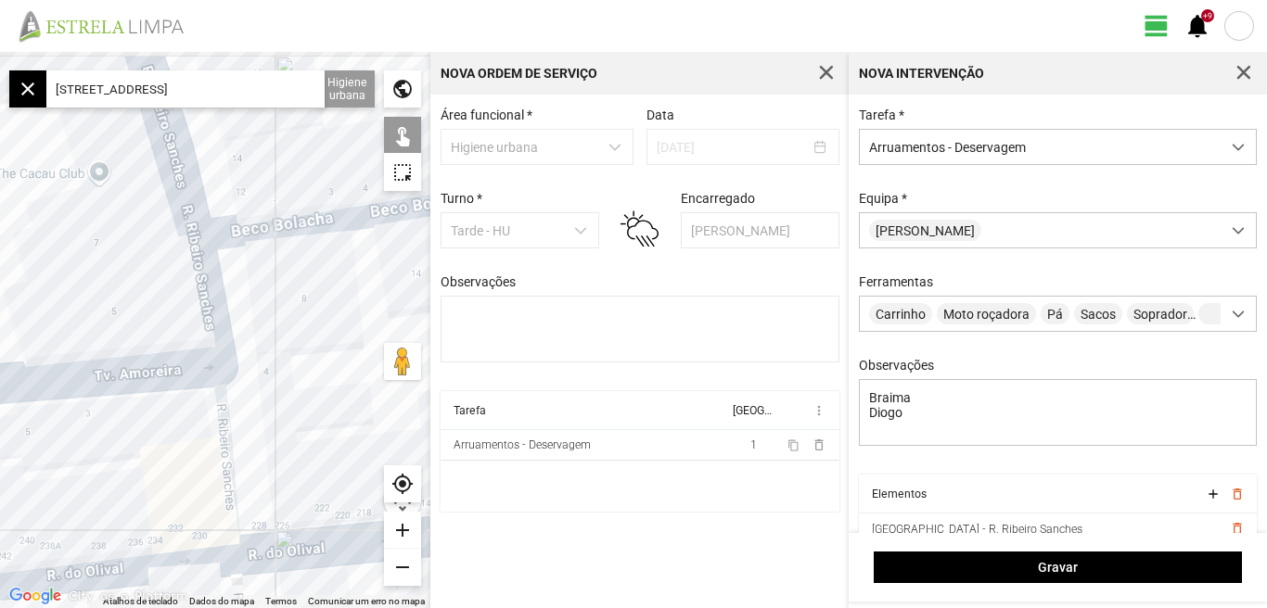
drag, startPoint x: 316, startPoint y: 359, endPoint x: 328, endPoint y: 415, distance: 57.8
click at [328, 415] on div at bounding box center [215, 330] width 430 height 556
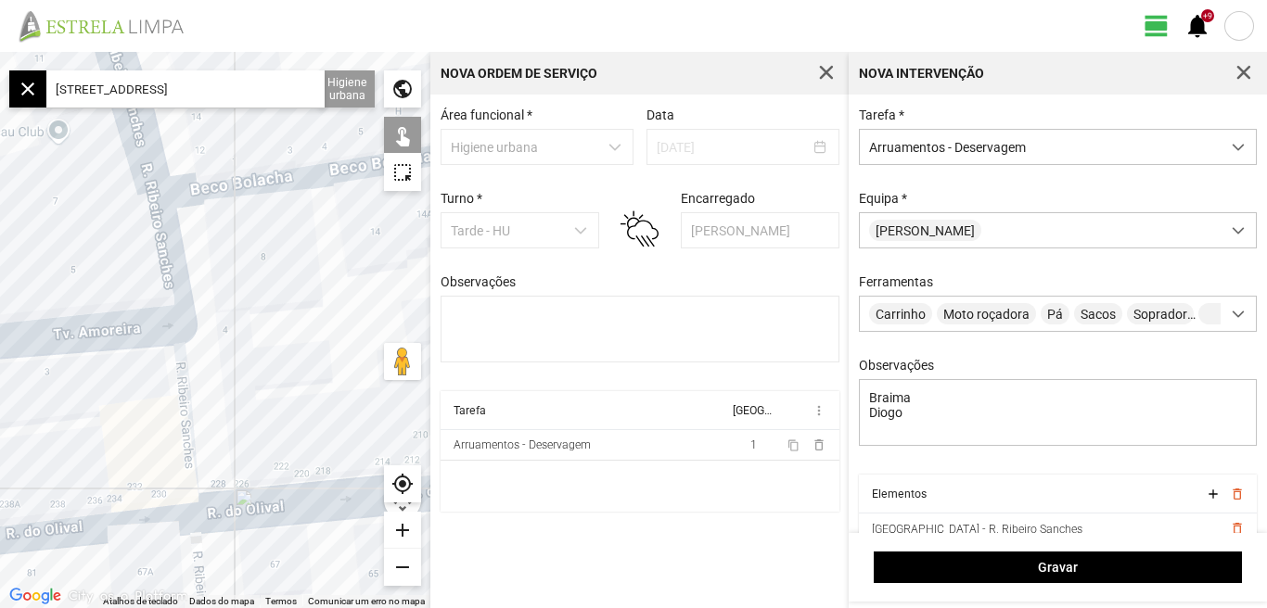
drag, startPoint x: 297, startPoint y: 377, endPoint x: 195, endPoint y: 262, distance: 153.7
click at [205, 282] on div at bounding box center [215, 330] width 430 height 556
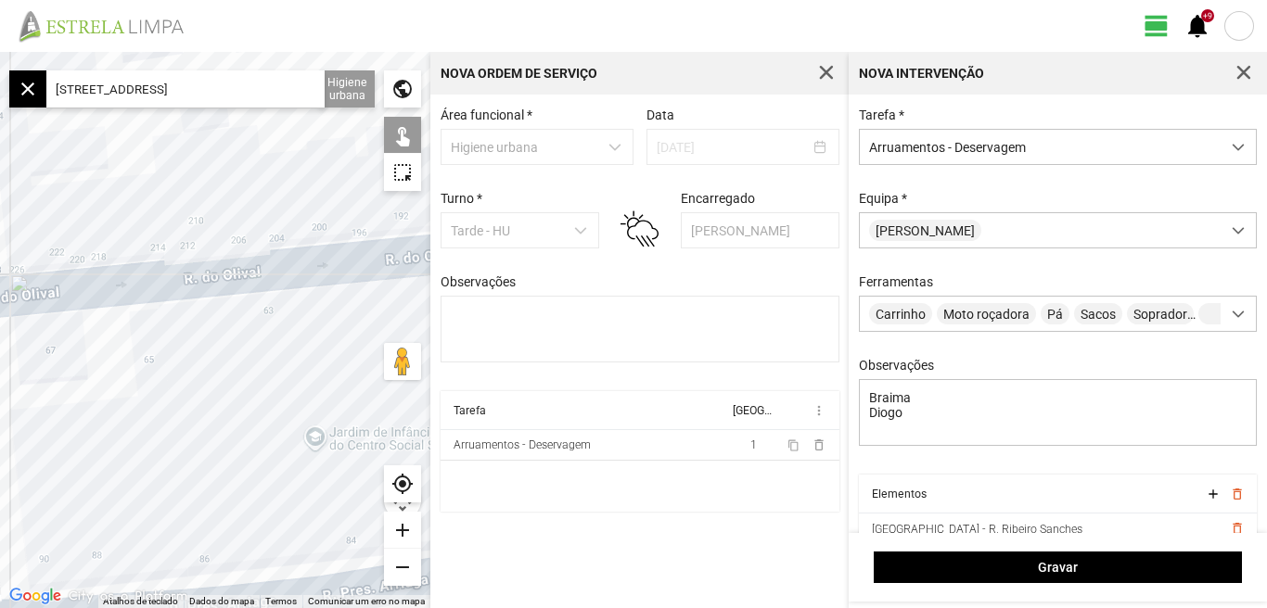
scroll to position [79, 0]
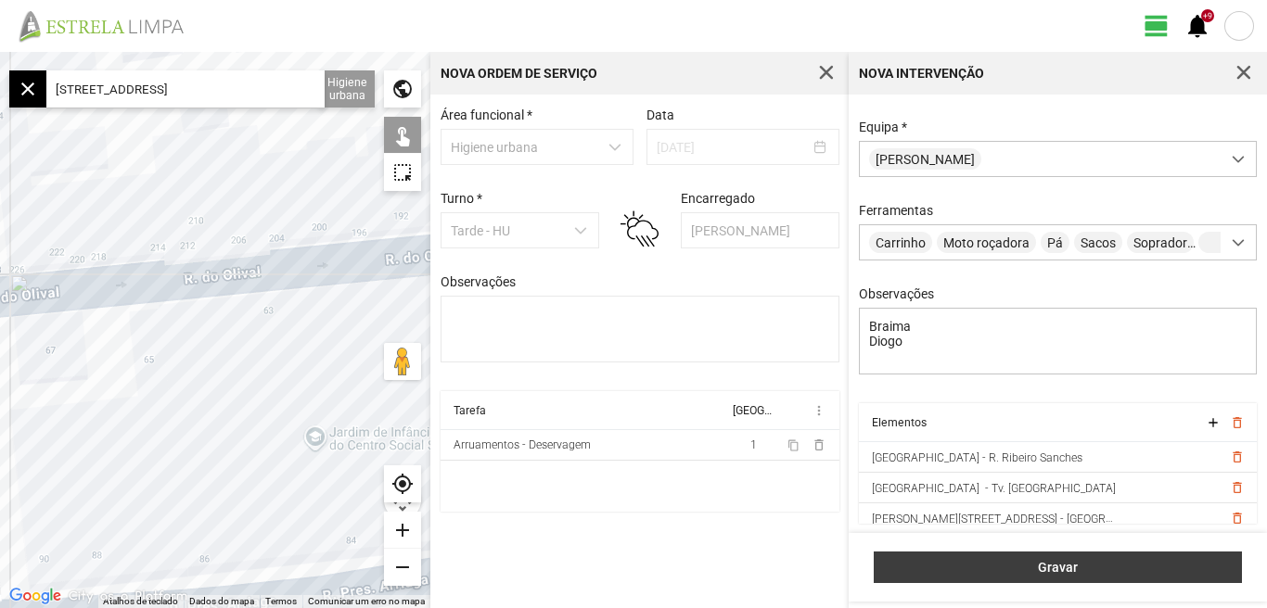
click at [1057, 572] on span "Gravar" at bounding box center [1058, 567] width 349 height 15
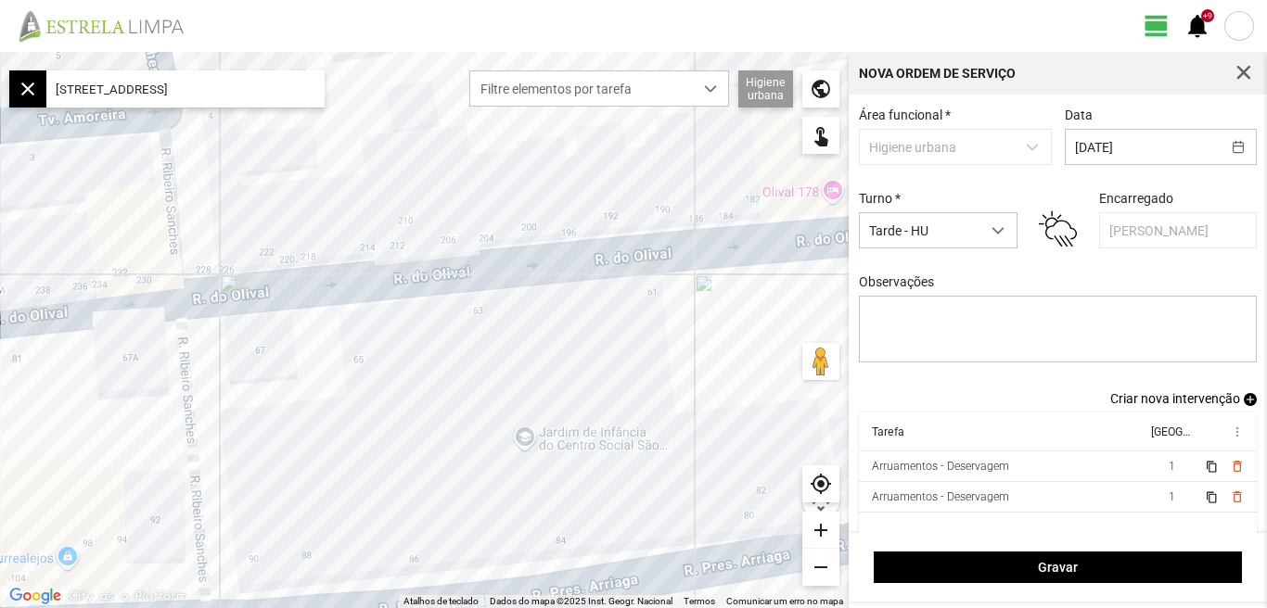
click at [1172, 406] on span "Criar nova intervenção" at bounding box center [1175, 398] width 130 height 15
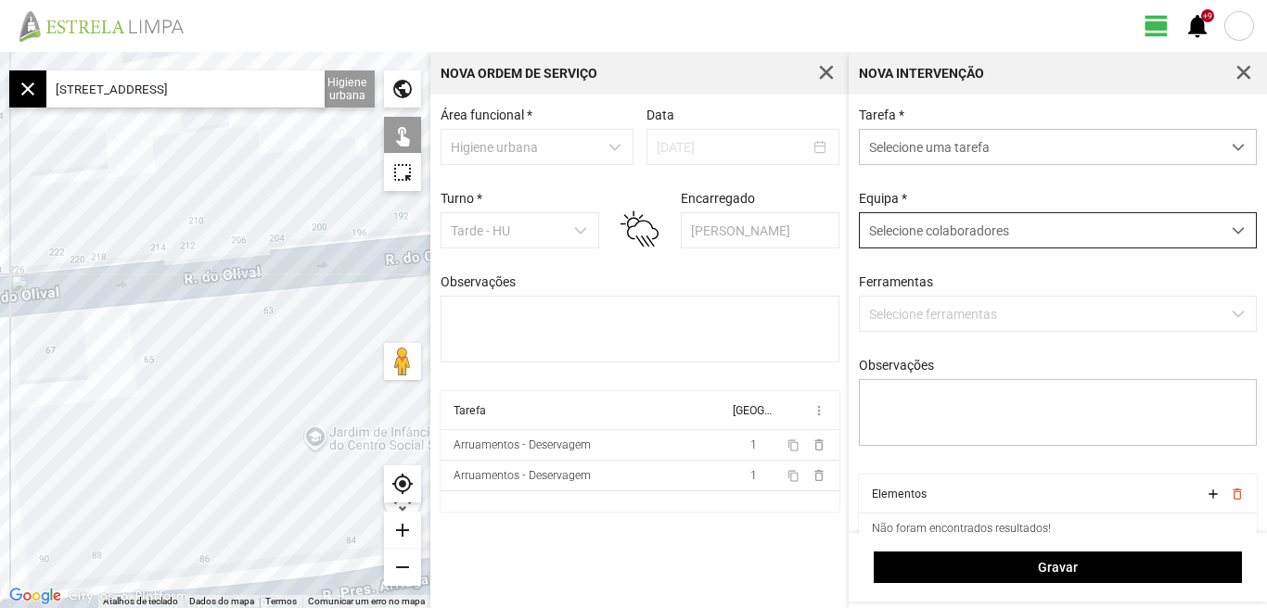
click at [1232, 232] on span at bounding box center [1238, 230] width 13 height 13
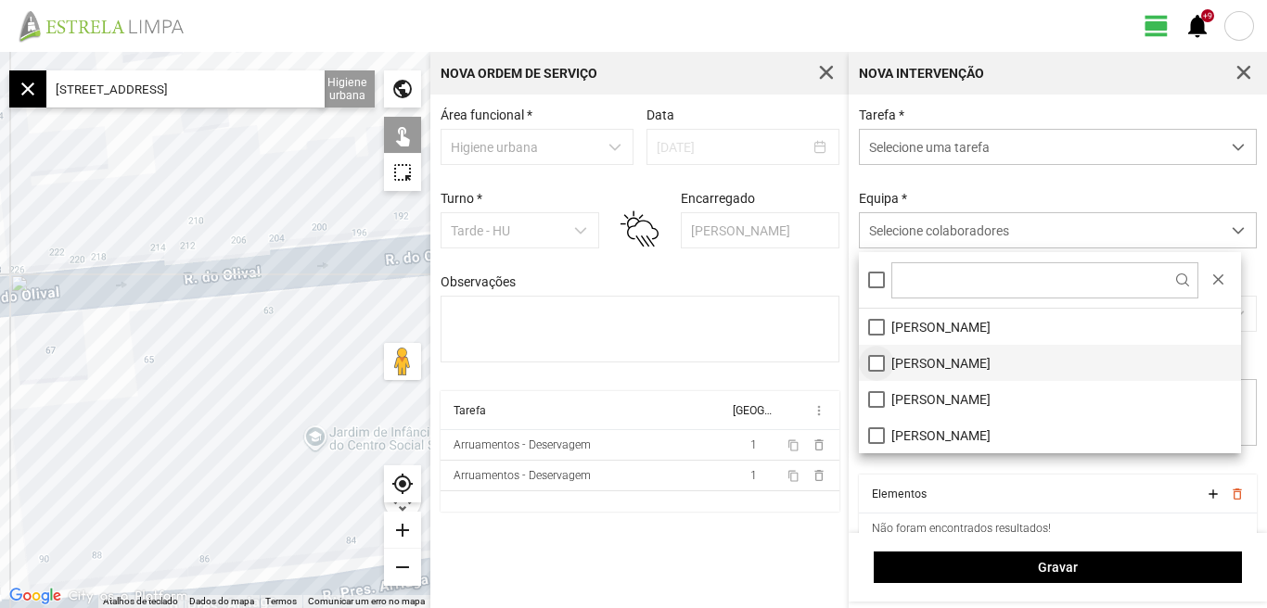
click at [875, 369] on li "[PERSON_NAME]" at bounding box center [1050, 363] width 382 height 36
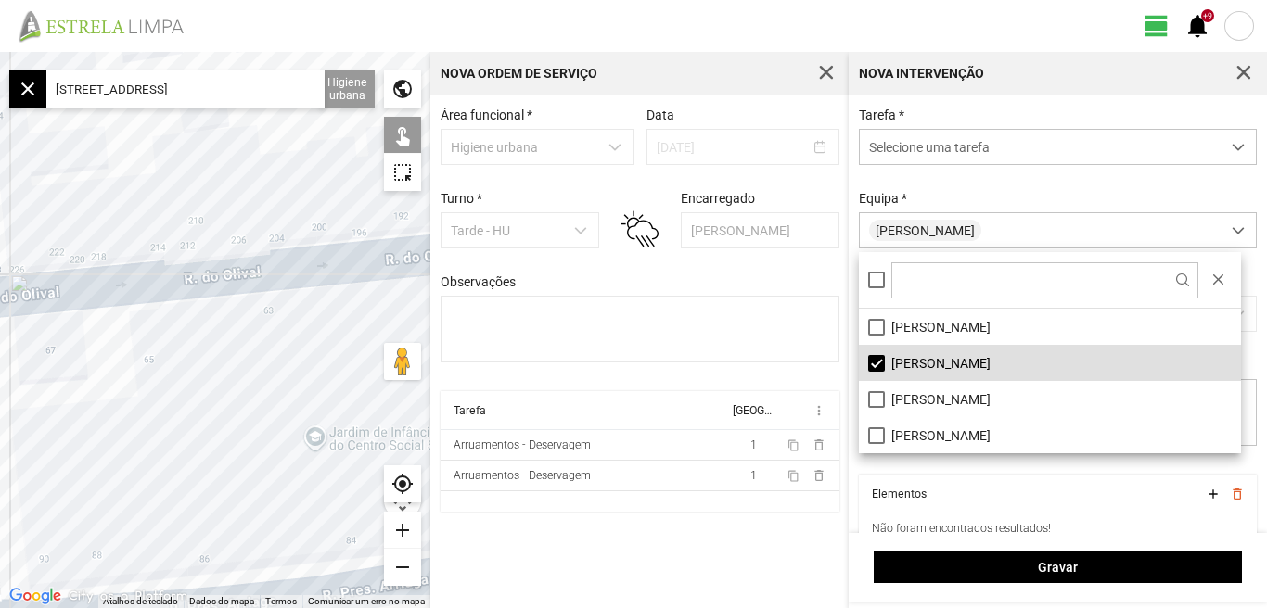
click at [672, 589] on div "Área funcional * Higiene urbana Data [DATE] Turno * Tarde - HU Encarregado Grac…" at bounding box center [639, 352] width 418 height 514
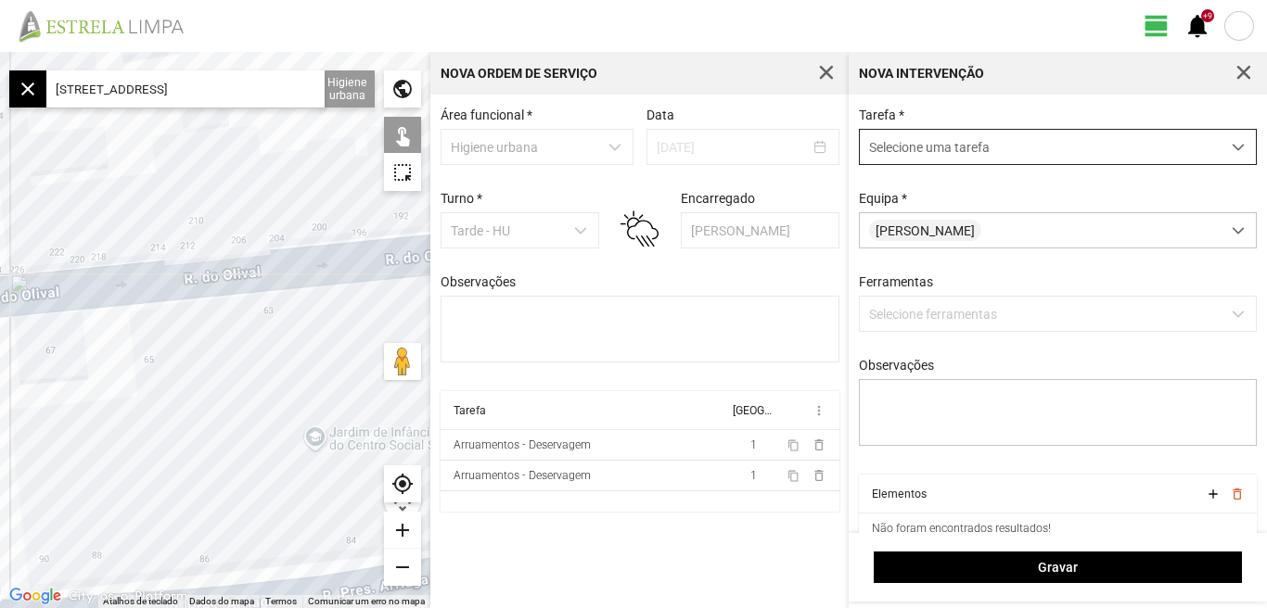
click at [1232, 150] on span "dropdown trigger" at bounding box center [1238, 147] width 13 height 13
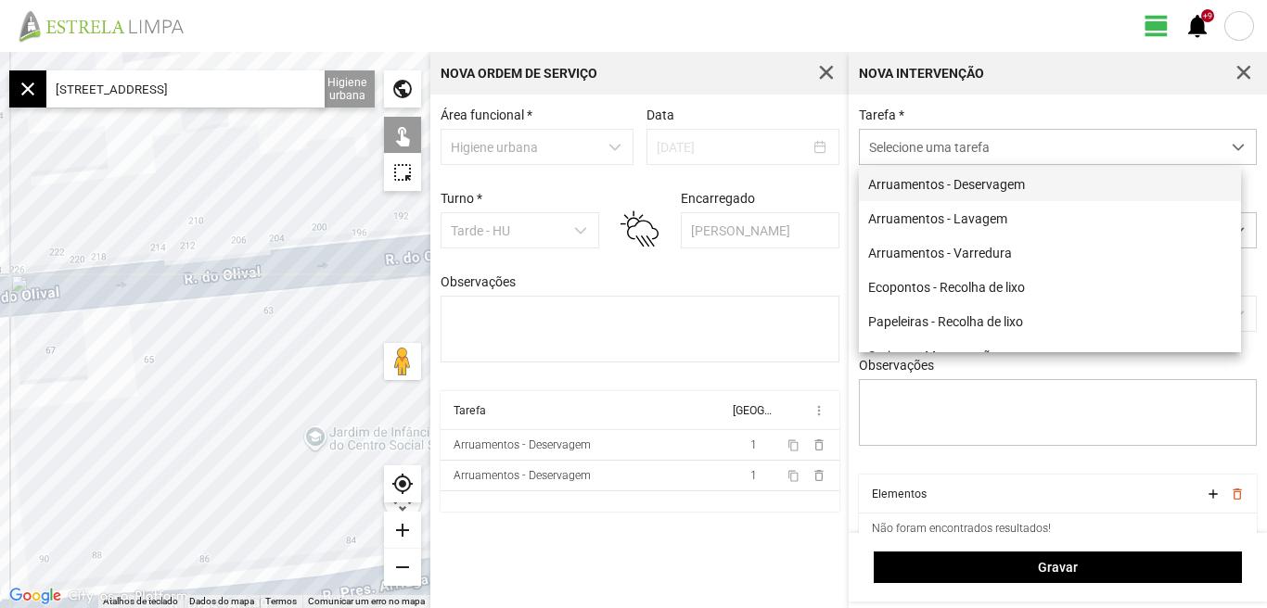
click at [994, 182] on li "Arruamentos - Deservagem" at bounding box center [1050, 184] width 382 height 34
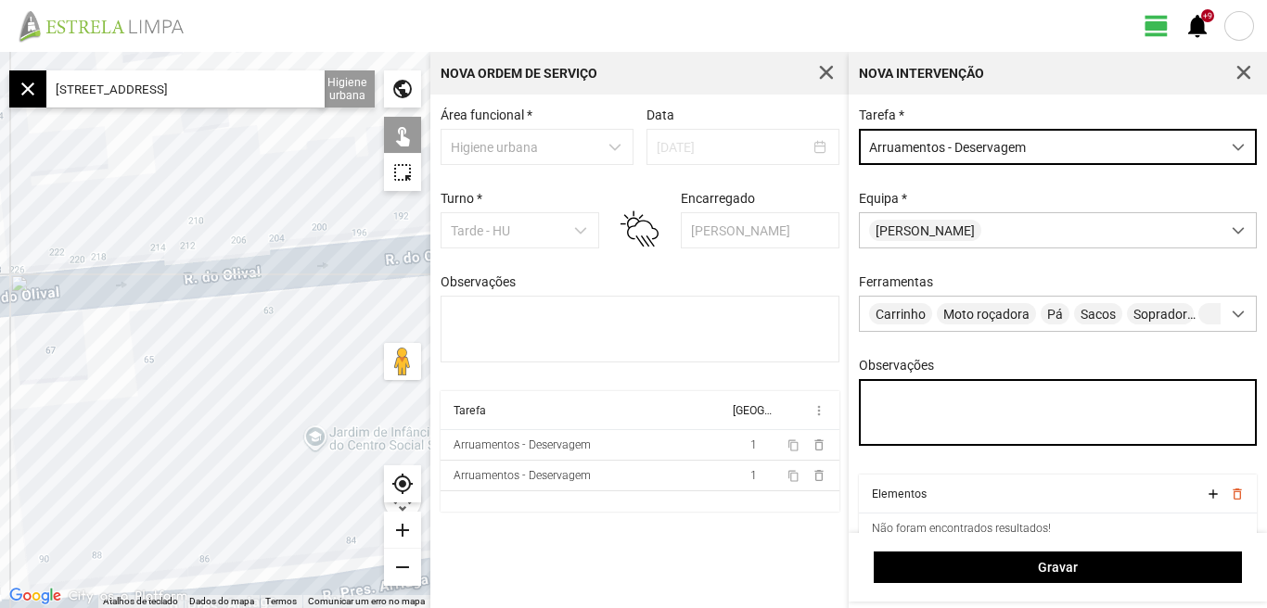
click at [931, 396] on textarea "Observações" at bounding box center [1058, 412] width 399 height 67
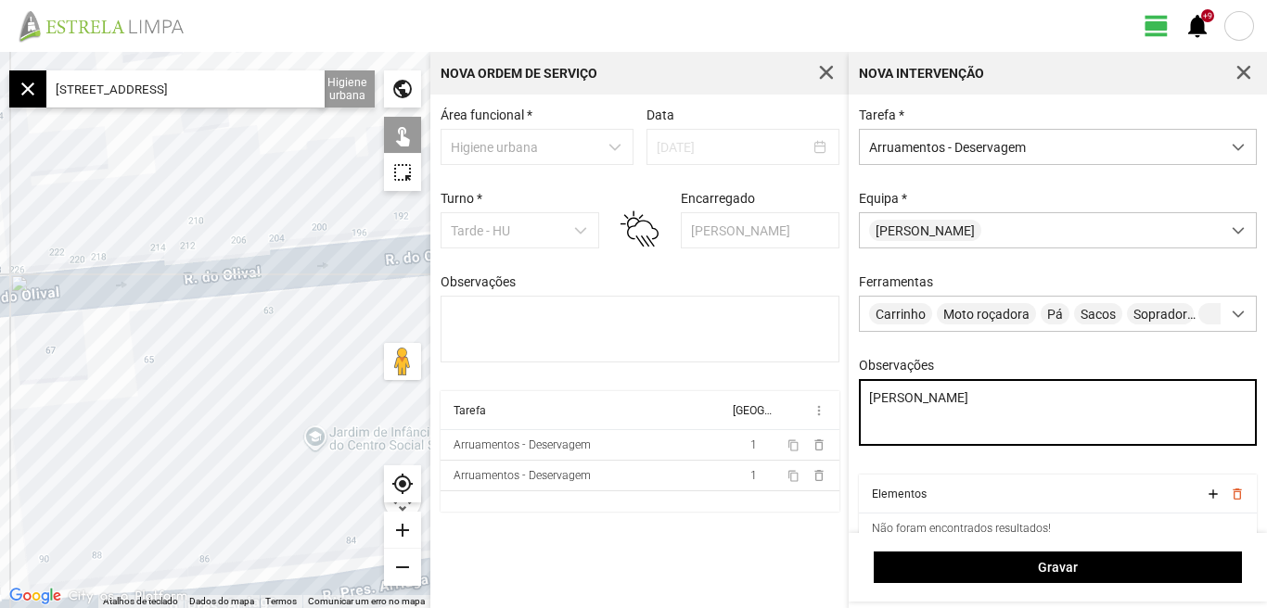
type textarea "[PERSON_NAME]"
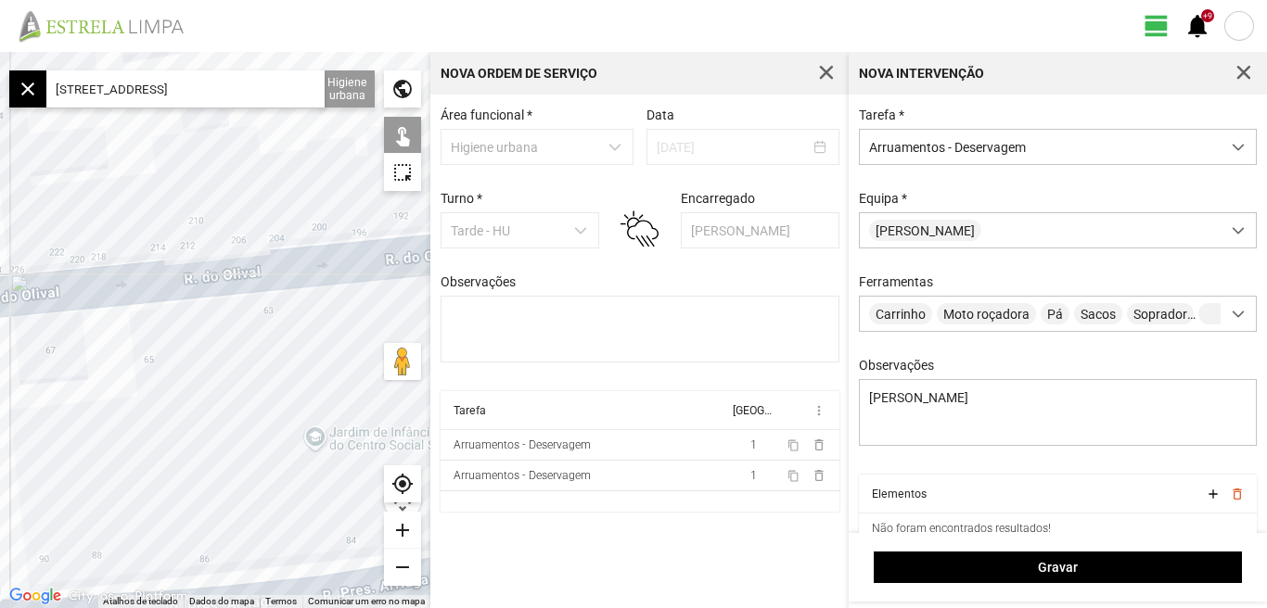
drag, startPoint x: 254, startPoint y: 94, endPoint x: 0, endPoint y: 114, distance: 254.9
click at [0, 52] on fbc-map "← Mover para a esquerda → Mover para a direita ↑ Mover para cima ↓ Mover para b…" at bounding box center [0, 52] width 0 height 0
click at [144, 90] on input "text" at bounding box center [185, 88] width 278 height 37
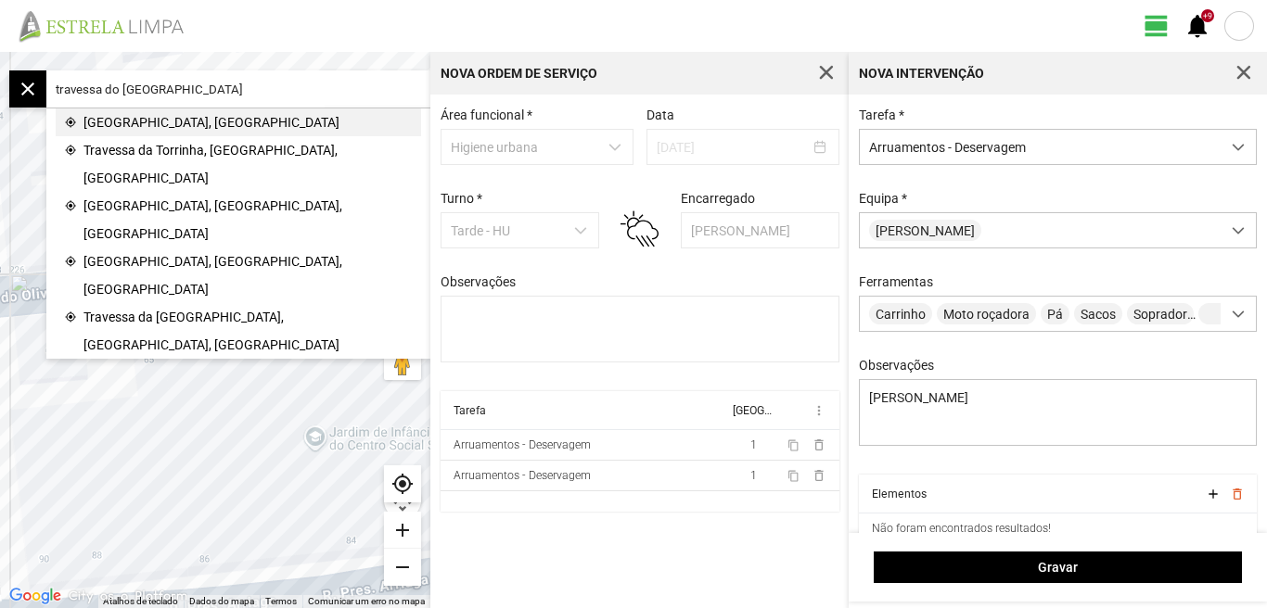
click at [196, 116] on span "[GEOGRAPHIC_DATA], [GEOGRAPHIC_DATA]" at bounding box center [211, 123] width 256 height 28
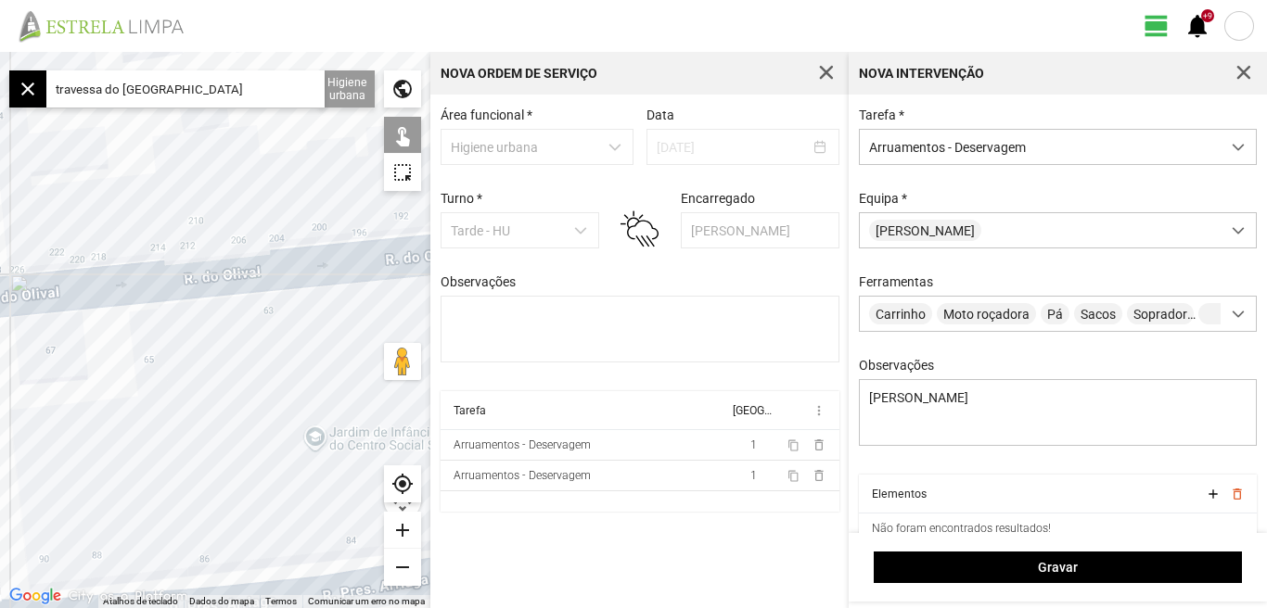
type input "R. da Torrinha, [GEOGRAPHIC_DATA]"
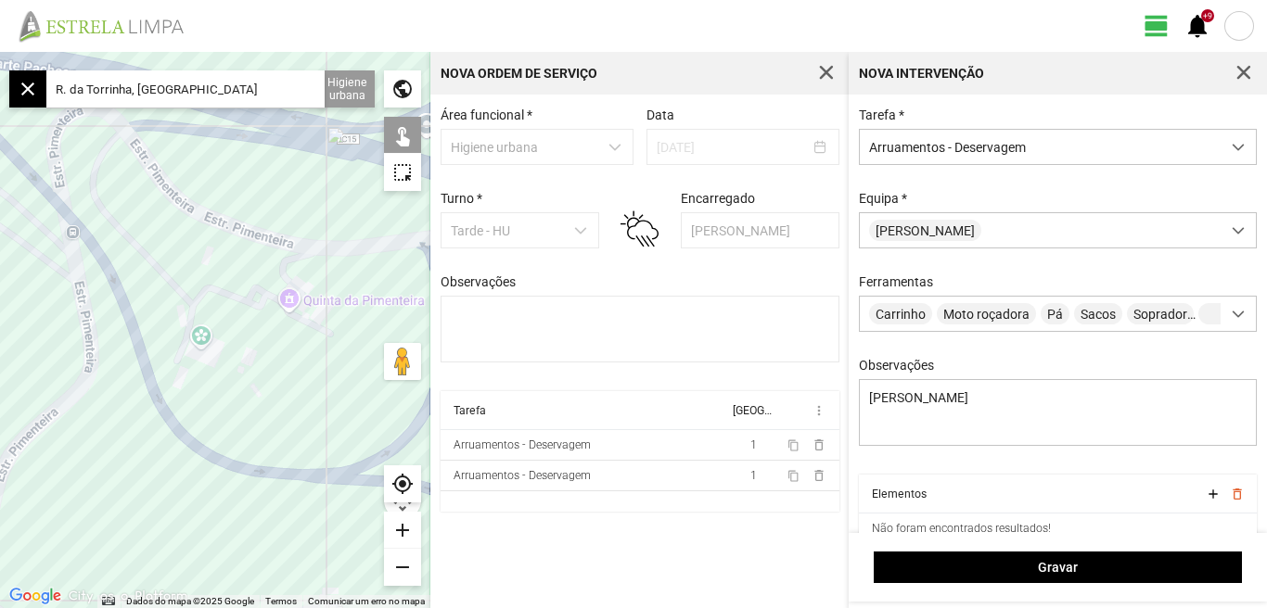
drag, startPoint x: 206, startPoint y: 88, endPoint x: 0, endPoint y: 85, distance: 205.9
click at [0, 52] on fbc-map "← Mover para a esquerda → Mover para a direita ↑ Mover para cima ↓ Mover para b…" at bounding box center [0, 52] width 0 height 0
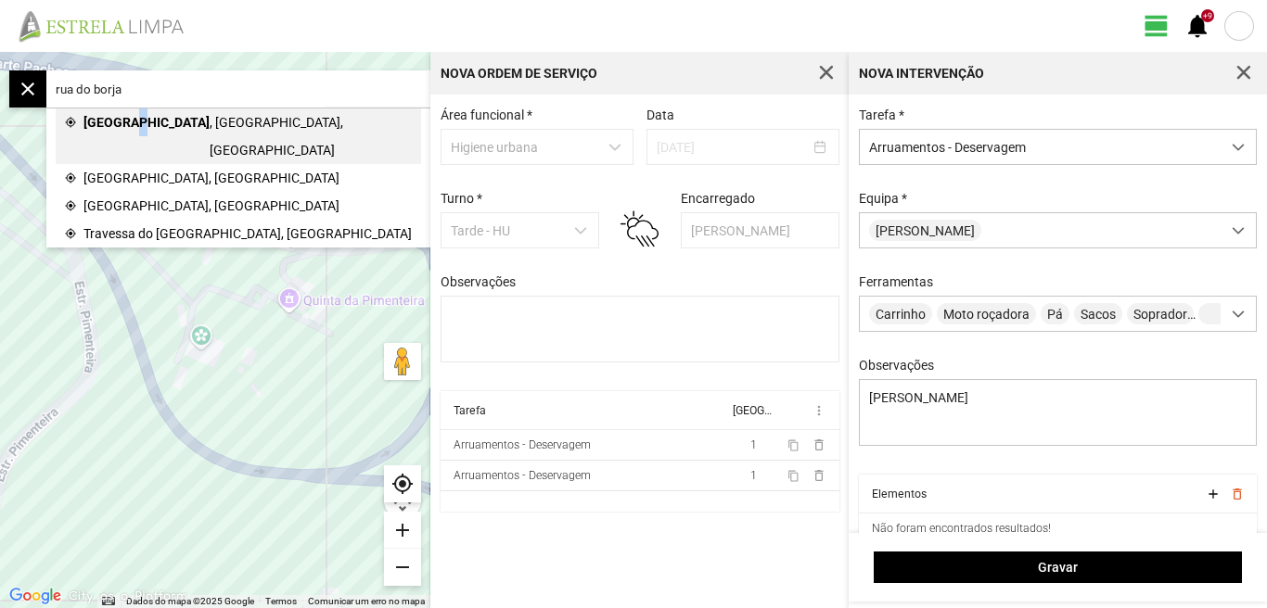
click at [129, 122] on span "[GEOGRAPHIC_DATA]" at bounding box center [146, 137] width 126 height 56
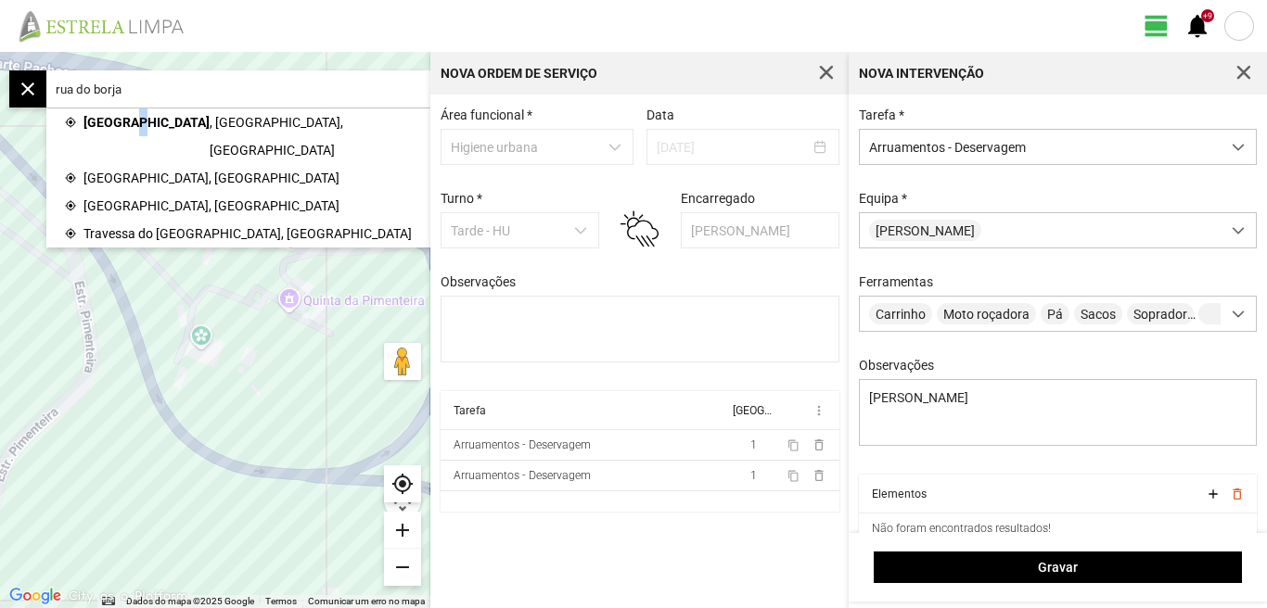
type input "[STREET_ADDRESS]"
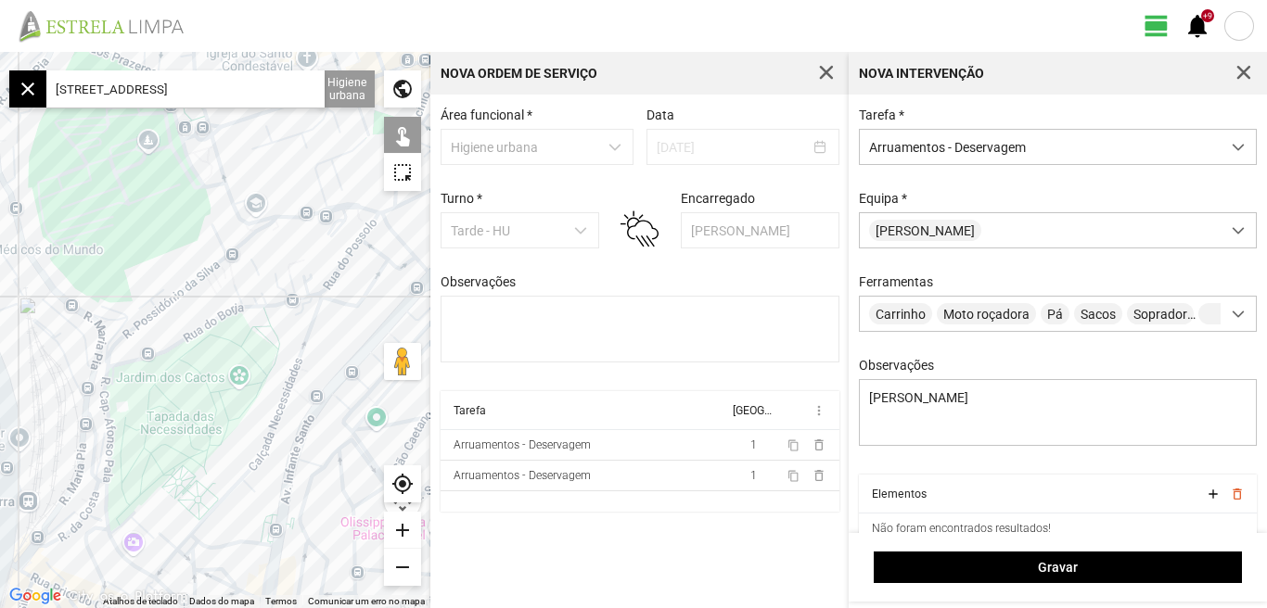
click at [407, 528] on div "add" at bounding box center [402, 530] width 37 height 37
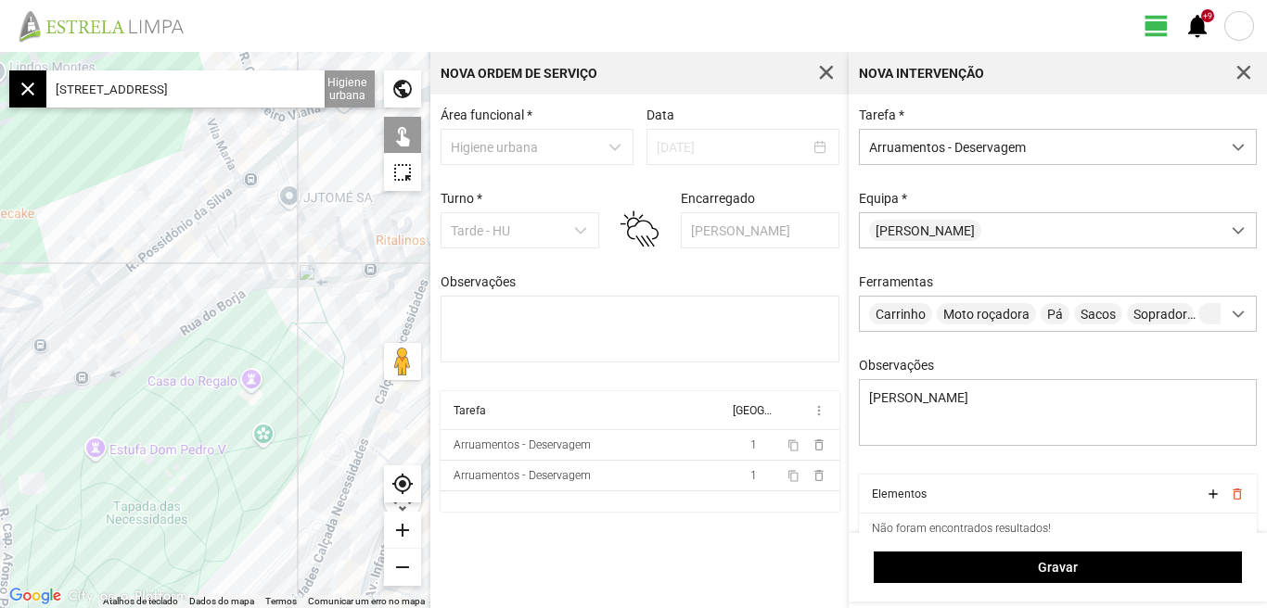
click at [407, 528] on div "add" at bounding box center [402, 530] width 37 height 37
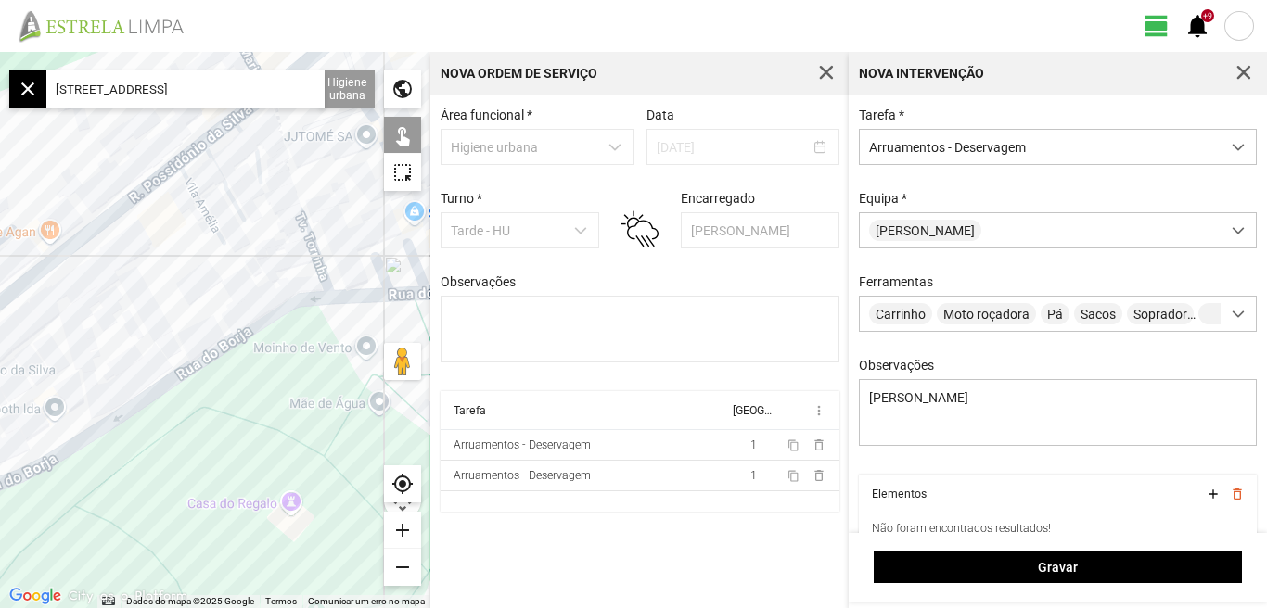
drag, startPoint x: 297, startPoint y: 346, endPoint x: 302, endPoint y: 411, distance: 65.2
click at [302, 411] on div at bounding box center [215, 330] width 430 height 556
click at [271, 317] on div at bounding box center [215, 330] width 430 height 556
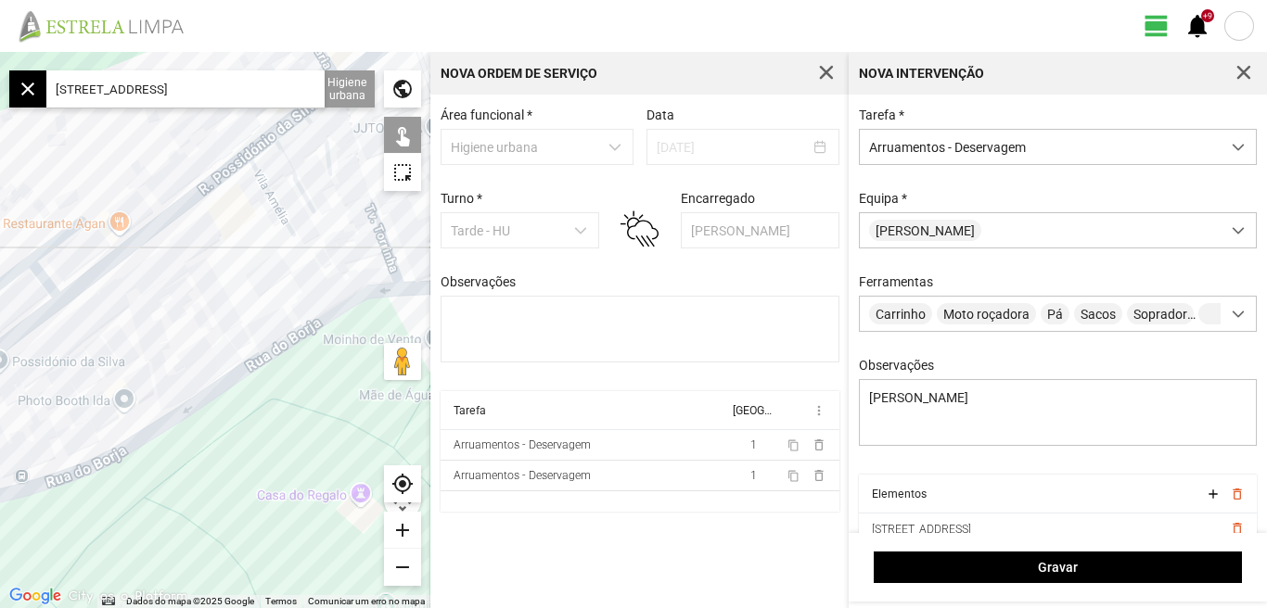
drag, startPoint x: 403, startPoint y: 276, endPoint x: 476, endPoint y: 268, distance: 73.7
click at [476, 268] on div "← Mover para a esquerda → Mover para a direita ↑ Mover para cima ↓ Mover para b…" at bounding box center [633, 330] width 1267 height 556
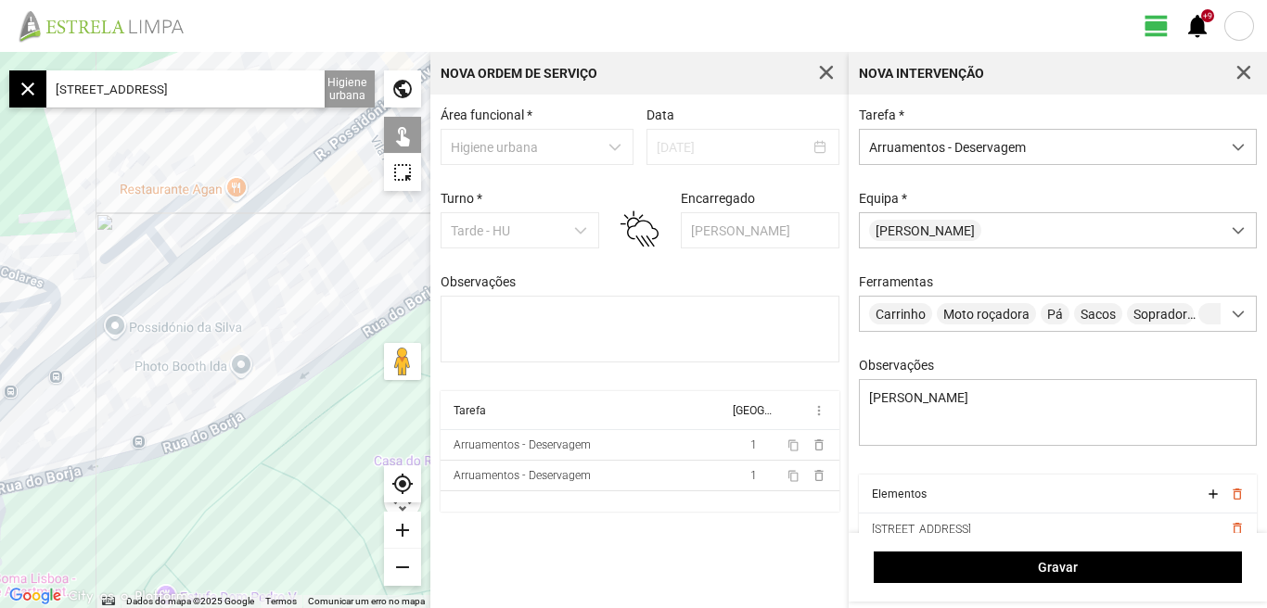
drag, startPoint x: 248, startPoint y: 223, endPoint x: 488, endPoint y: 32, distance: 306.9
click at [259, 275] on div at bounding box center [215, 330] width 430 height 556
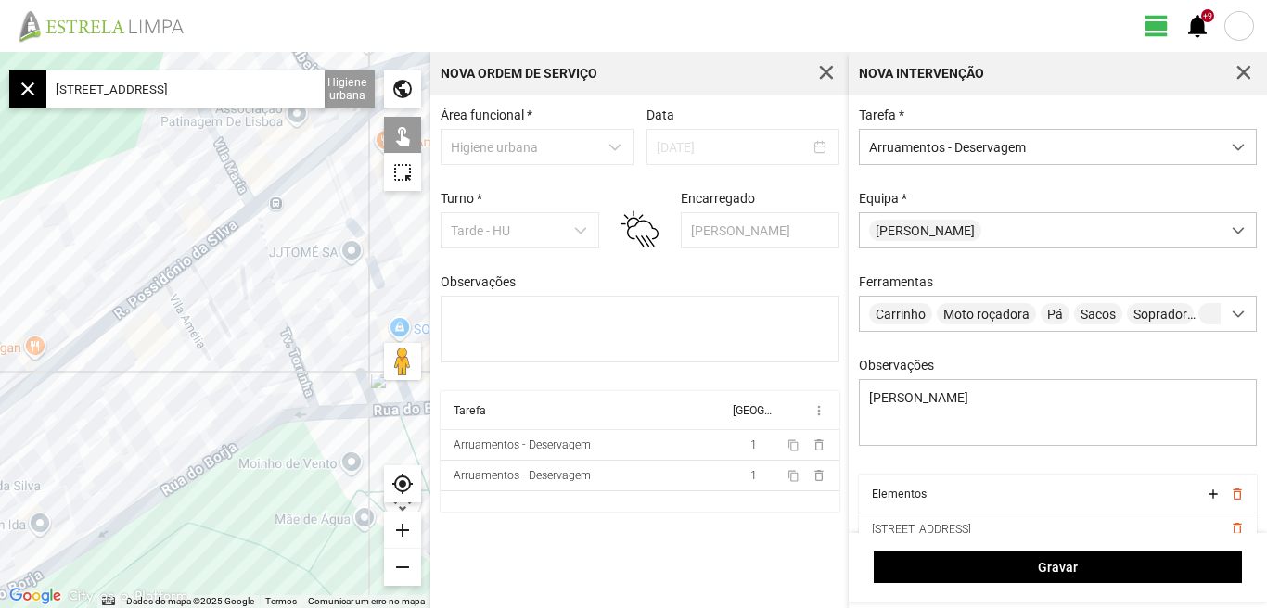
drag, startPoint x: 176, startPoint y: 424, endPoint x: 207, endPoint y: 391, distance: 44.6
click at [196, 403] on div at bounding box center [215, 330] width 430 height 556
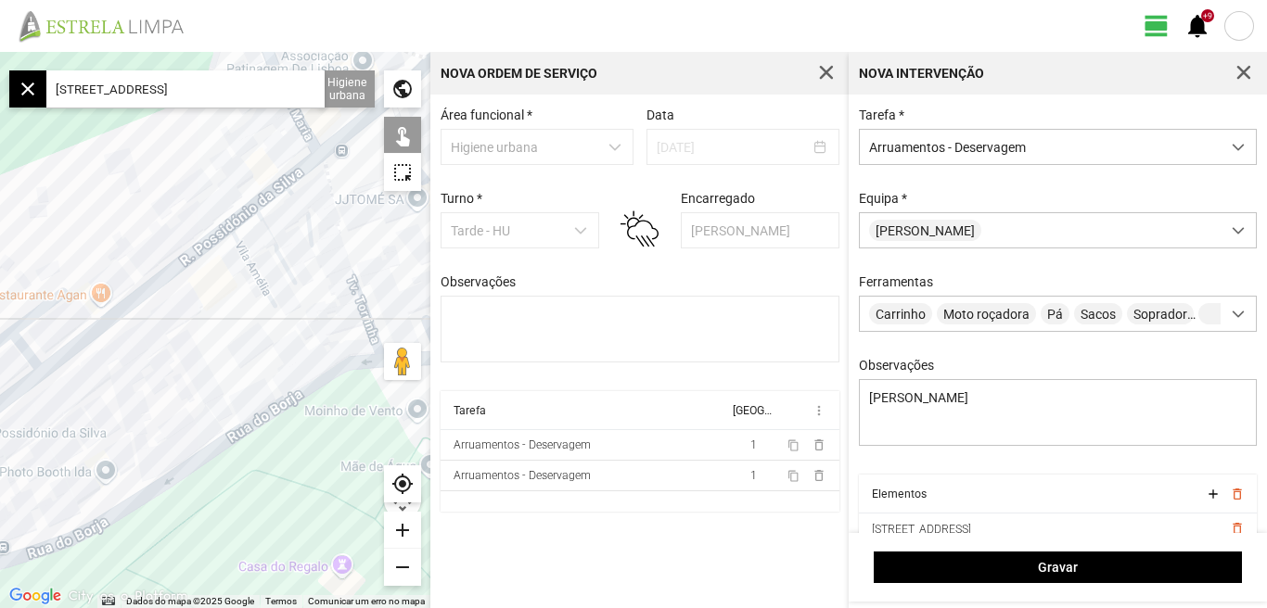
drag, startPoint x: 106, startPoint y: 440, endPoint x: 268, endPoint y: 331, distance: 195.2
click at [268, 331] on div at bounding box center [215, 330] width 430 height 556
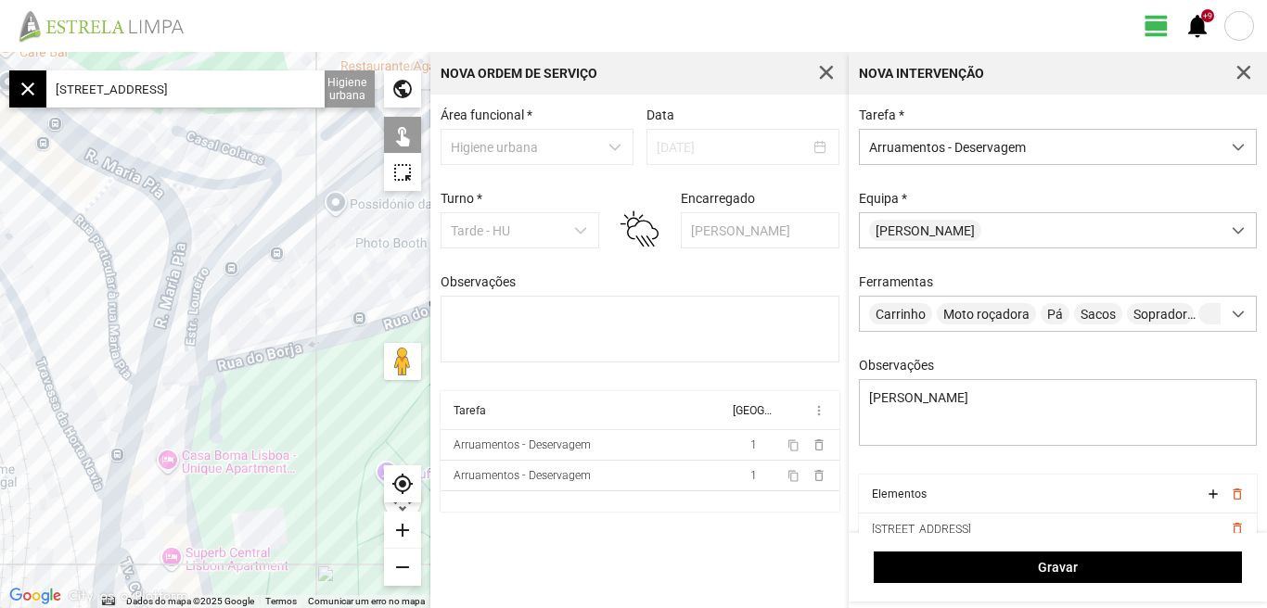
click at [213, 300] on div at bounding box center [215, 330] width 430 height 556
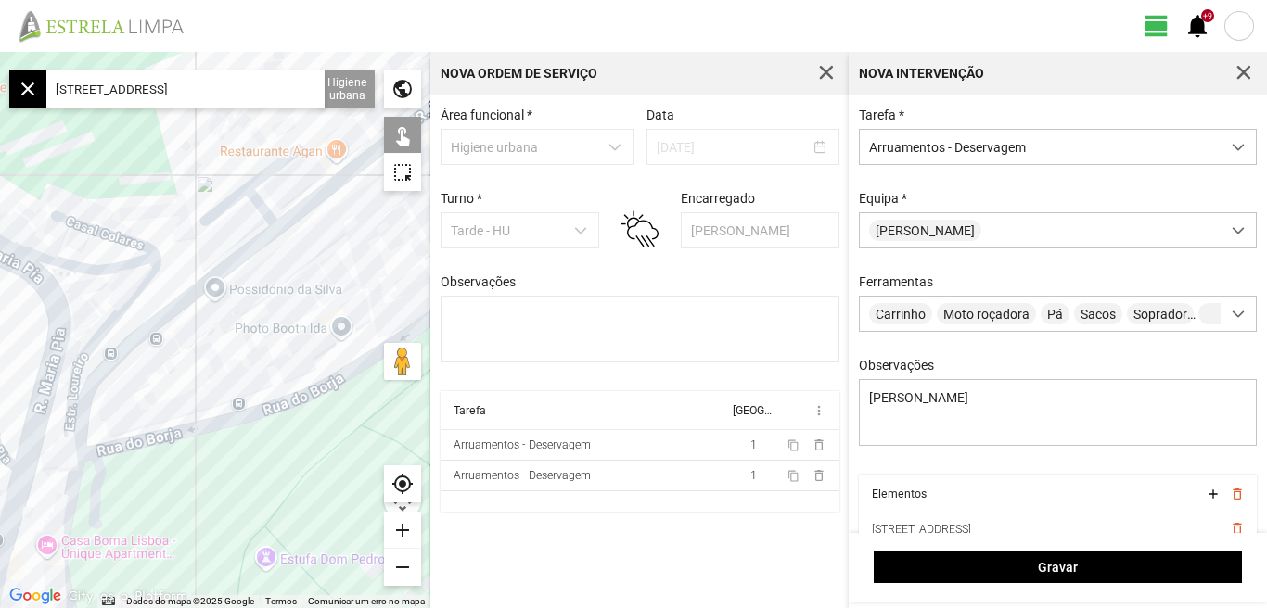
drag, startPoint x: 278, startPoint y: 302, endPoint x: 143, endPoint y: 390, distance: 161.6
click at [159, 393] on div at bounding box center [215, 330] width 430 height 556
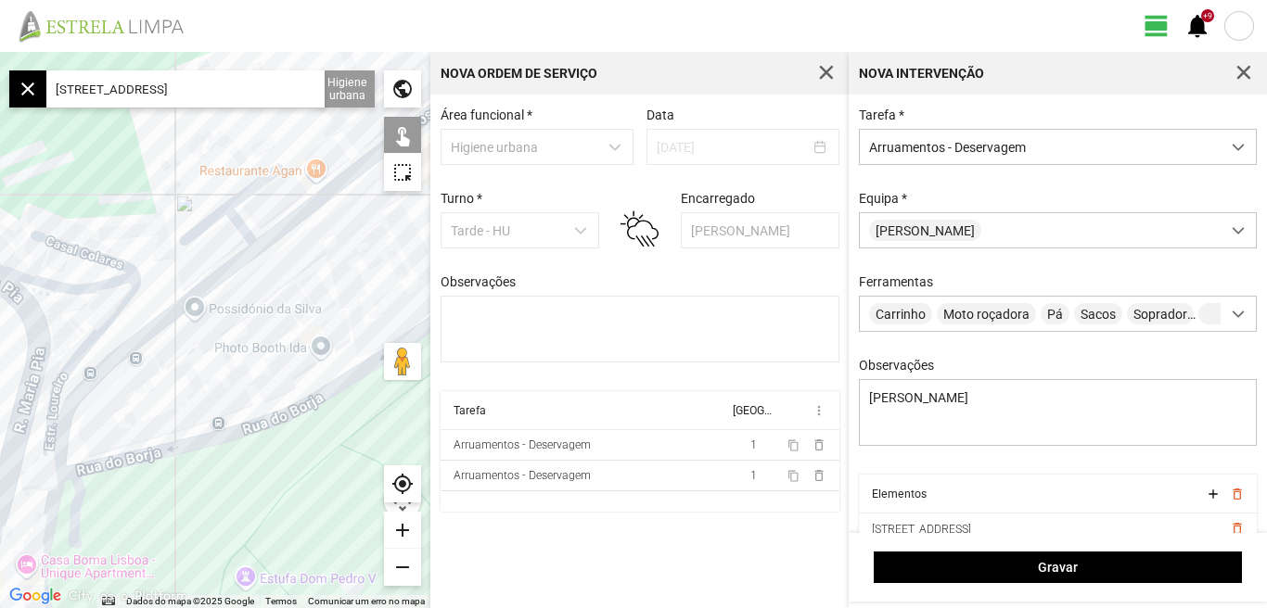
click at [277, 230] on div at bounding box center [215, 330] width 430 height 556
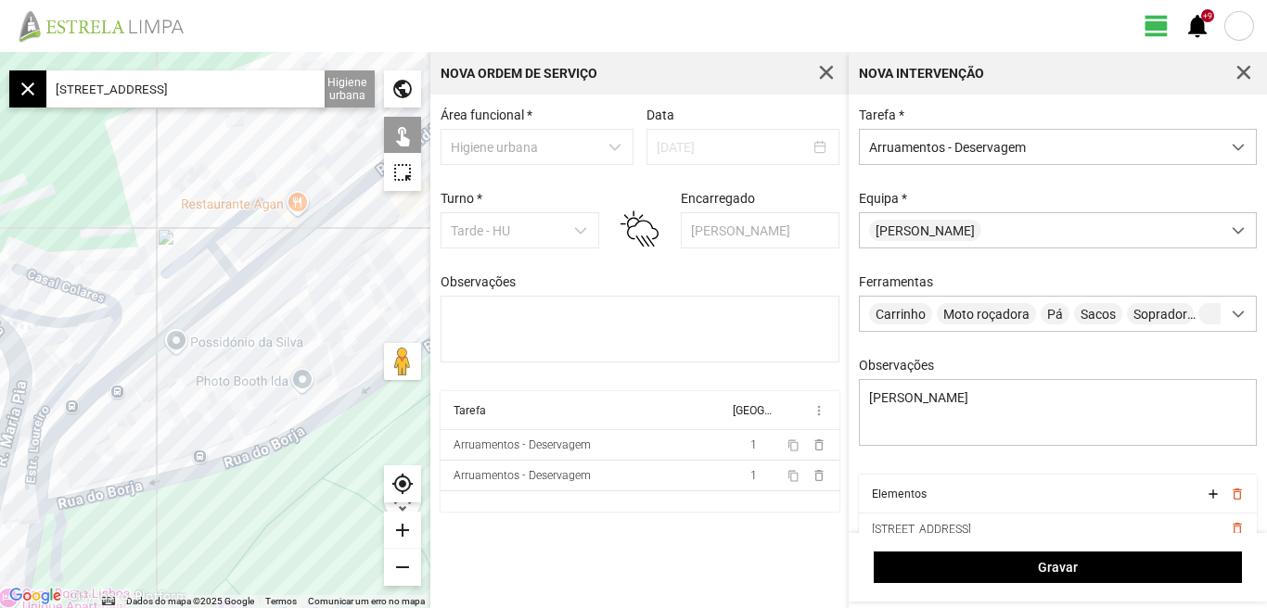
drag, startPoint x: 332, startPoint y: 244, endPoint x: 235, endPoint y: 350, distance: 143.7
click at [239, 350] on div at bounding box center [215, 330] width 430 height 556
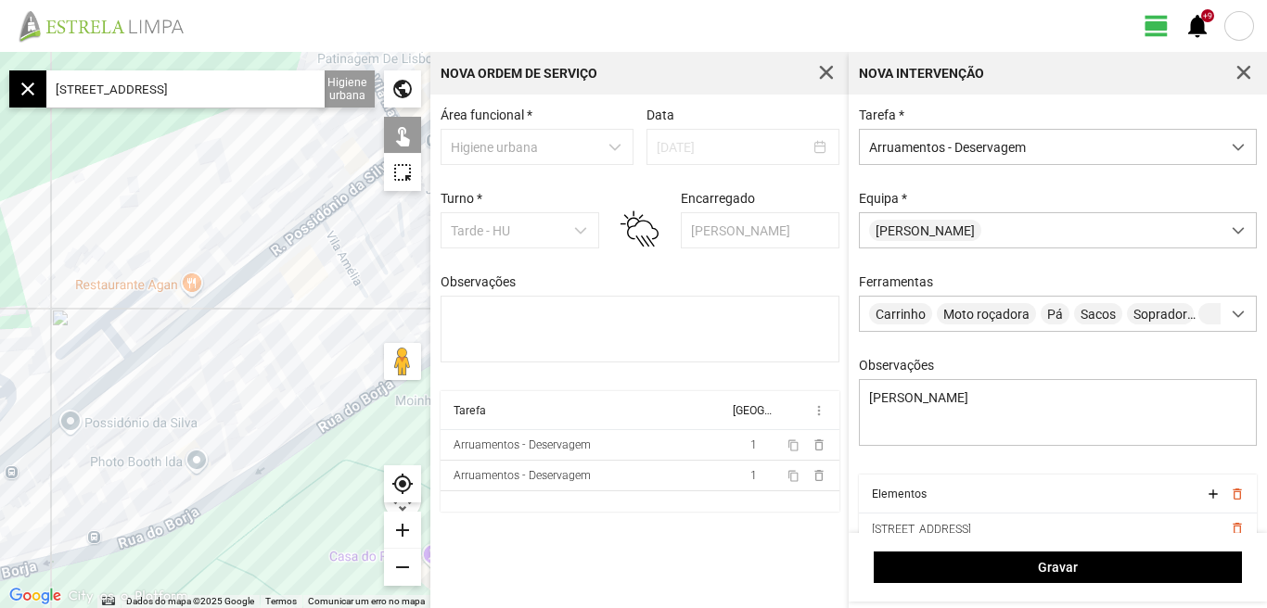
click at [237, 276] on div at bounding box center [215, 330] width 430 height 556
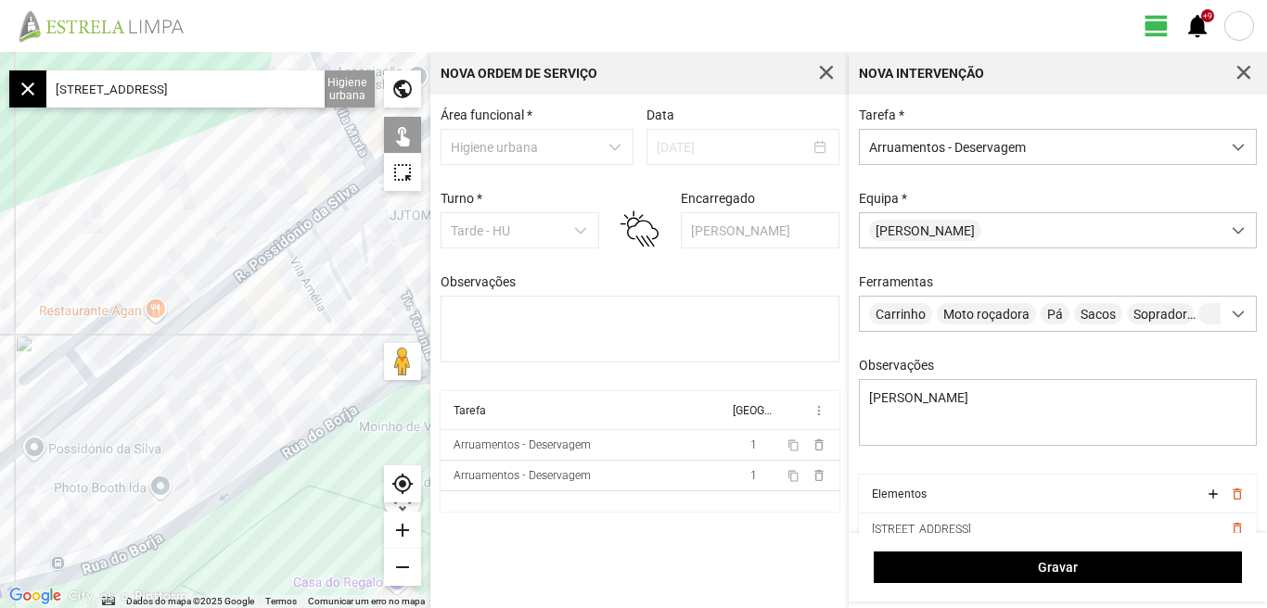
drag, startPoint x: 266, startPoint y: 329, endPoint x: 207, endPoint y: 347, distance: 61.9
click at [213, 347] on div at bounding box center [215, 330] width 430 height 556
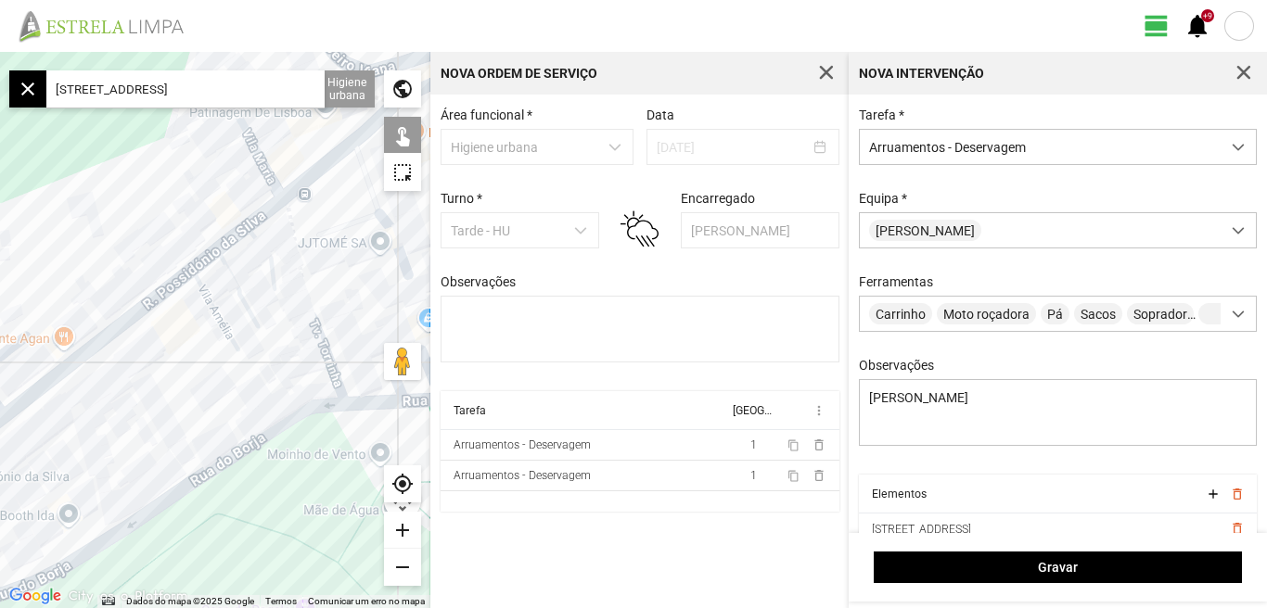
click at [246, 229] on div at bounding box center [215, 330] width 430 height 556
click at [232, 280] on div at bounding box center [215, 330] width 430 height 556
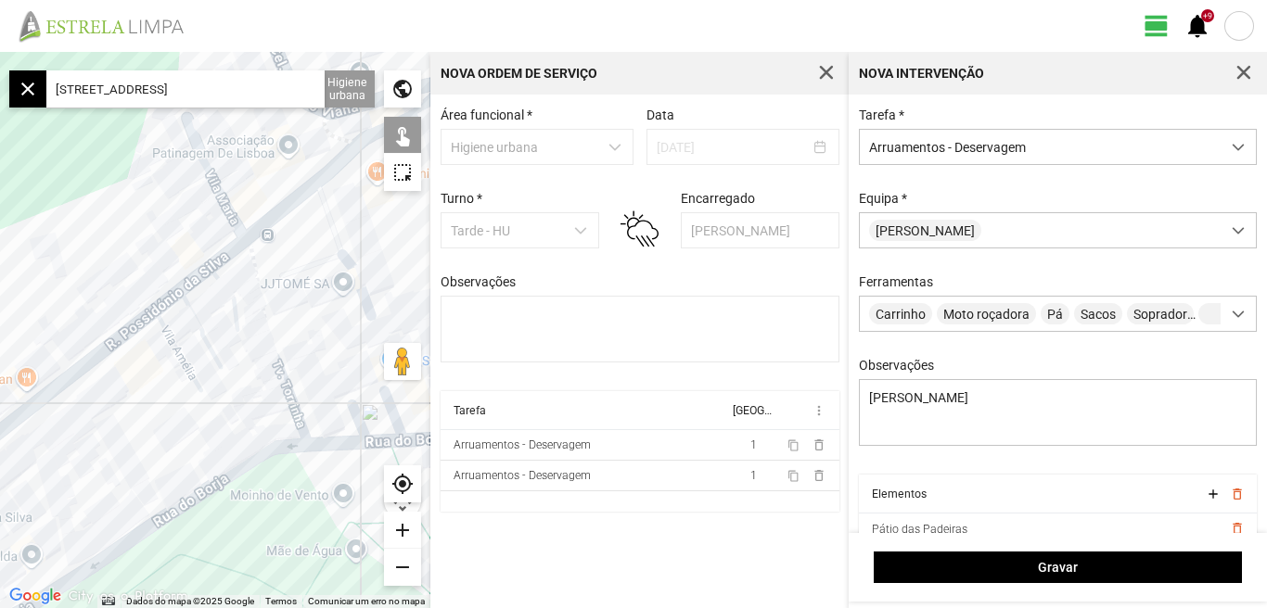
drag, startPoint x: 268, startPoint y: 237, endPoint x: 185, endPoint y: 294, distance: 100.8
click at [195, 296] on div at bounding box center [215, 330] width 430 height 556
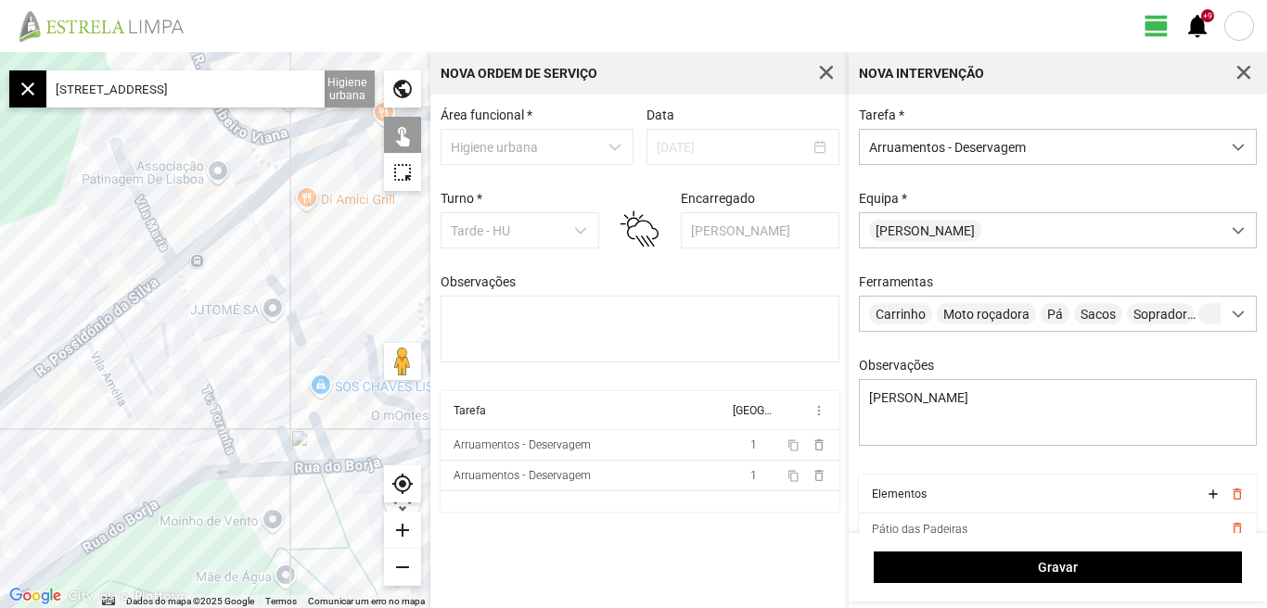
click at [235, 221] on div at bounding box center [215, 330] width 430 height 556
click at [237, 208] on div at bounding box center [215, 330] width 430 height 556
click at [244, 212] on div at bounding box center [215, 330] width 430 height 556
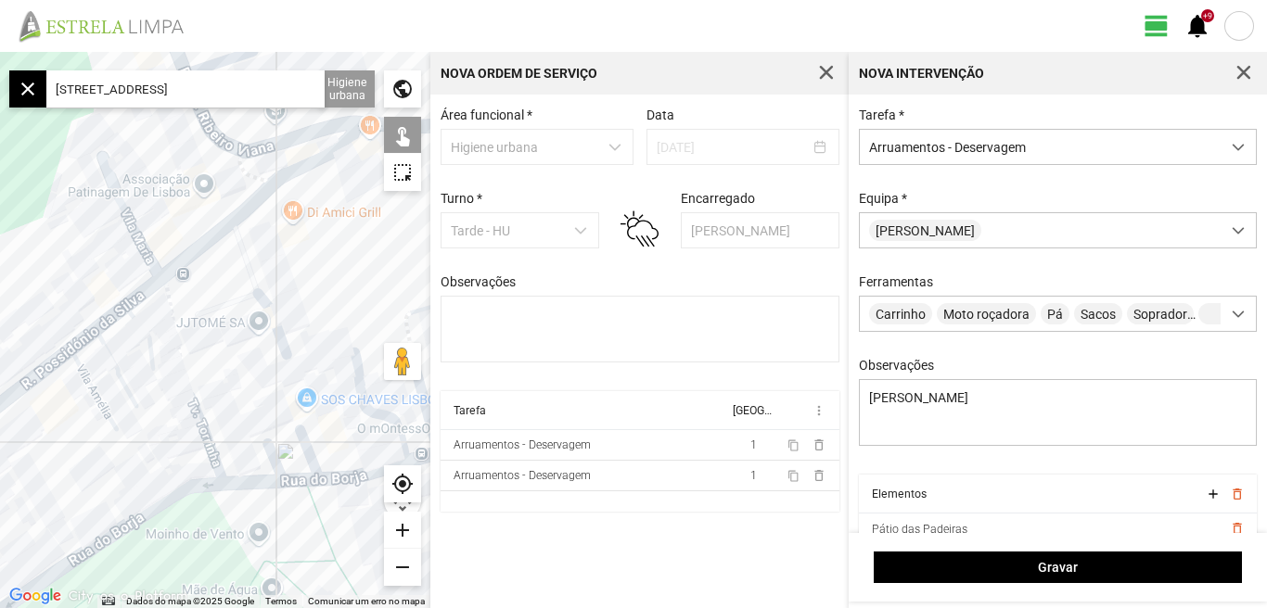
drag, startPoint x: 282, startPoint y: 217, endPoint x: 208, endPoint y: 239, distance: 77.5
click at [217, 250] on div at bounding box center [215, 330] width 430 height 556
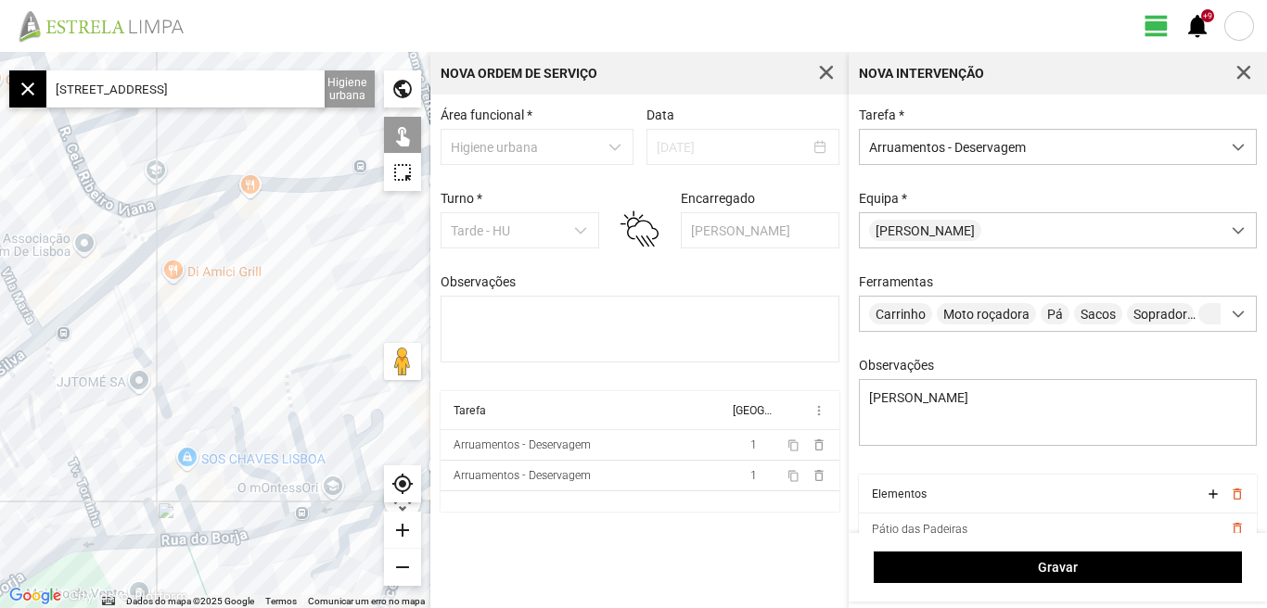
click at [208, 213] on div at bounding box center [215, 330] width 430 height 556
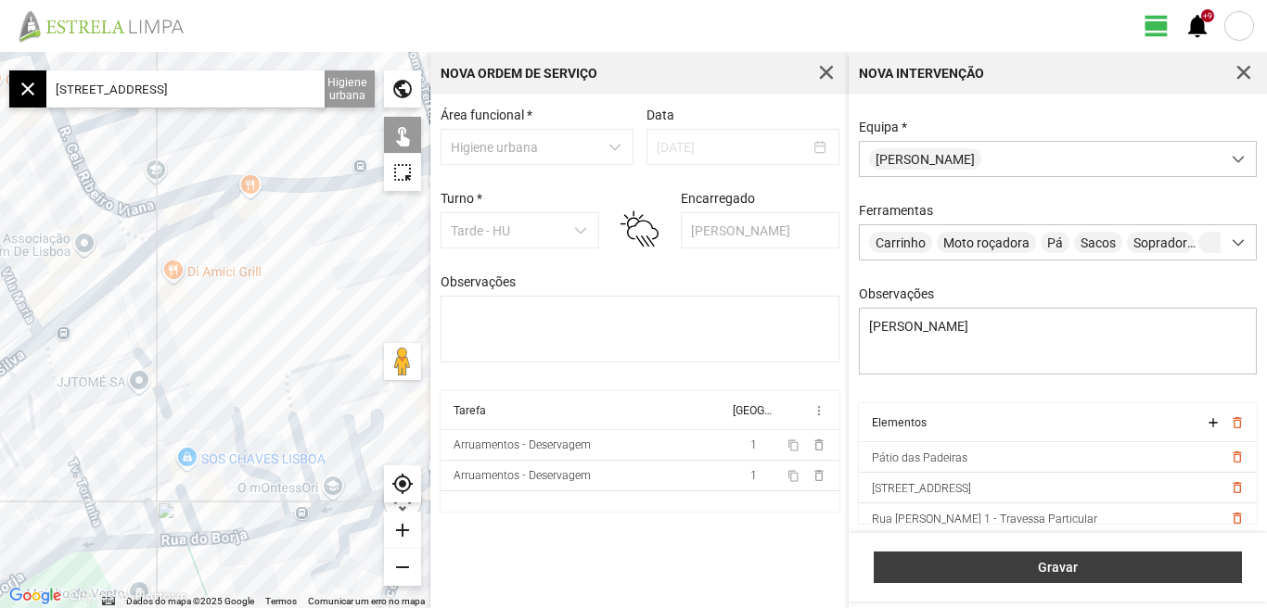
click at [1053, 576] on button "Gravar" at bounding box center [1058, 568] width 368 height 32
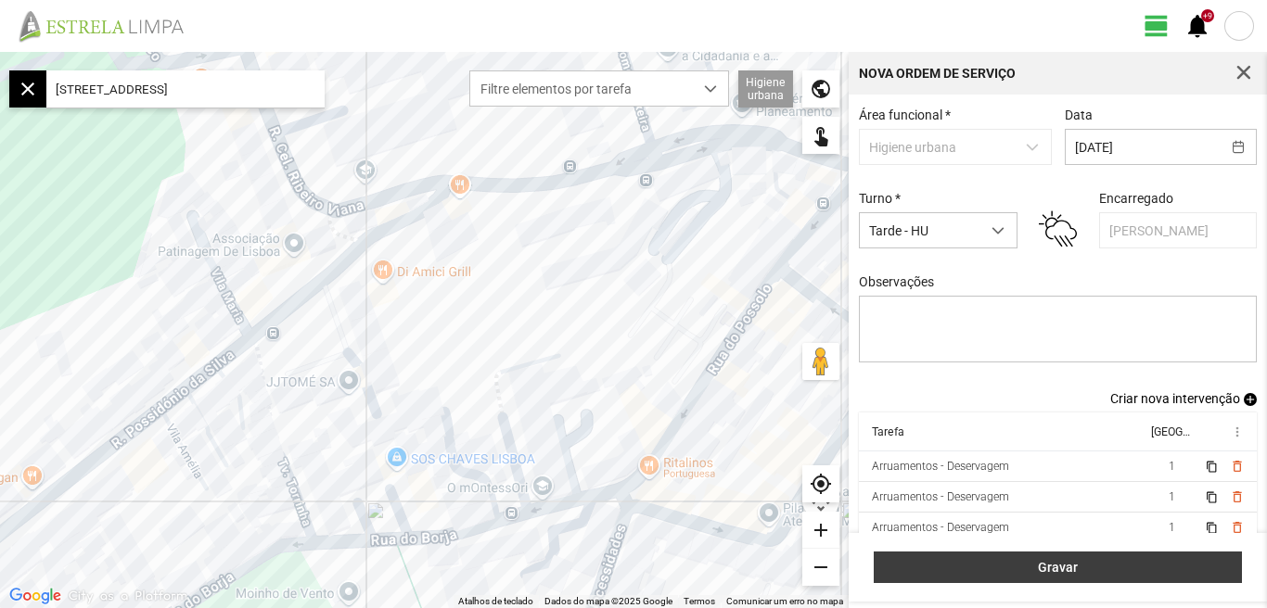
click at [1056, 566] on span "Gravar" at bounding box center [1058, 567] width 349 height 15
